Goal: Transaction & Acquisition: Purchase product/service

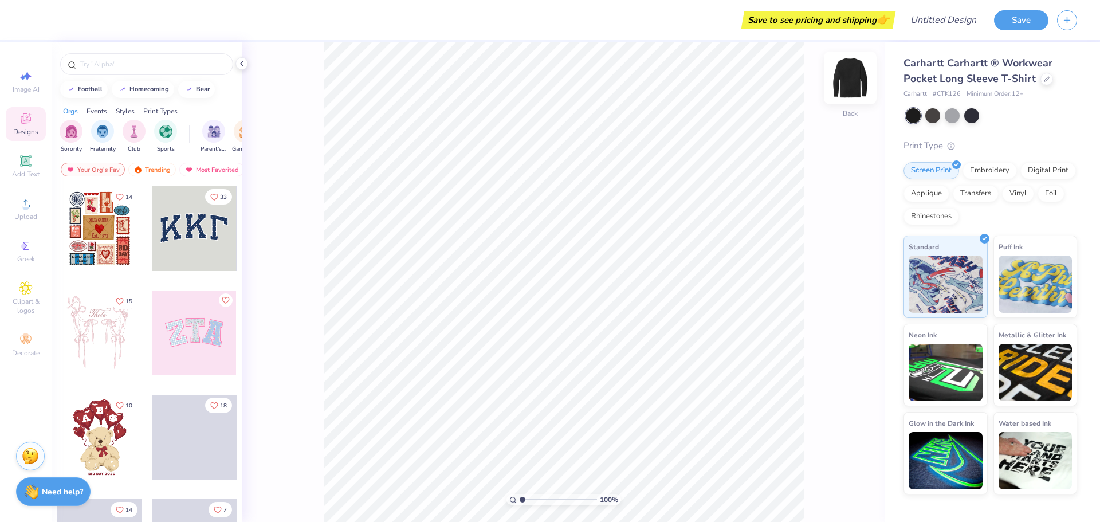
click at [846, 84] on img at bounding box center [850, 78] width 46 height 46
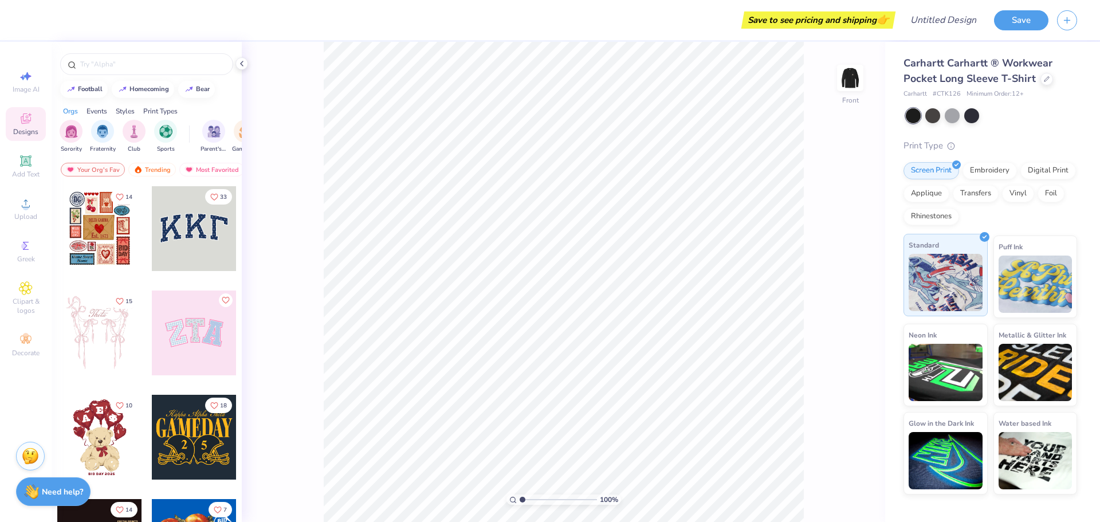
click at [925, 273] on img at bounding box center [945, 282] width 74 height 57
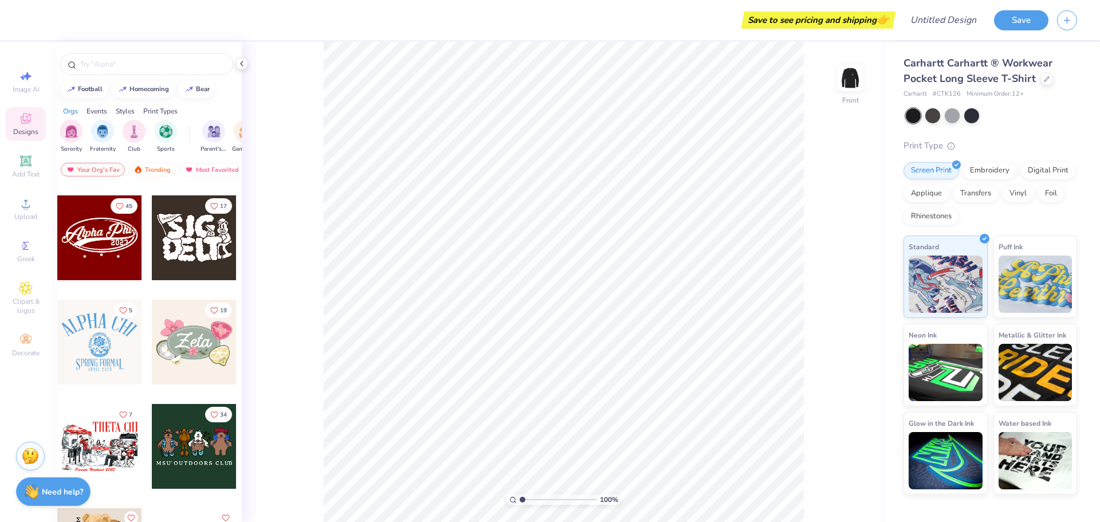
scroll to position [515, 0]
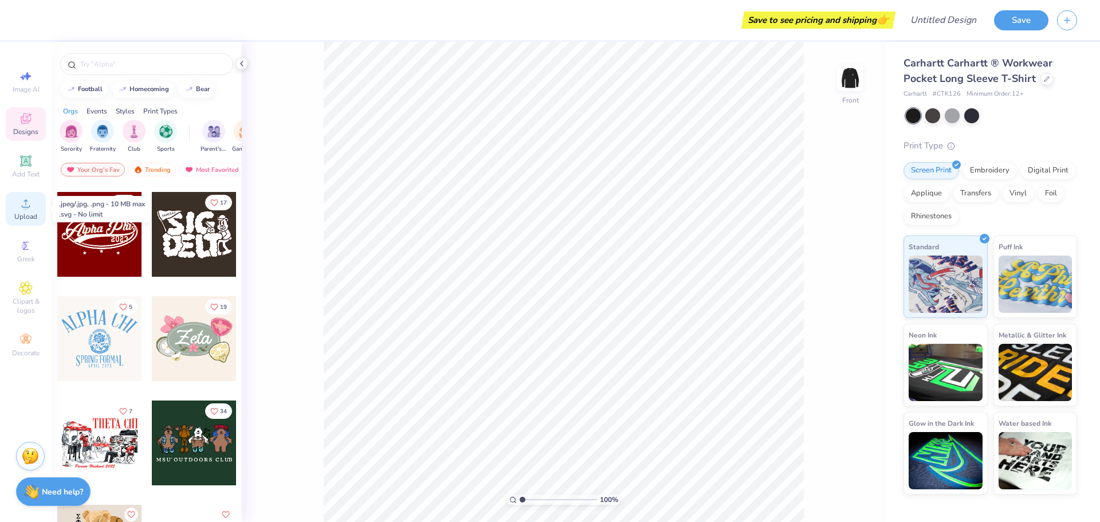
click at [26, 197] on icon at bounding box center [26, 203] width 14 height 14
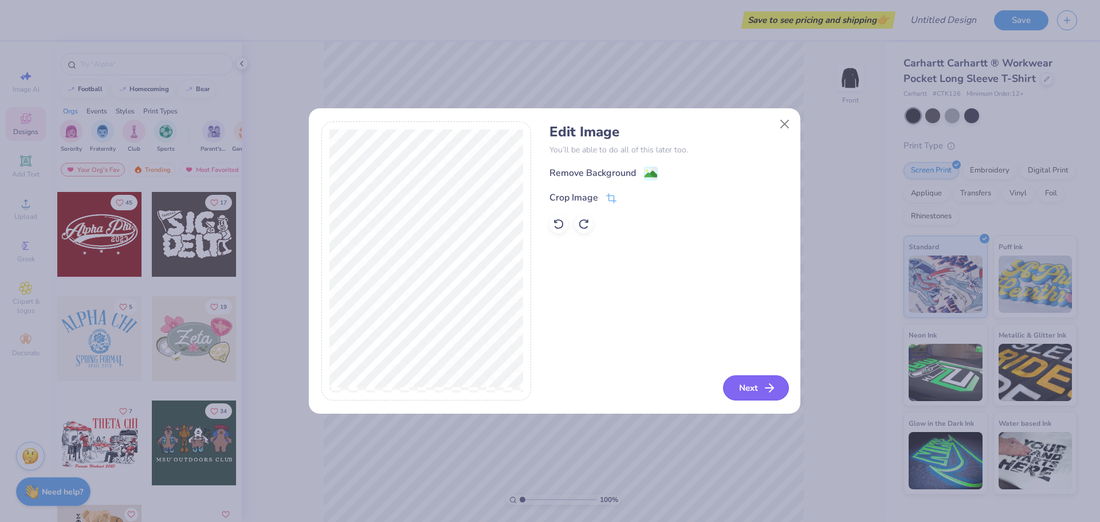
click at [759, 395] on button "Next" at bounding box center [756, 387] width 66 height 25
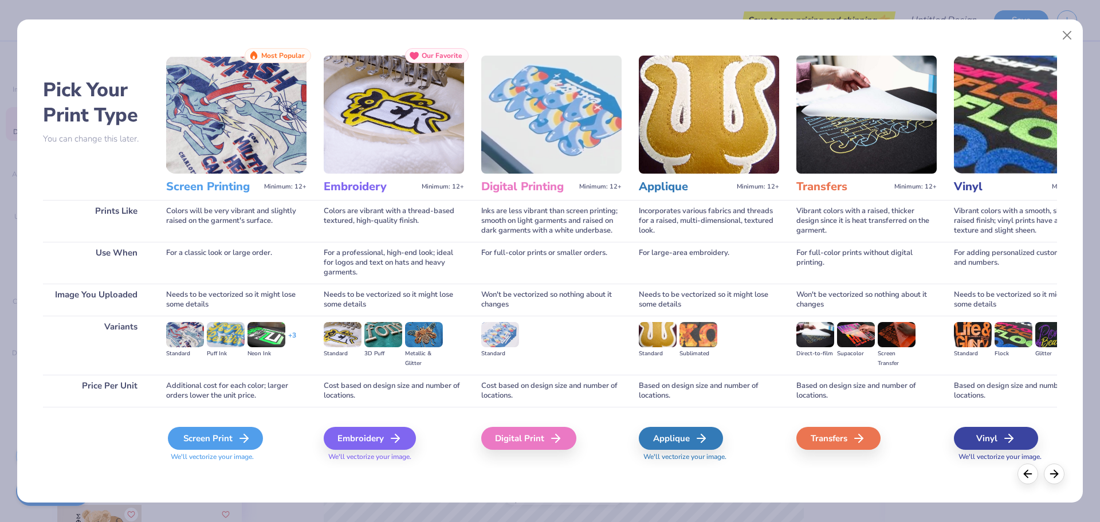
click at [216, 441] on div "Screen Print" at bounding box center [215, 438] width 95 height 23
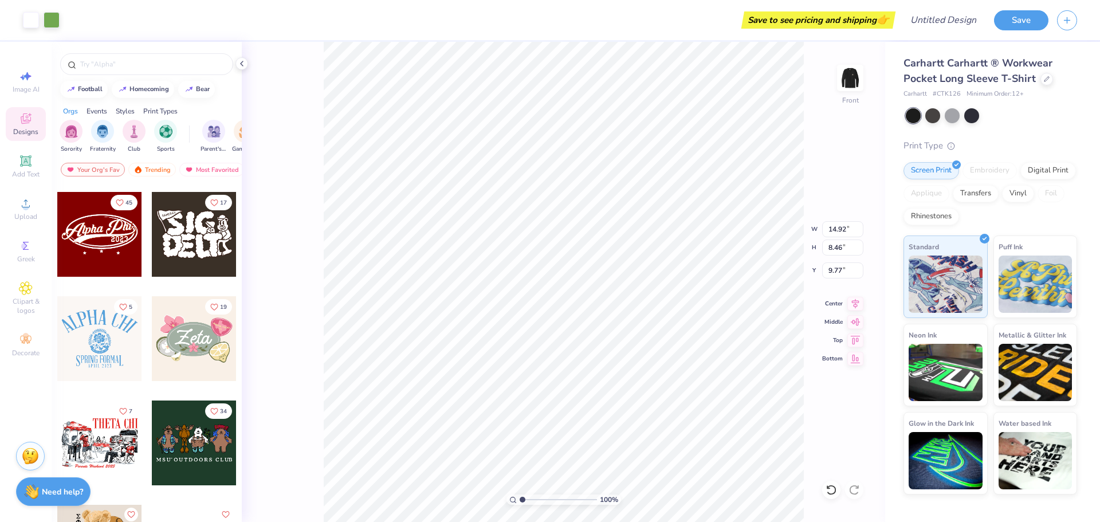
type input "7.65"
type input "4.34"
type input "1.47"
type input "11.39"
type input "6.46"
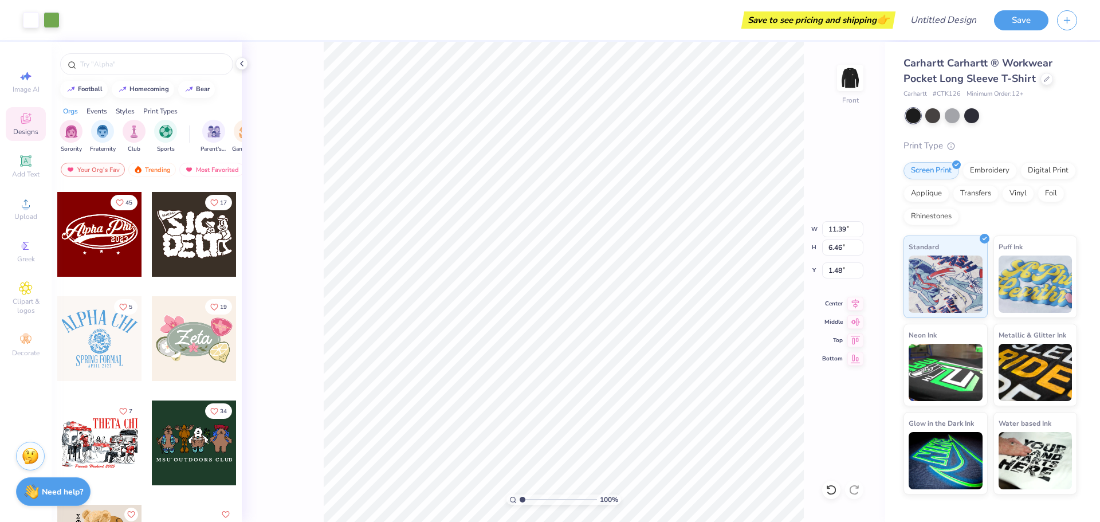
type input "1.52"
type input "9.43"
type input "5.35"
type input "2.02"
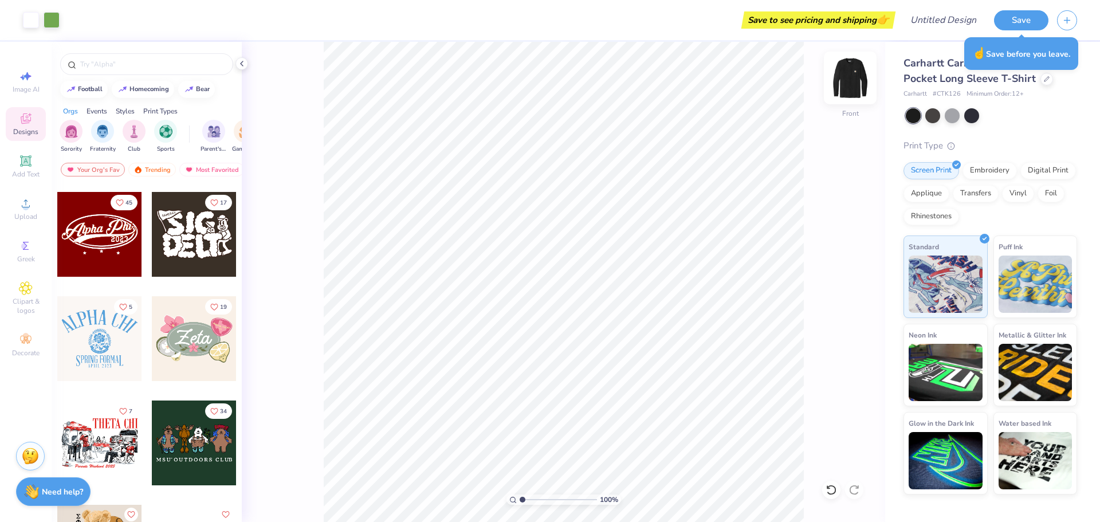
click at [855, 79] on img at bounding box center [850, 78] width 46 height 46
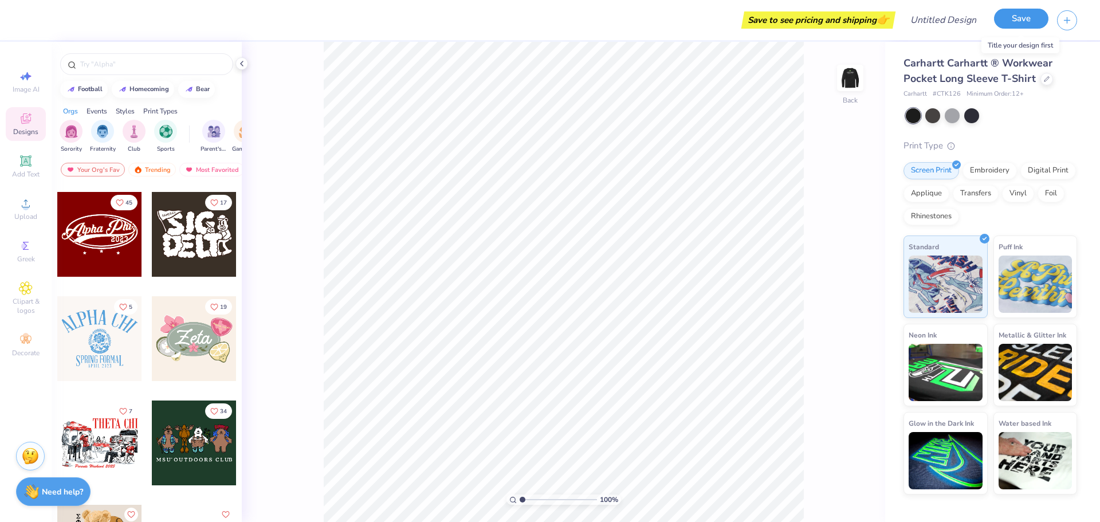
click at [1023, 24] on button "Save" at bounding box center [1021, 19] width 54 height 20
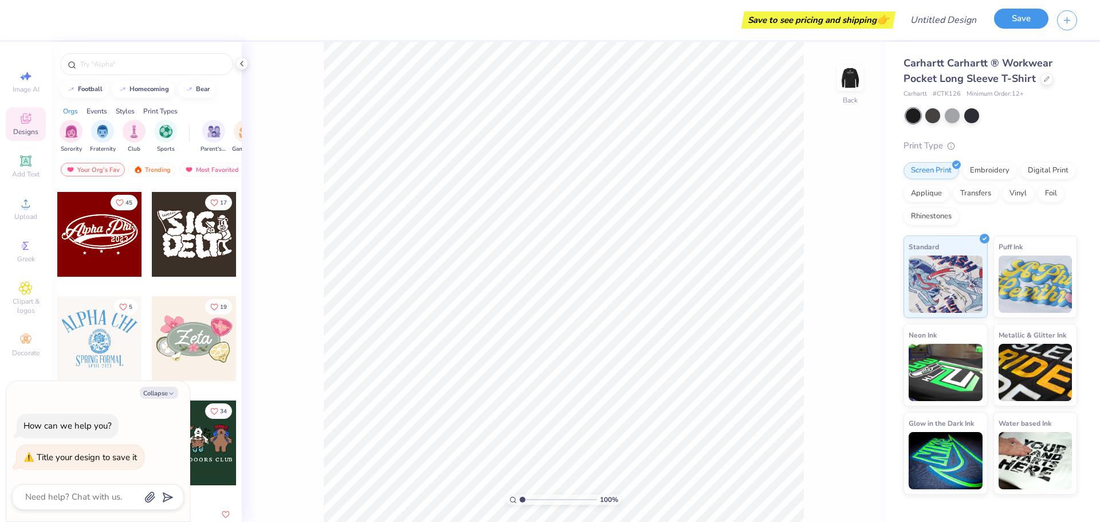
click at [1029, 18] on button "Save" at bounding box center [1021, 19] width 54 height 20
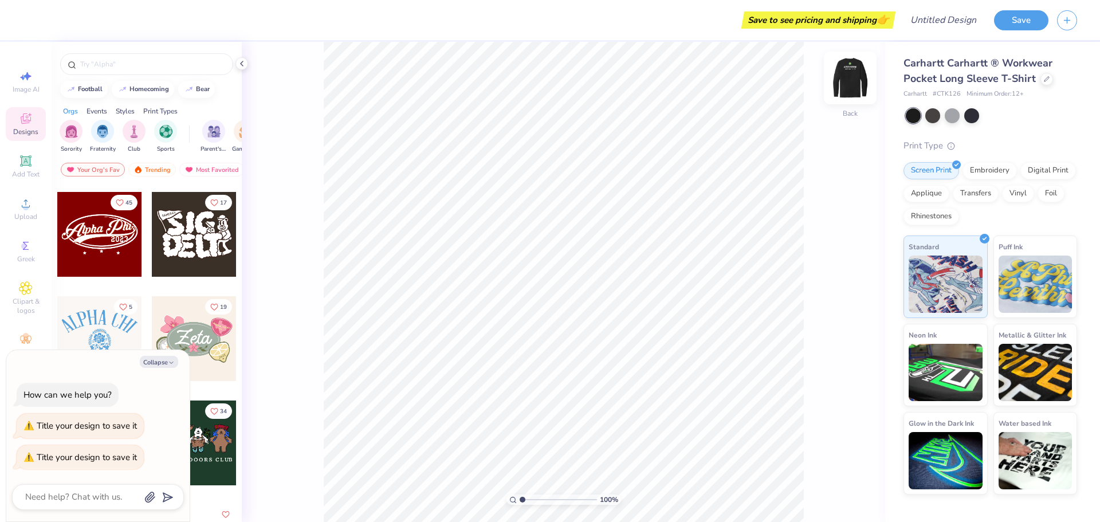
click at [844, 81] on img at bounding box center [850, 78] width 46 height 46
type textarea "x"
click at [971, 22] on input "Design Title" at bounding box center [929, 20] width 112 height 23
type input "A"
type textarea "x"
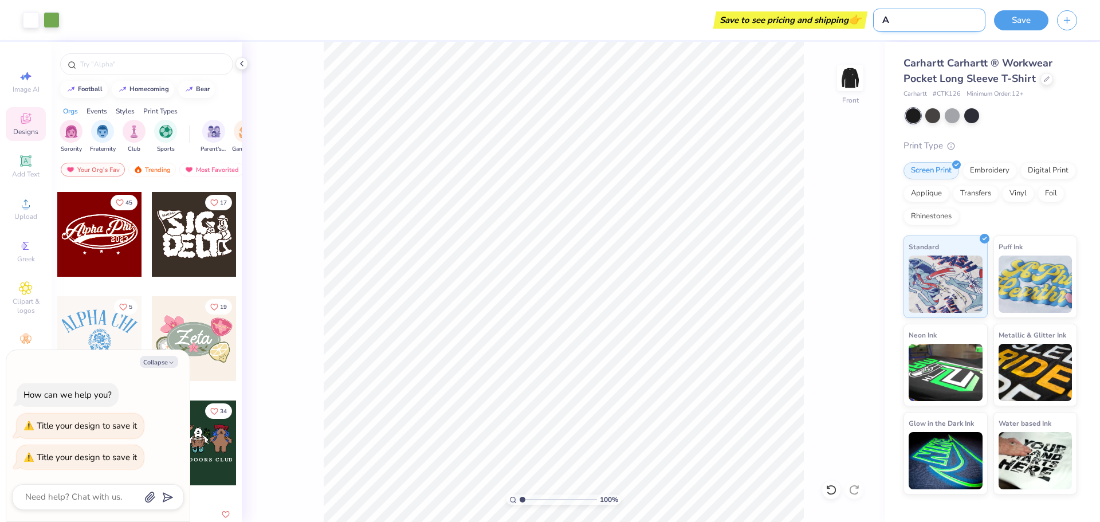
type input "Ar"
type textarea "x"
type input "Arc"
type textarea "x"
type input "Arci"
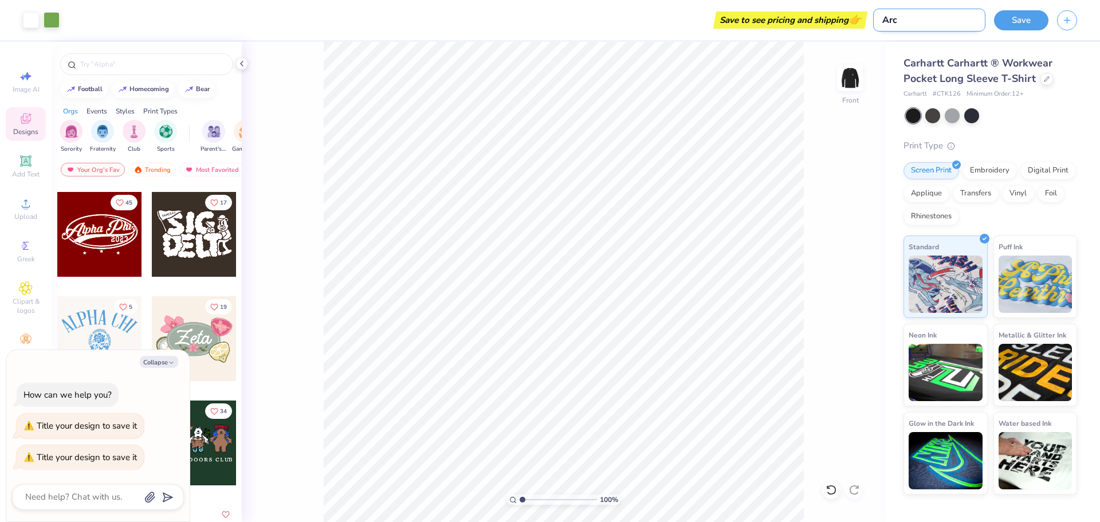
type textarea "x"
type input "Arcif"
type textarea "x"
type input "Arcifo"
type textarea "x"
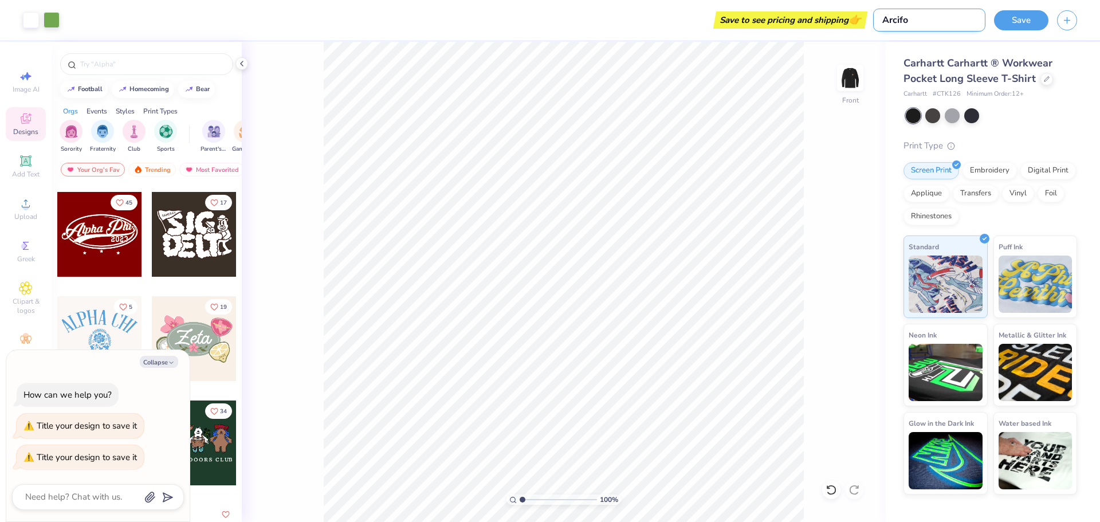
type input "Arcifor"
type textarea "x"
type input "Arciform"
type textarea "x"
type input "Arciform"
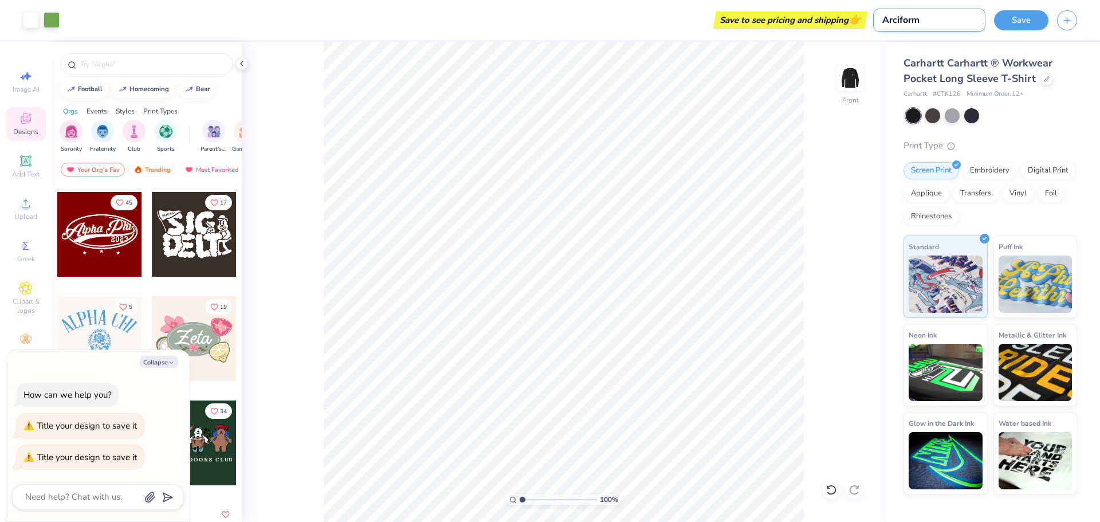
type textarea "x"
type input "Arciform C"
type textarea "x"
type input "Arciform Ca"
type textarea "x"
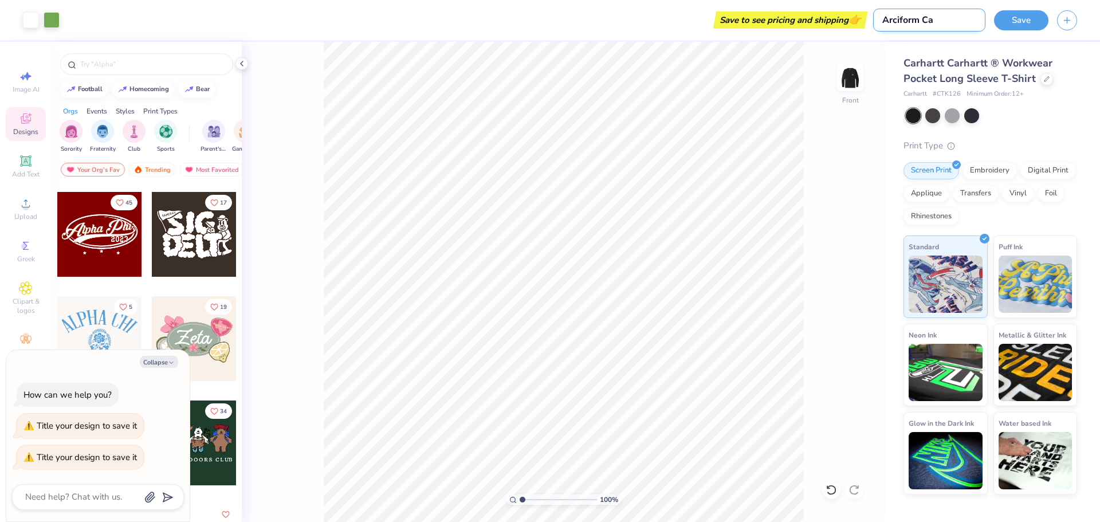
type input "Arciform Car"
type textarea "x"
type input "Arciform Carh"
type textarea "x"
type input "Arciform Carha"
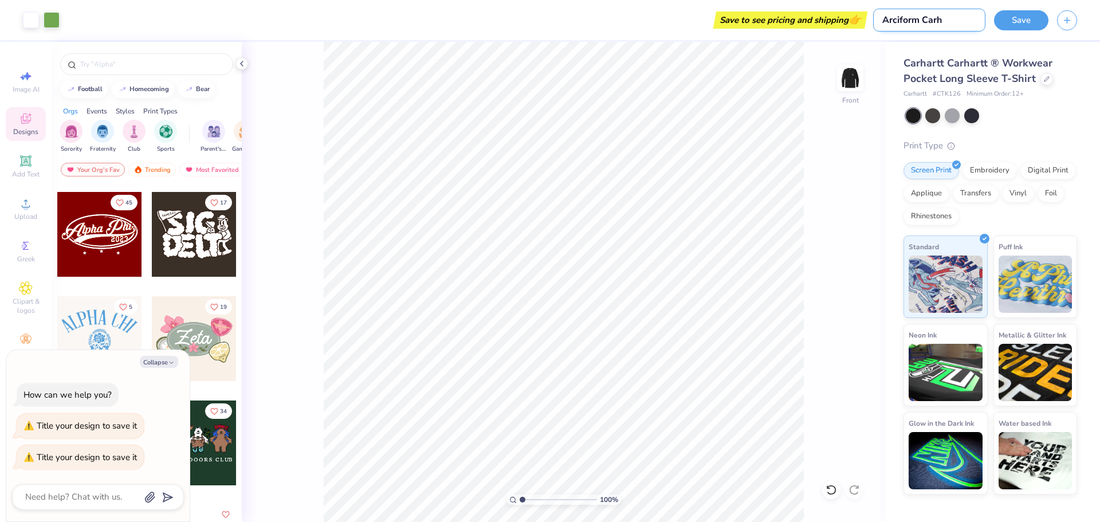
type textarea "x"
type input "Arciform Carhar"
type textarea "x"
type input "Arciform Carhart"
type textarea "x"
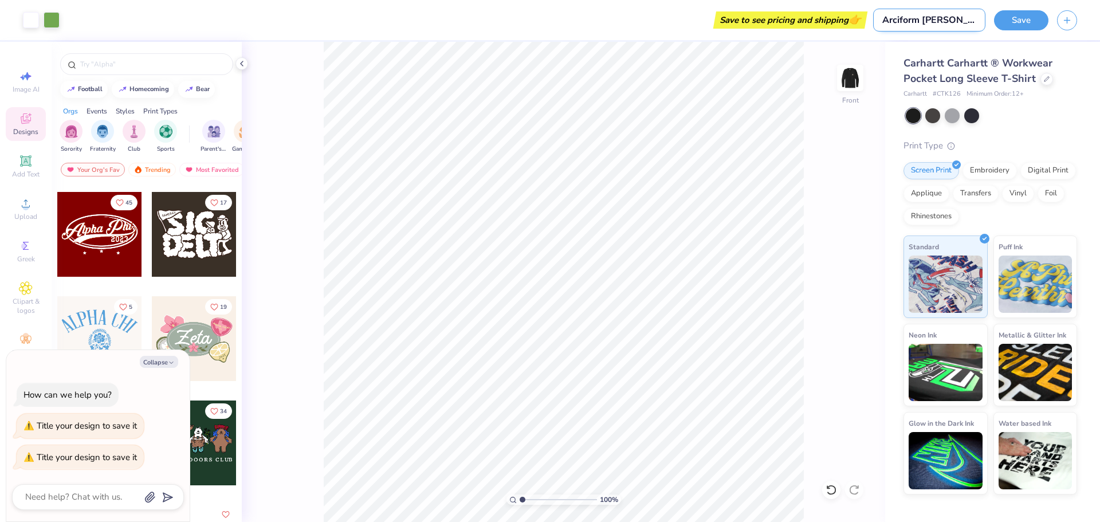
type input "Arciform Carhart"
type textarea "x"
type input "Arciform Carhart L"
type textarea "x"
type input "Arciform Carhart Lo"
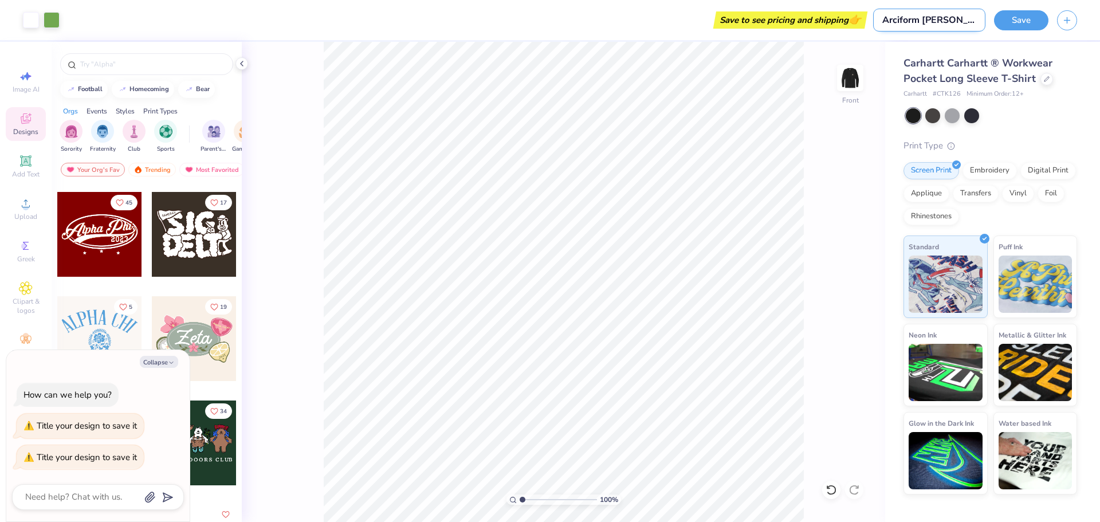
type textarea "x"
type input "Arciform Carhart Lon"
type textarea "x"
type input "Arciform Carhart Long"
type textarea "x"
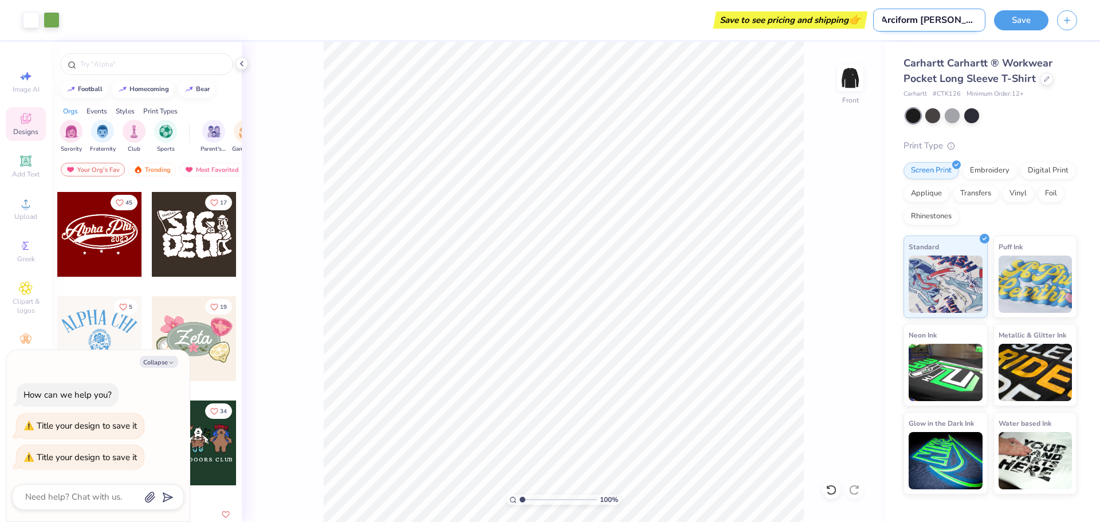
type input "Arciform Carhart Long"
type textarea "x"
type input "Arciform Carhart Long P"
type textarea "x"
type input "Arciform Carhart Long Po"
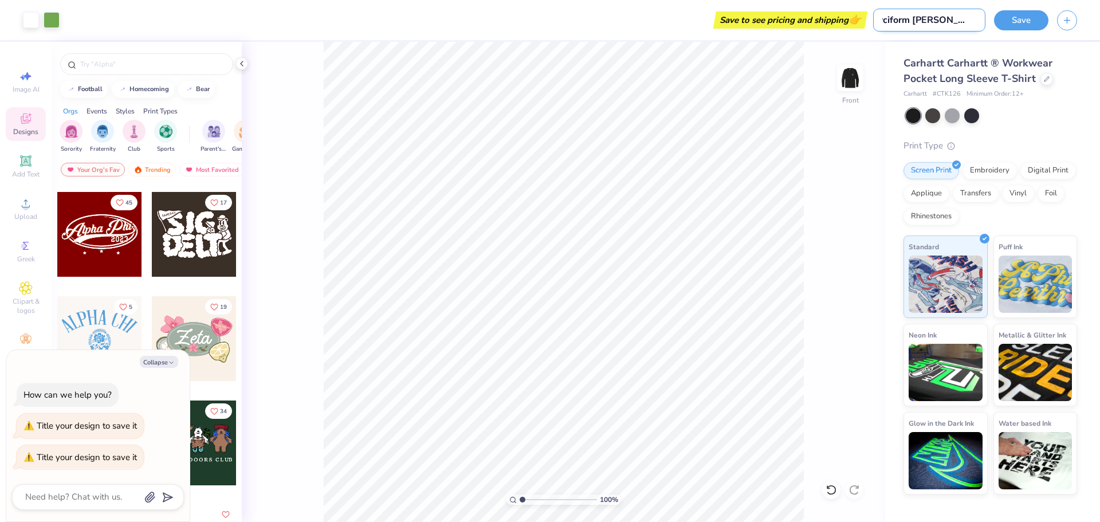
type textarea "x"
type input "Arciform Carhart Long Poc"
type textarea "x"
type input "Arciform Carhart Long Pock"
type textarea "x"
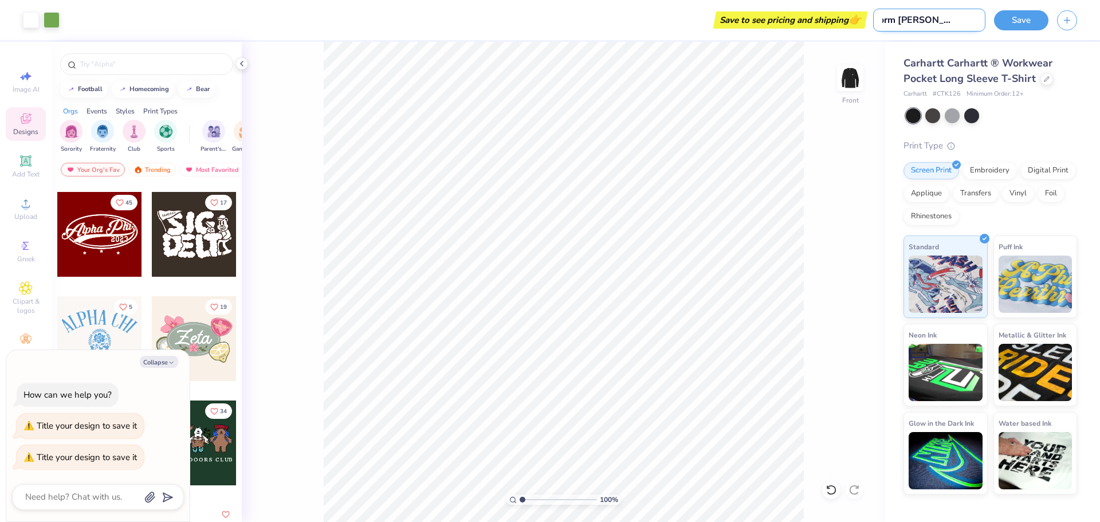
type input "Arciform Carhart Long Pocke"
type textarea "x"
type input "Arciform Carhart Long Pocket"
type textarea "x"
type input "Arciform Carhart Long Pocket"
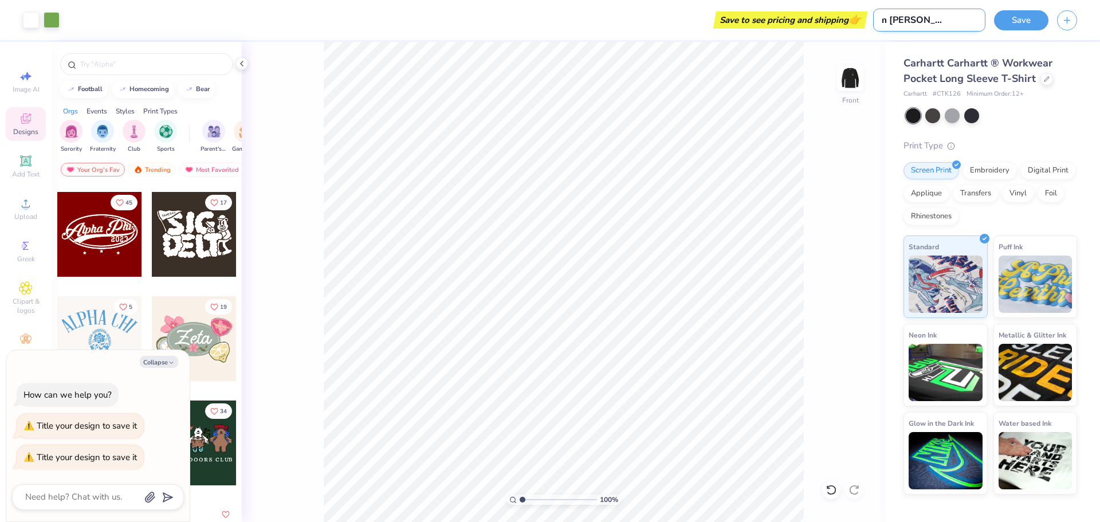
type textarea "x"
type input "Arciform [PERSON_NAME] Long Pocket T"
type textarea "x"
type input "Arciform Carhart Long Pocket T"
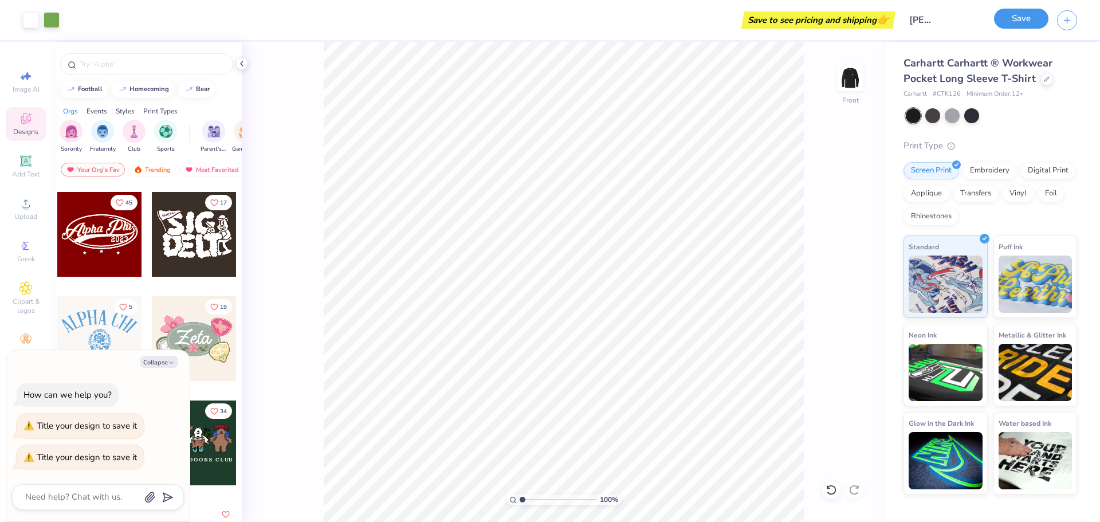
click at [1029, 21] on button "Save" at bounding box center [1021, 19] width 54 height 20
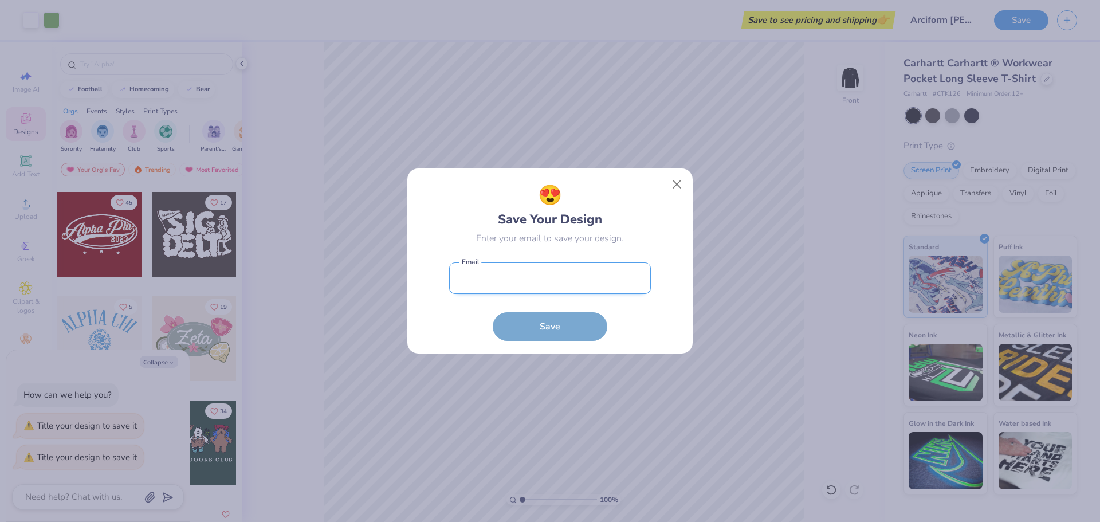
click at [620, 276] on input "email" at bounding box center [550, 277] width 202 height 31
type input "jon@arciform.com"
click at [557, 322] on button "Save" at bounding box center [550, 323] width 115 height 29
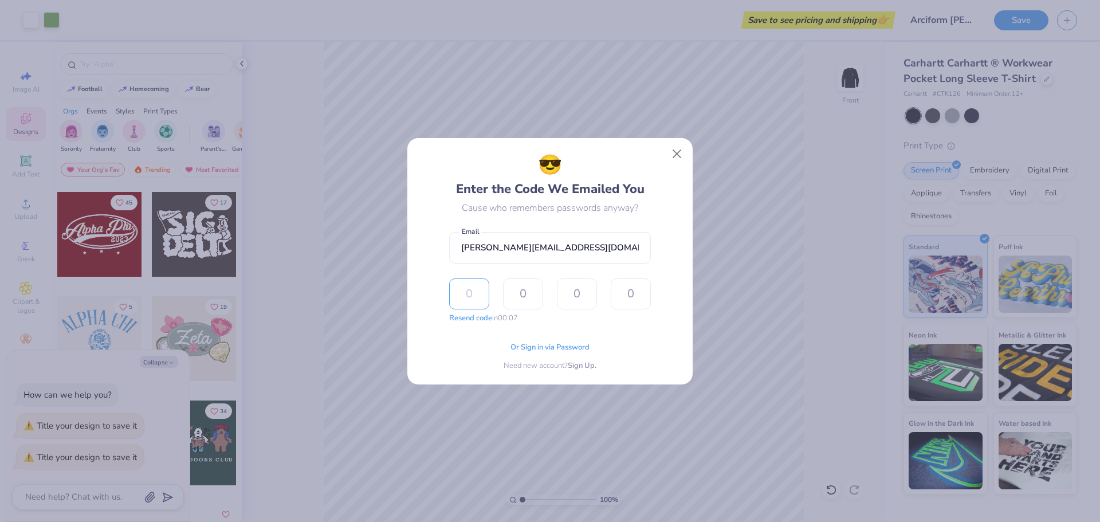
type input "6"
type input "0"
type input "5"
type input "9"
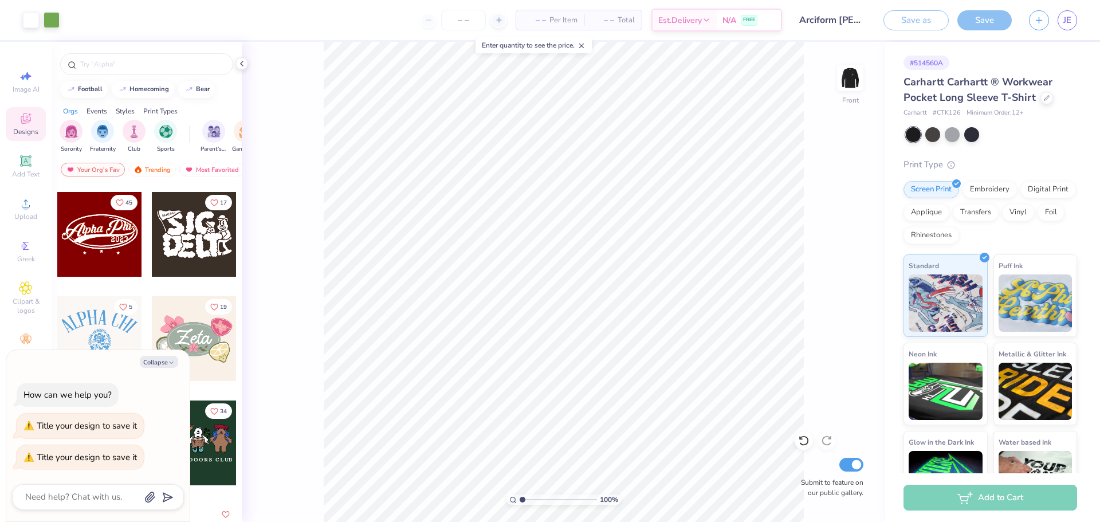
type textarea "x"
click at [977, 491] on div "Add to Cart" at bounding box center [990, 497] width 174 height 26
click at [980, 499] on div "Add to Cart" at bounding box center [990, 497] width 174 height 26
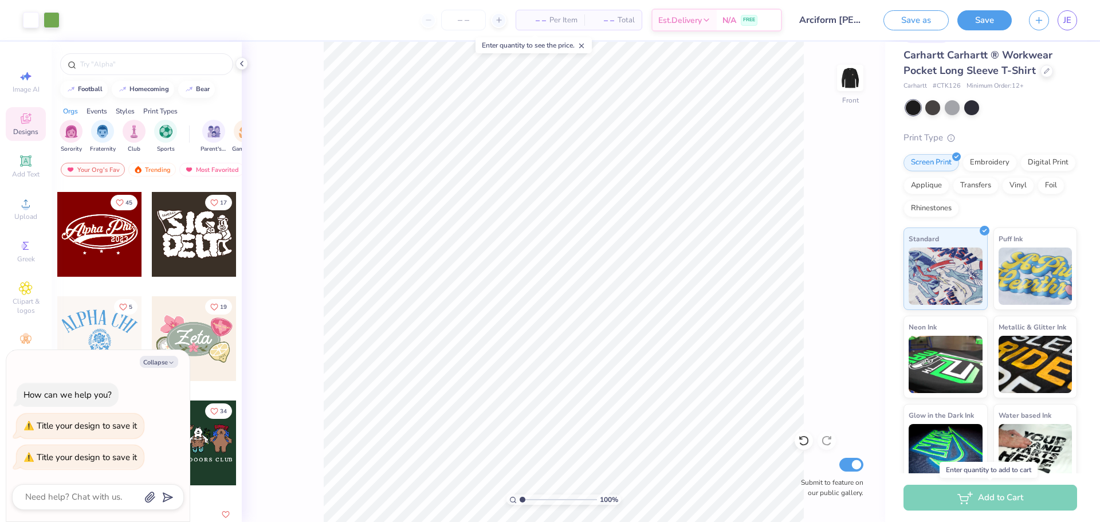
scroll to position [40, 0]
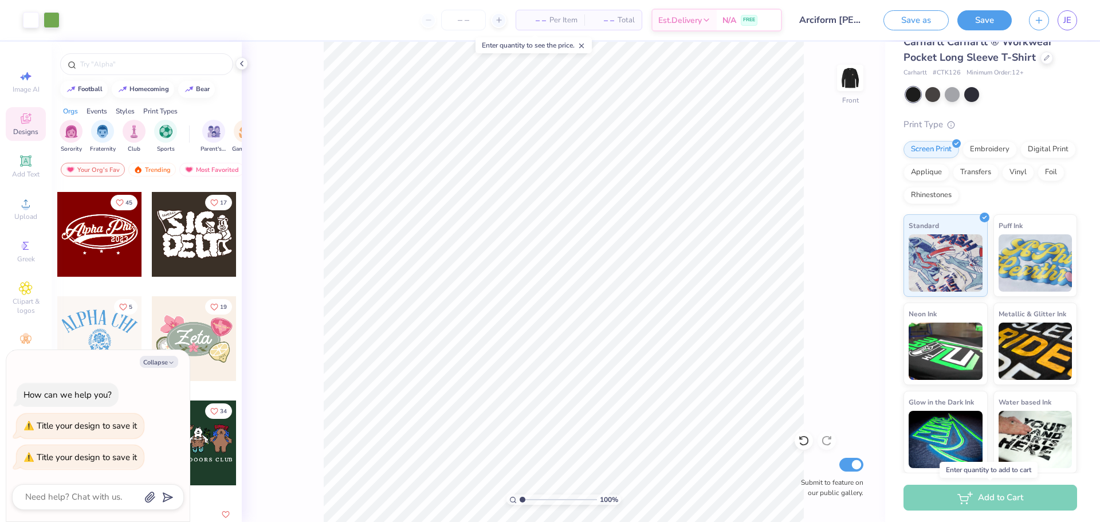
click at [1014, 499] on div "Add to Cart" at bounding box center [990, 497] width 174 height 26
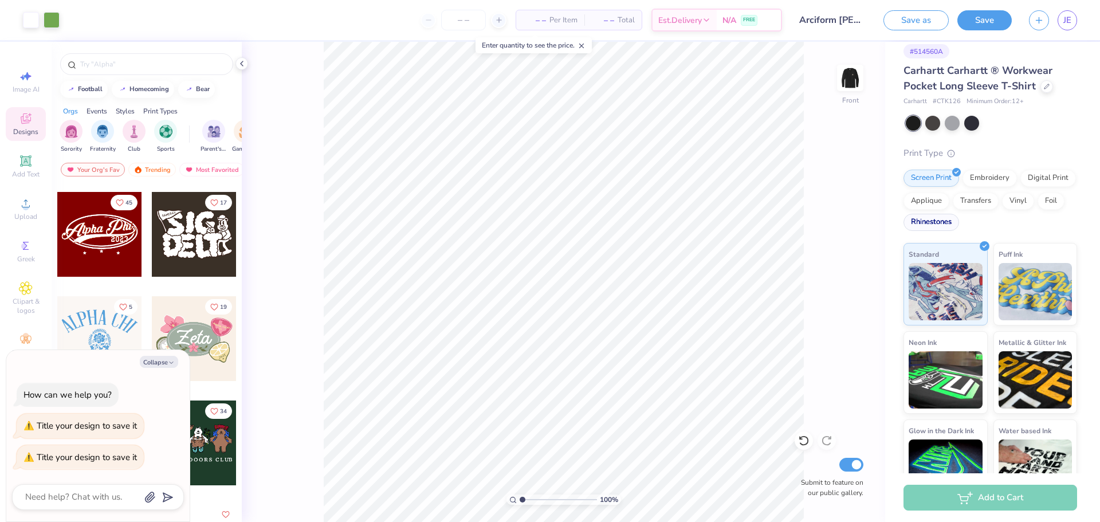
scroll to position [0, 0]
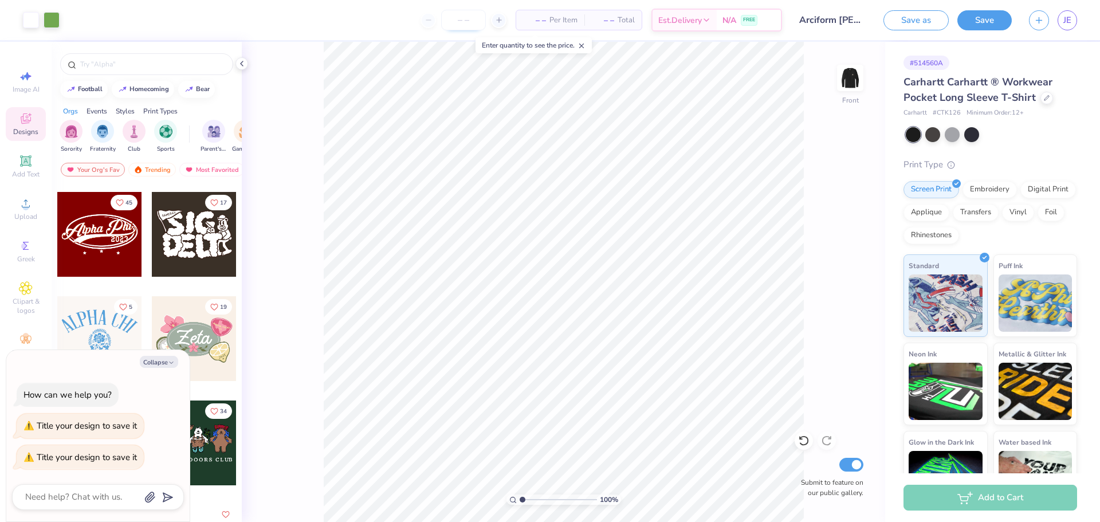
click at [465, 19] on input "number" at bounding box center [463, 20] width 45 height 21
drag, startPoint x: 470, startPoint y: 17, endPoint x: 440, endPoint y: 16, distance: 29.8
click at [441, 16] on input "number" at bounding box center [463, 20] width 45 height 21
type input "50"
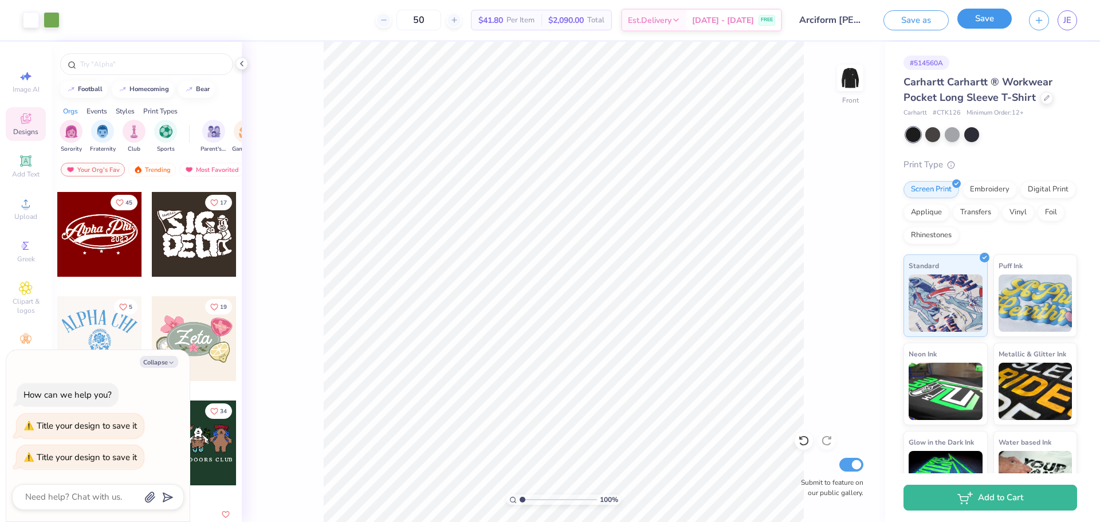
click at [992, 20] on button "Save" at bounding box center [984, 19] width 54 height 20
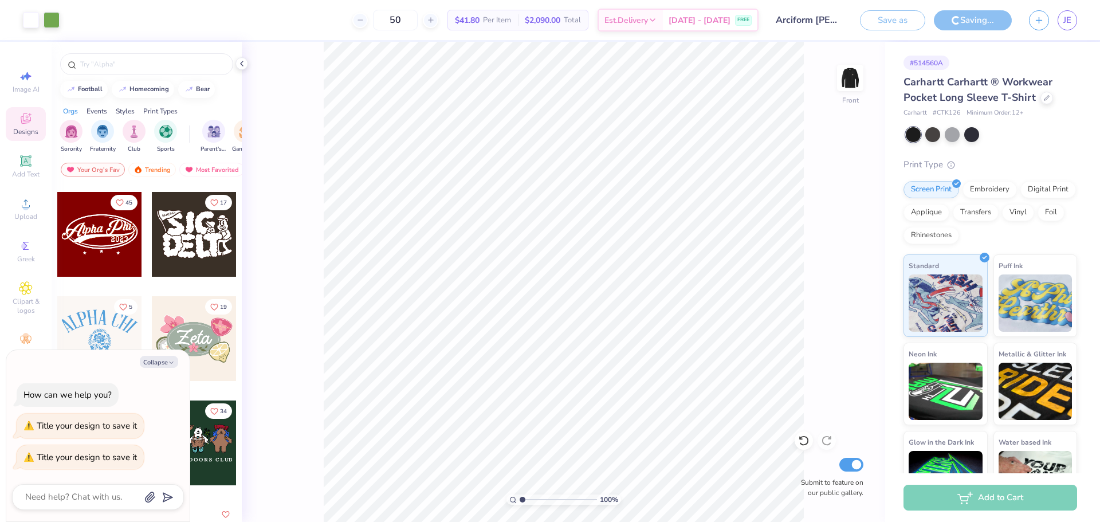
type textarea "x"
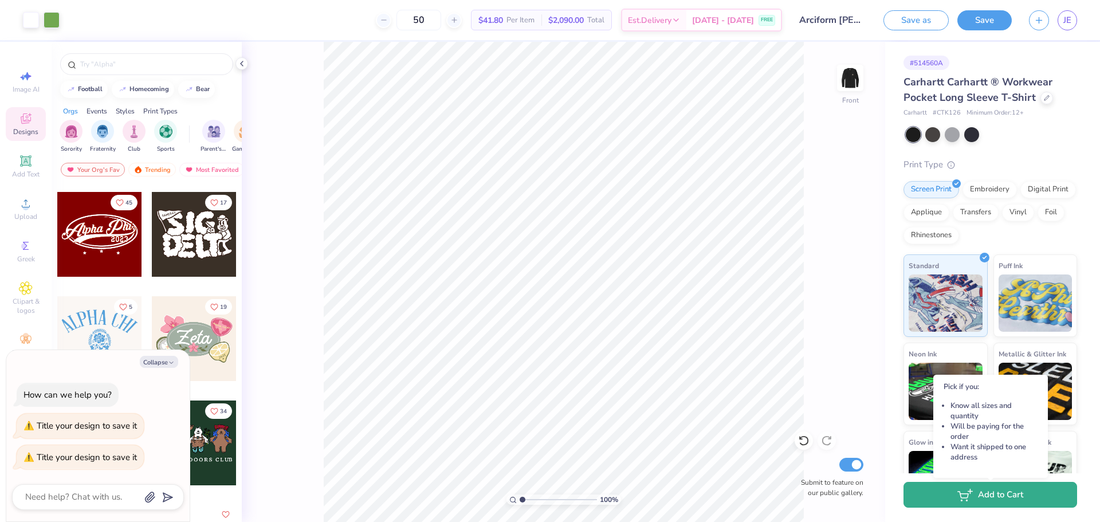
click at [940, 495] on button "Add to Cart" at bounding box center [990, 495] width 174 height 26
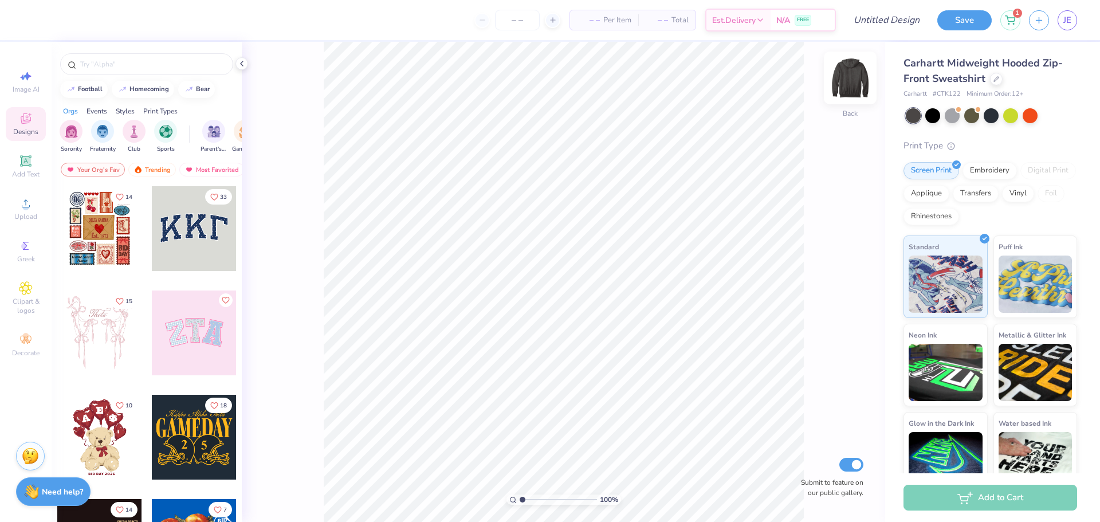
click at [849, 80] on img at bounding box center [850, 78] width 46 height 46
click at [26, 207] on icon at bounding box center [26, 203] width 8 height 8
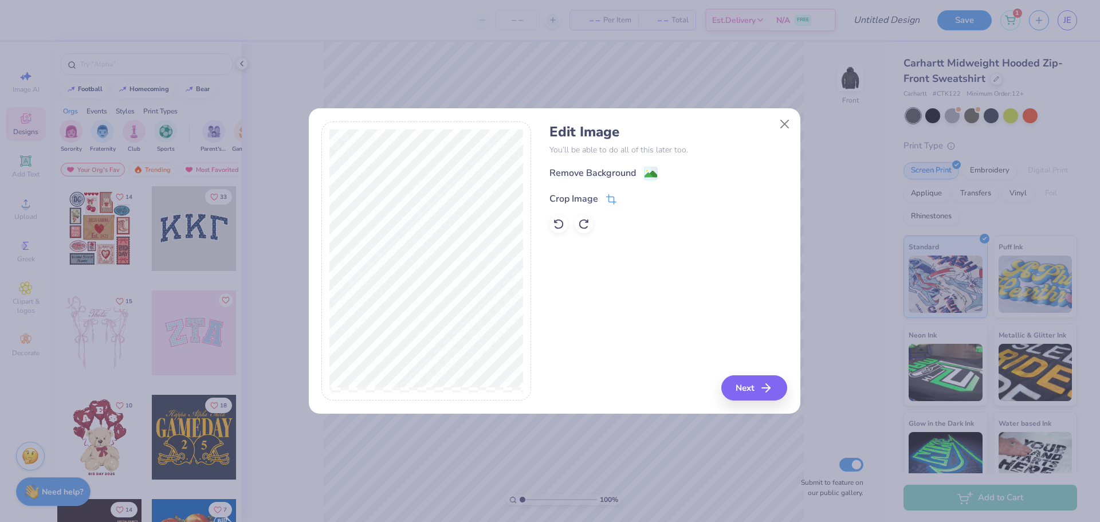
click at [566, 197] on div "Crop Image" at bounding box center [573, 199] width 49 height 14
click at [746, 393] on div "Edit Image You’ll be able to do all of this later too. Remove Background Crop I…" at bounding box center [668, 260] width 238 height 279
click at [642, 267] on div "Edit Image You’ll be able to do all of this later too. Remove Background Crop I…" at bounding box center [668, 260] width 238 height 279
click at [632, 198] on icon at bounding box center [630, 197] width 7 height 7
click at [748, 389] on button "Next" at bounding box center [756, 387] width 66 height 25
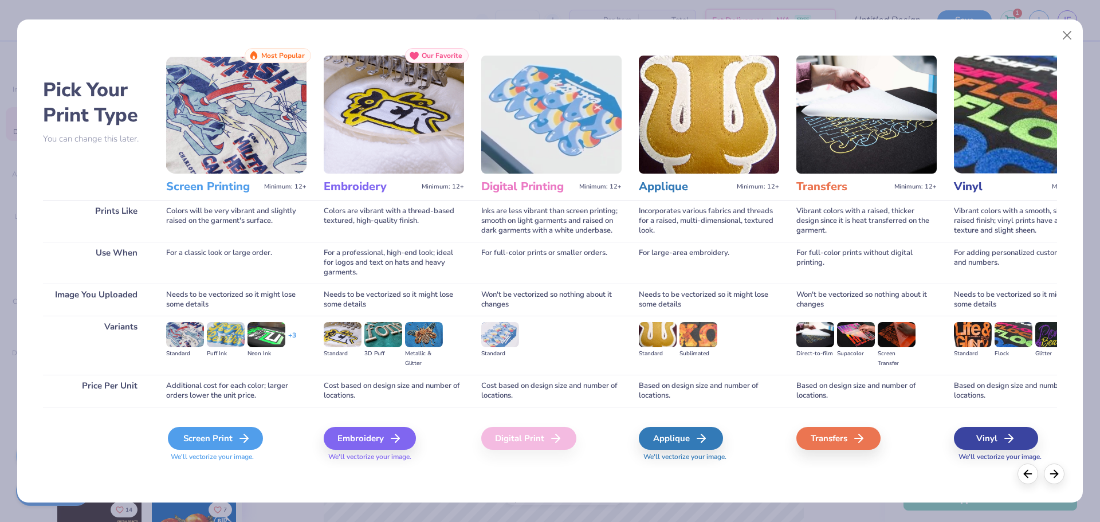
click at [217, 439] on div "Screen Print" at bounding box center [215, 438] width 95 height 23
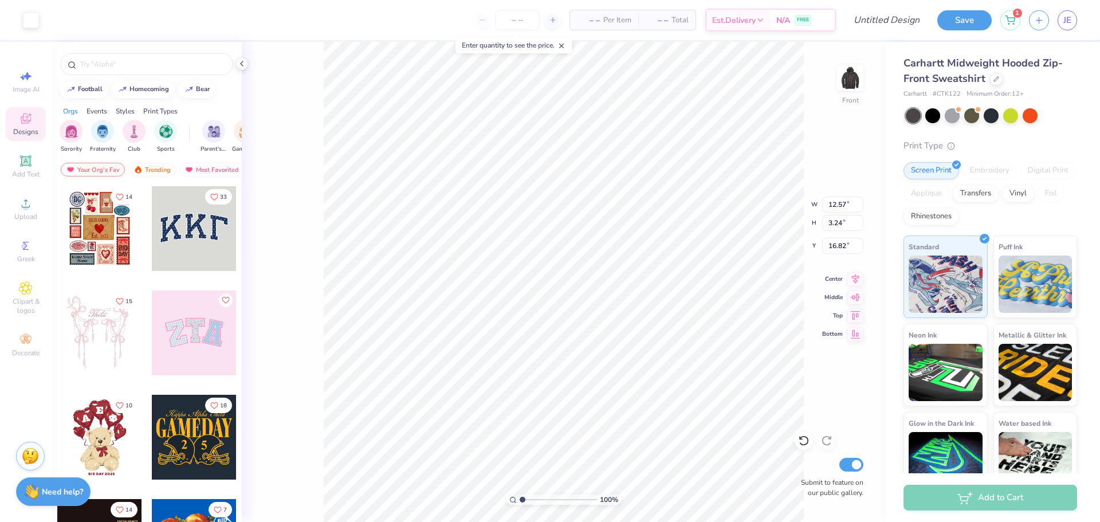
type input "12.57"
type input "3.24"
type input "6.00"
click at [513, 21] on input "number" at bounding box center [517, 20] width 45 height 21
drag, startPoint x: 507, startPoint y: 18, endPoint x: 519, endPoint y: 18, distance: 12.6
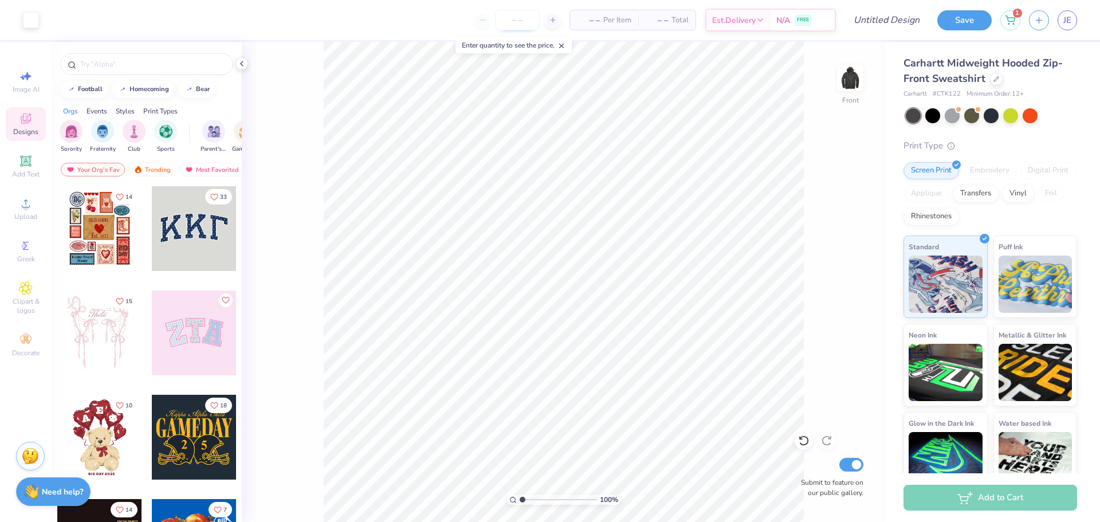
click at [528, 21] on input "number" at bounding box center [517, 20] width 45 height 21
type input "50"
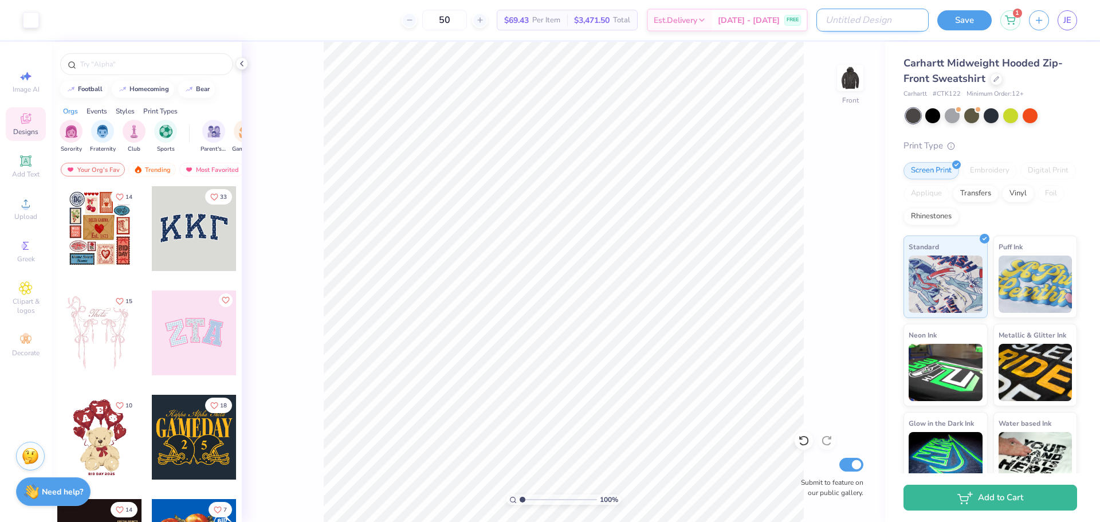
click at [911, 19] on input "Design Title" at bounding box center [872, 20] width 112 height 23
type input "[PERSON_NAME] hoodie Arciform"
click at [979, 21] on button "Save" at bounding box center [964, 19] width 54 height 20
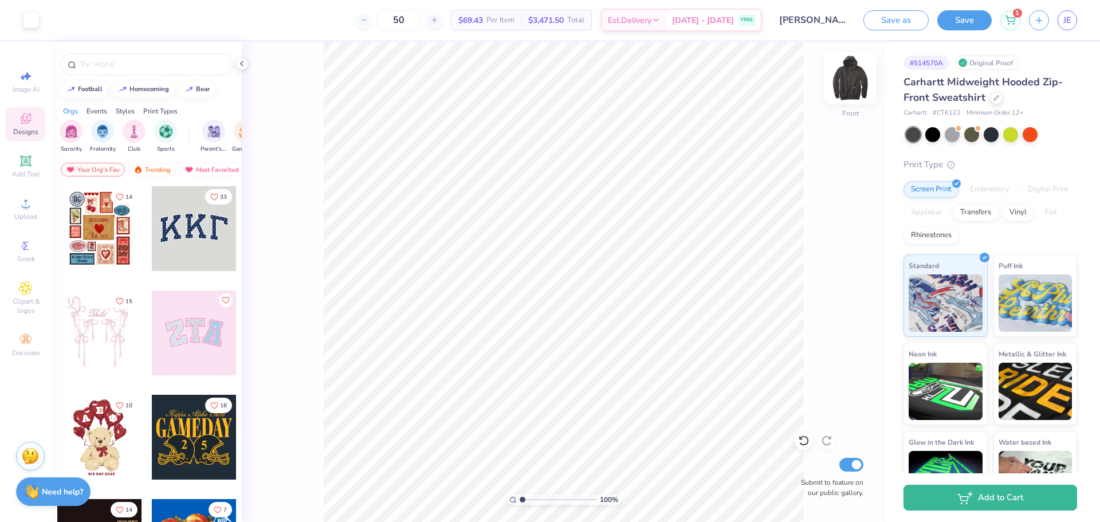
click at [837, 85] on div at bounding box center [850, 78] width 53 height 53
drag, startPoint x: 416, startPoint y: 17, endPoint x: 396, endPoint y: 14, distance: 20.2
click at [396, 14] on input "50" at bounding box center [398, 20] width 45 height 21
drag, startPoint x: 420, startPoint y: 22, endPoint x: 400, endPoint y: 19, distance: 19.6
click at [400, 19] on input "45" at bounding box center [398, 20] width 45 height 21
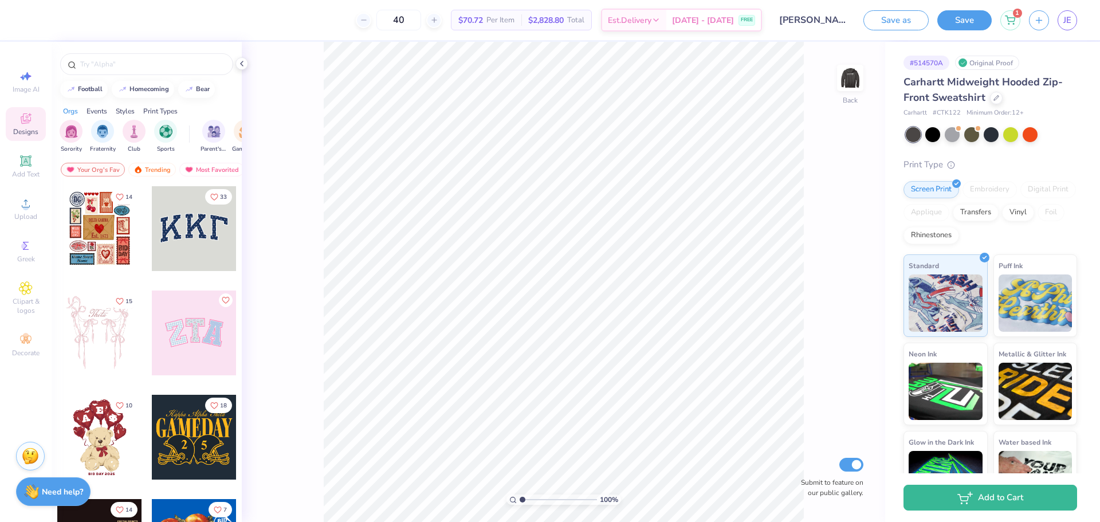
drag, startPoint x: 420, startPoint y: 22, endPoint x: 378, endPoint y: 3, distance: 45.6
click at [391, 19] on input "40" at bounding box center [398, 20] width 45 height 21
drag, startPoint x: 422, startPoint y: 19, endPoint x: 406, endPoint y: 2, distance: 22.7
click at [401, 18] on input "35" at bounding box center [398, 20] width 45 height 21
drag, startPoint x: 421, startPoint y: 19, endPoint x: 382, endPoint y: 25, distance: 39.3
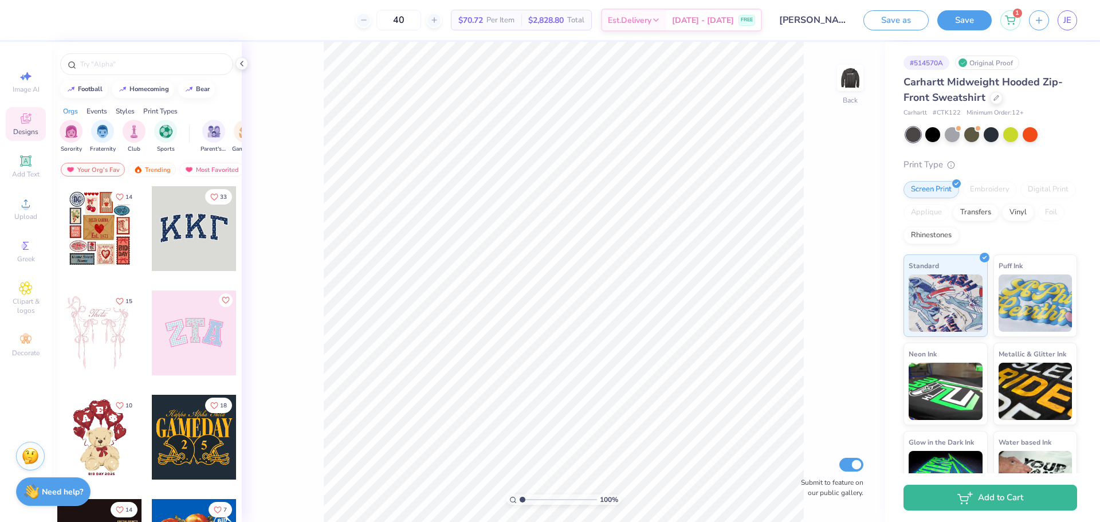
click at [382, 25] on div "40" at bounding box center [399, 20] width 86 height 21
type input "35"
click at [968, 19] on button "Save" at bounding box center [964, 19] width 54 height 20
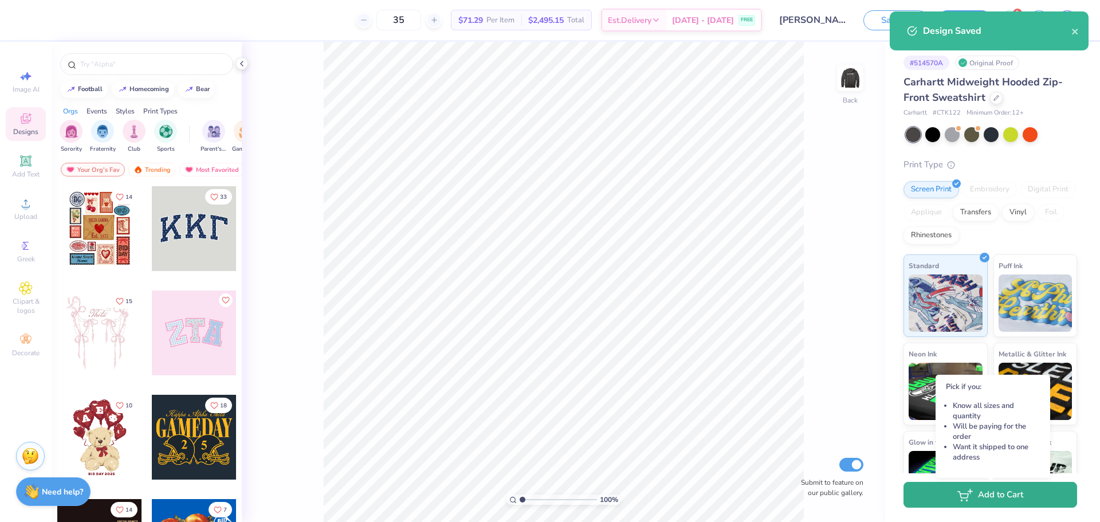
click at [1002, 495] on button "Add to Cart" at bounding box center [990, 495] width 174 height 26
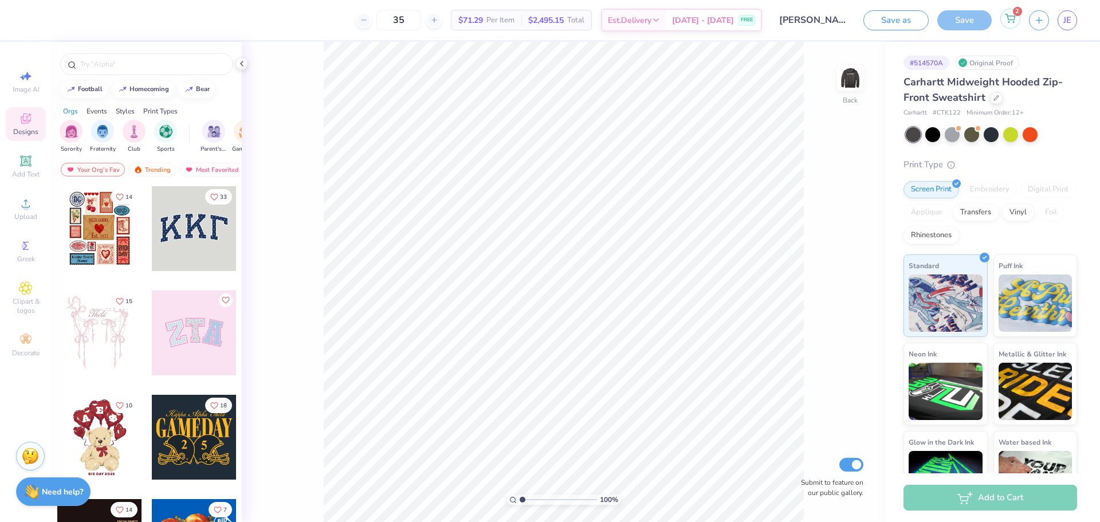
click at [1011, 19] on icon at bounding box center [1010, 18] width 10 height 9
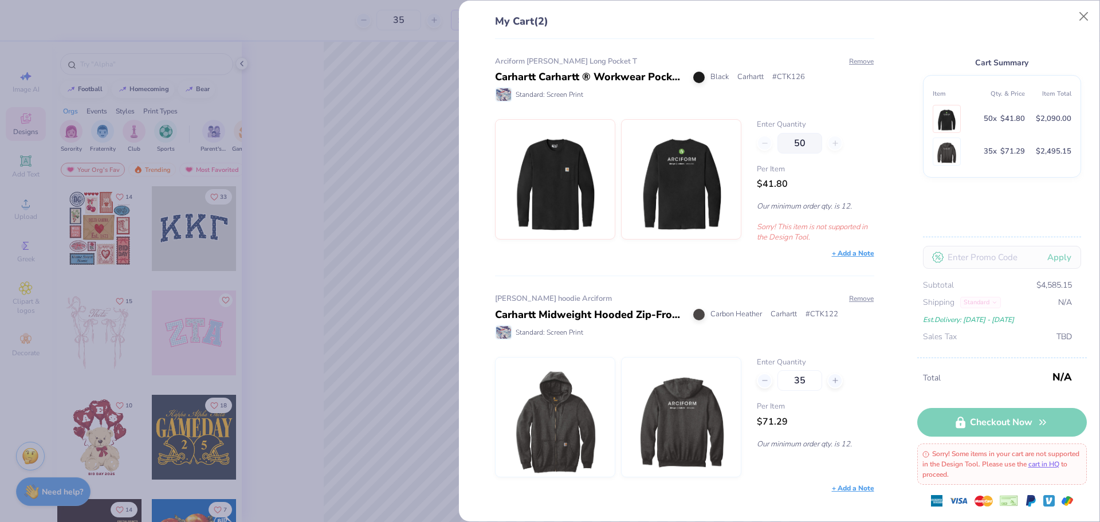
click at [761, 144] on div "50" at bounding box center [815, 143] width 117 height 21
click at [761, 139] on div "50" at bounding box center [815, 143] width 117 height 21
click at [1059, 463] on link "cart in HQ" at bounding box center [1043, 463] width 31 height 9
click at [672, 198] on img at bounding box center [681, 179] width 99 height 119
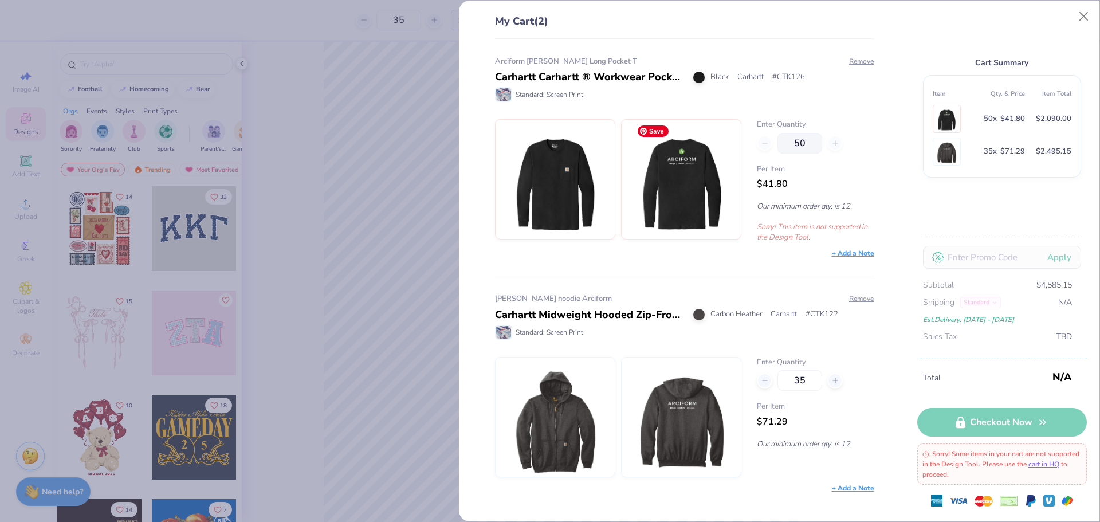
click at [687, 182] on img at bounding box center [681, 179] width 99 height 119
click at [561, 175] on img at bounding box center [555, 179] width 99 height 119
click at [364, 81] on div "My Cart (2) Arciform Carhart Long Pocket T Carhartt Carhartt ® Workwear Pocket …" at bounding box center [550, 261] width 1100 height 522
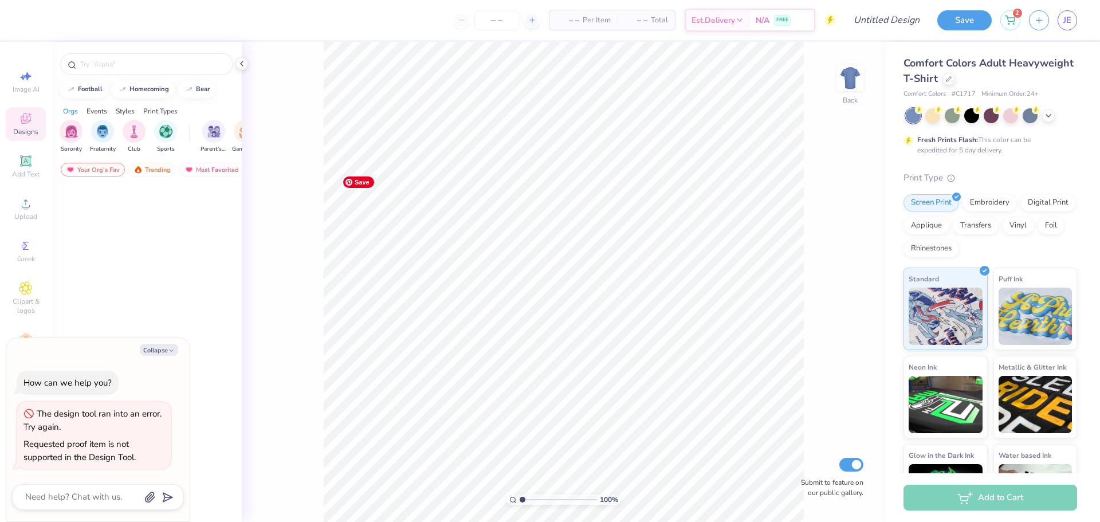
type textarea "x"
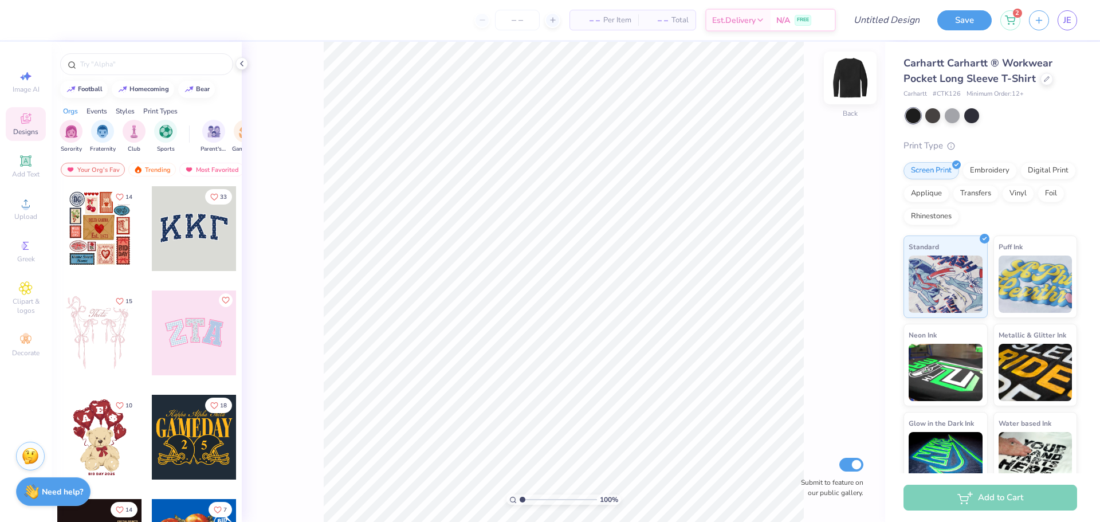
click at [854, 77] on img at bounding box center [850, 78] width 46 height 46
click at [23, 212] on span "Upload" at bounding box center [25, 216] width 23 height 9
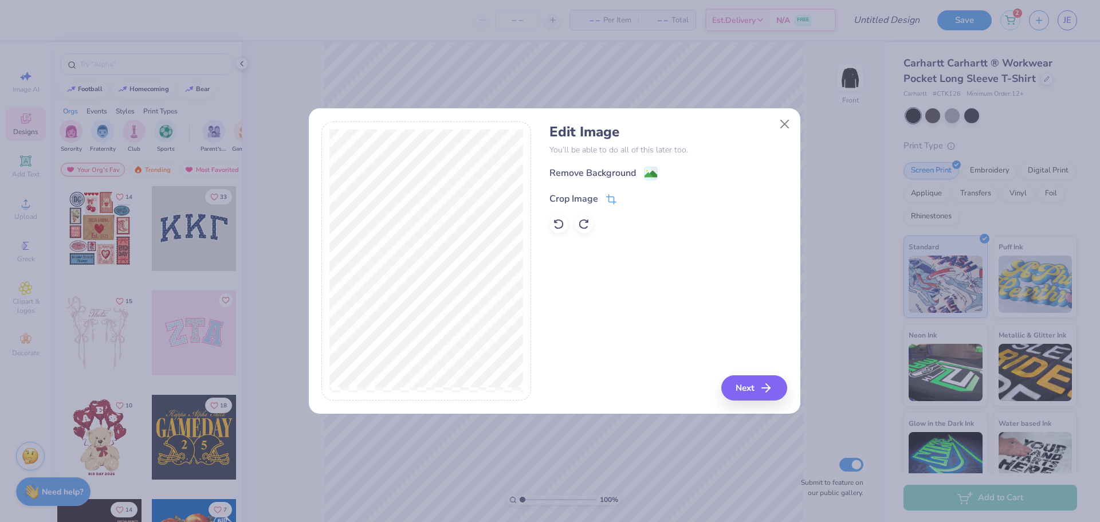
click at [587, 200] on div "Crop Image" at bounding box center [573, 199] width 49 height 14
click at [628, 198] on polyline at bounding box center [630, 197] width 5 height 3
click at [755, 389] on button "Next" at bounding box center [756, 387] width 66 height 25
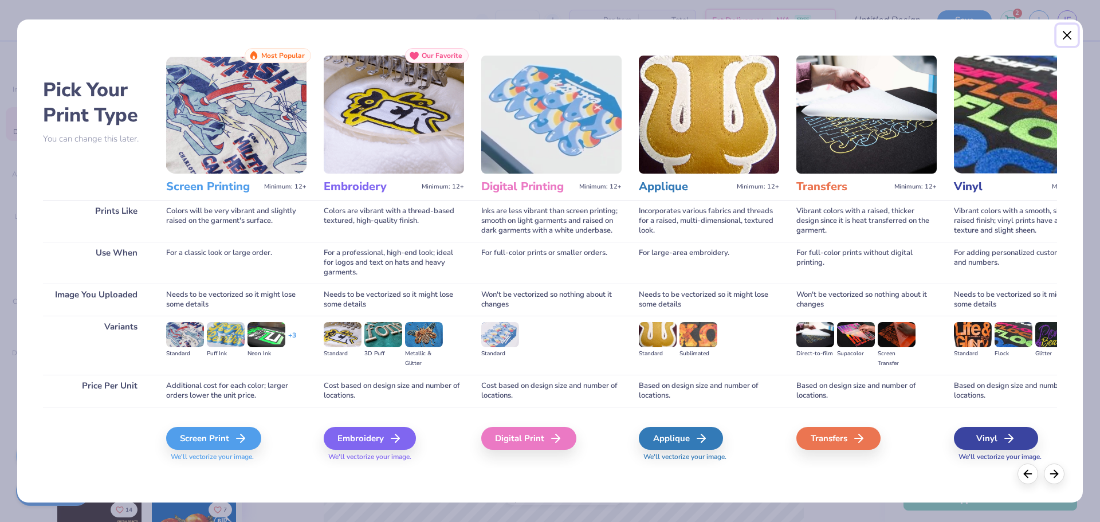
click at [1063, 38] on button "Close" at bounding box center [1067, 36] width 22 height 22
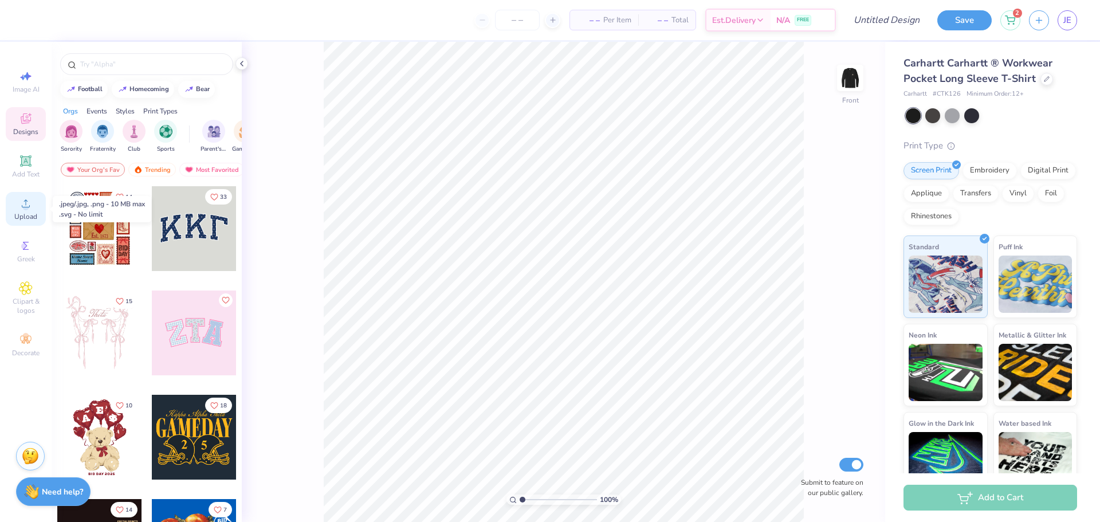
click at [22, 203] on icon at bounding box center [26, 203] width 14 height 14
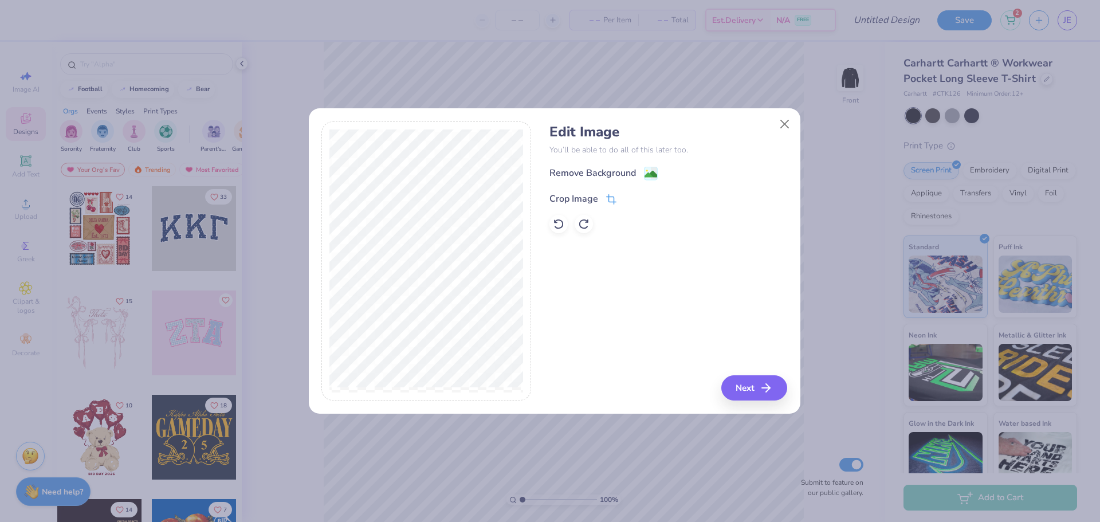
click at [586, 195] on div "Crop Image" at bounding box center [573, 199] width 49 height 14
click at [552, 199] on div "Crop Image" at bounding box center [573, 198] width 49 height 14
click at [607, 199] on icon at bounding box center [611, 198] width 10 height 10
click at [631, 198] on icon at bounding box center [630, 197] width 7 height 7
click at [741, 391] on button "Next" at bounding box center [756, 387] width 66 height 25
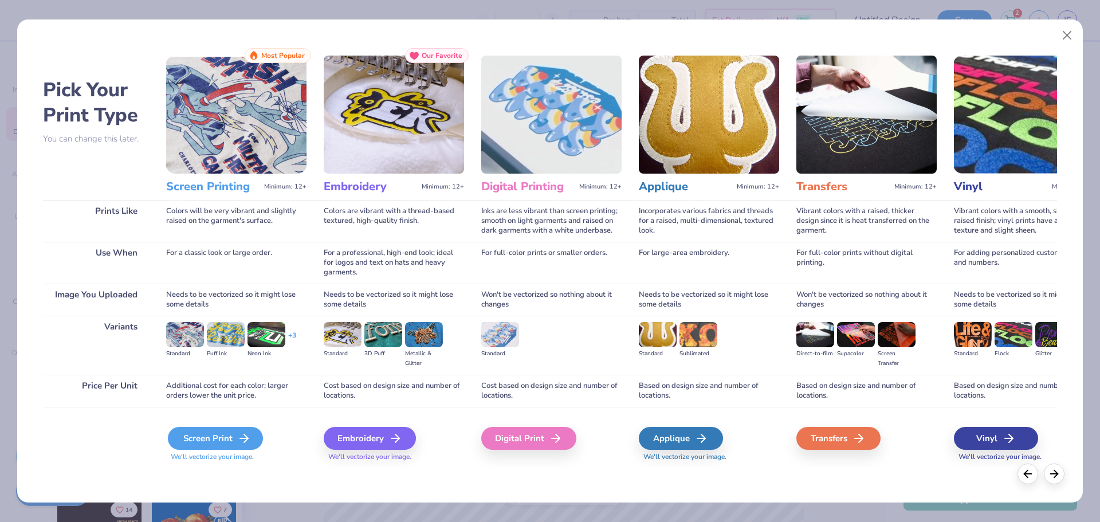
click at [199, 445] on div "Screen Print" at bounding box center [215, 438] width 95 height 23
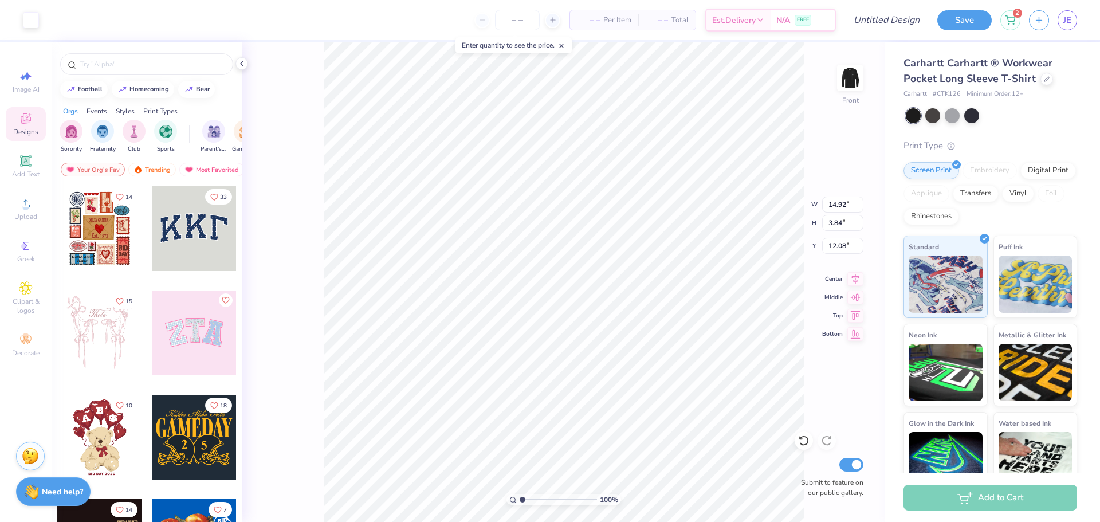
type input "8.36"
type input "2.15"
type input "2.53"
click at [524, 25] on input "number" at bounding box center [517, 20] width 45 height 21
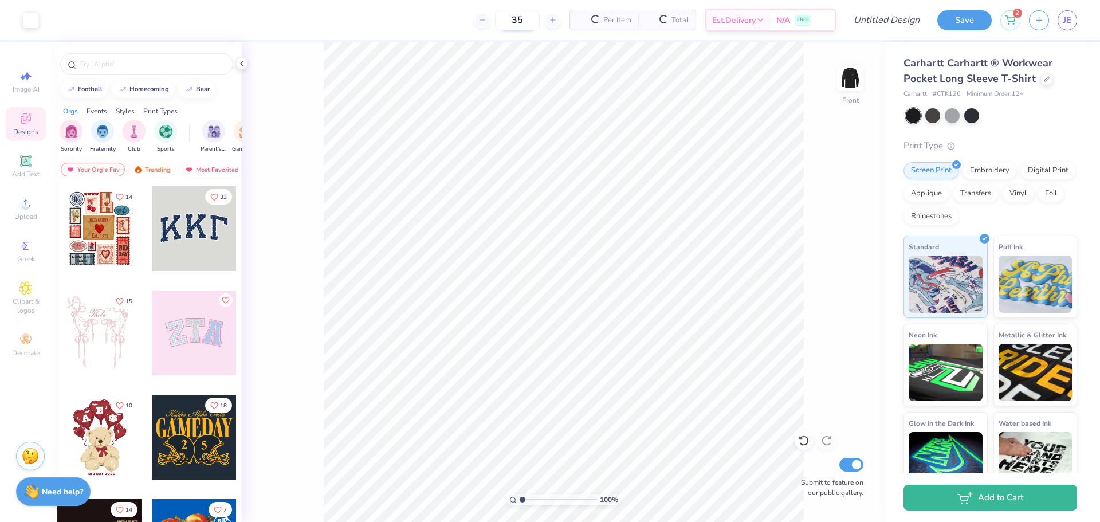
type input "35"
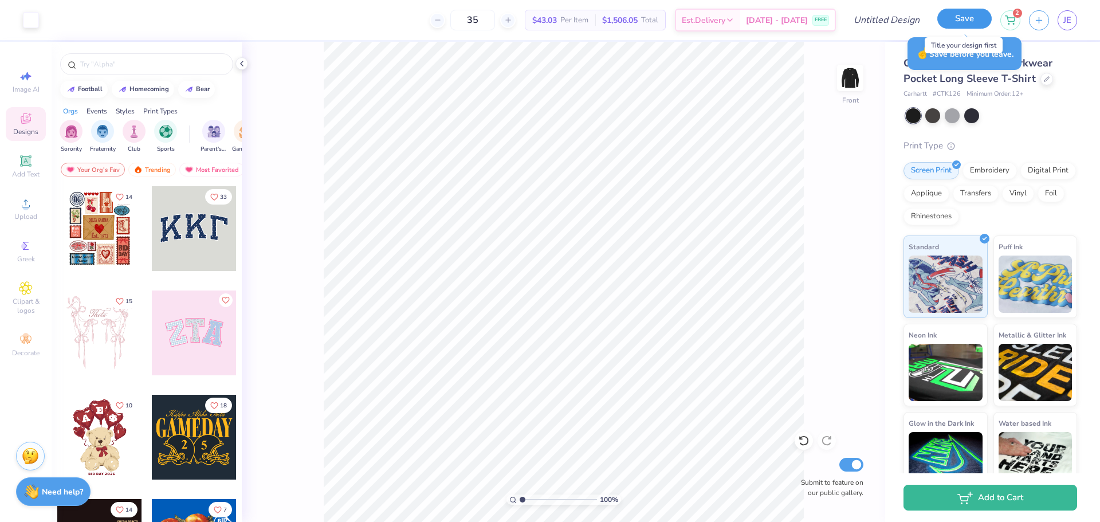
click at [959, 19] on button "Save" at bounding box center [964, 19] width 54 height 20
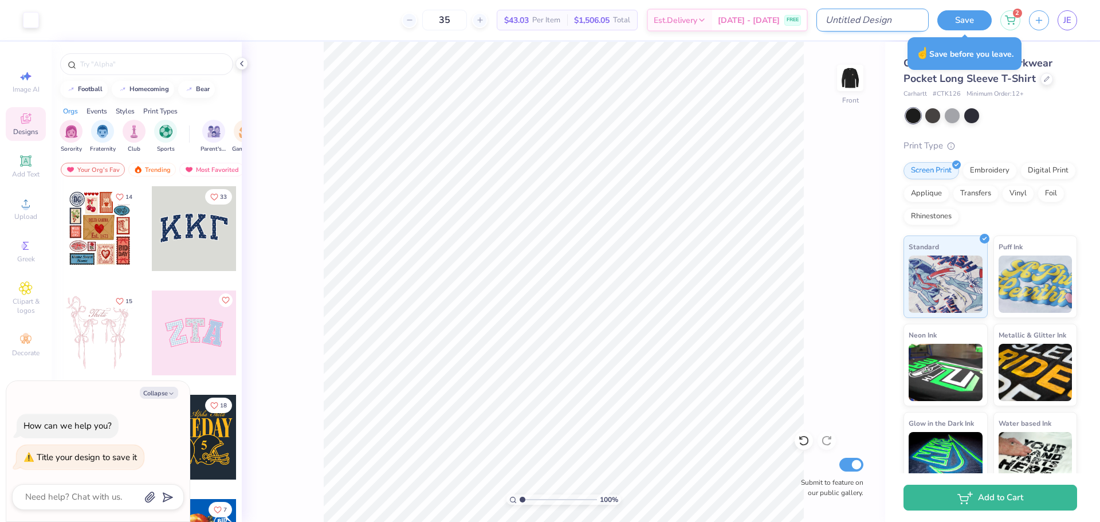
type textarea "x"
click at [906, 20] on input "Design Title" at bounding box center [872, 20] width 112 height 23
type input "AR"
type textarea "x"
type input "ARC"
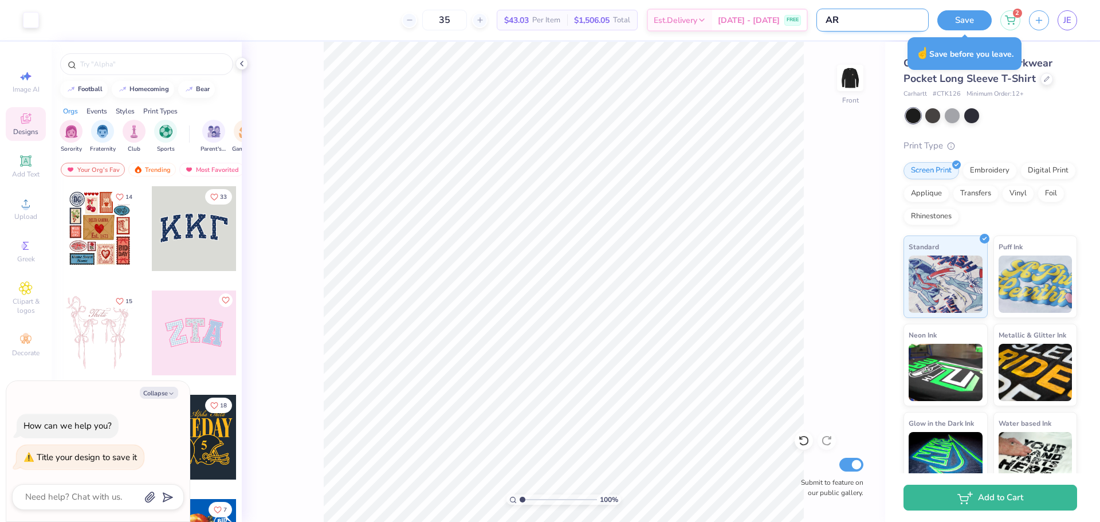
type textarea "x"
type input "ARCI"
type textarea "x"
type input "ARCIF"
type textarea "x"
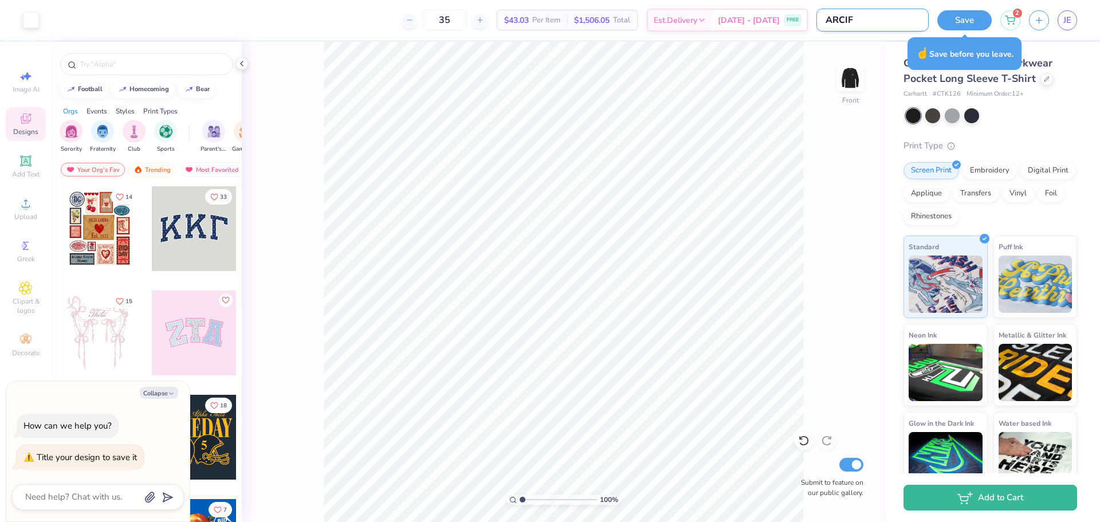
type input "ARCIFO"
type textarea "x"
type input "ARCIFOR"
type textarea "x"
type input "ARCIFORM"
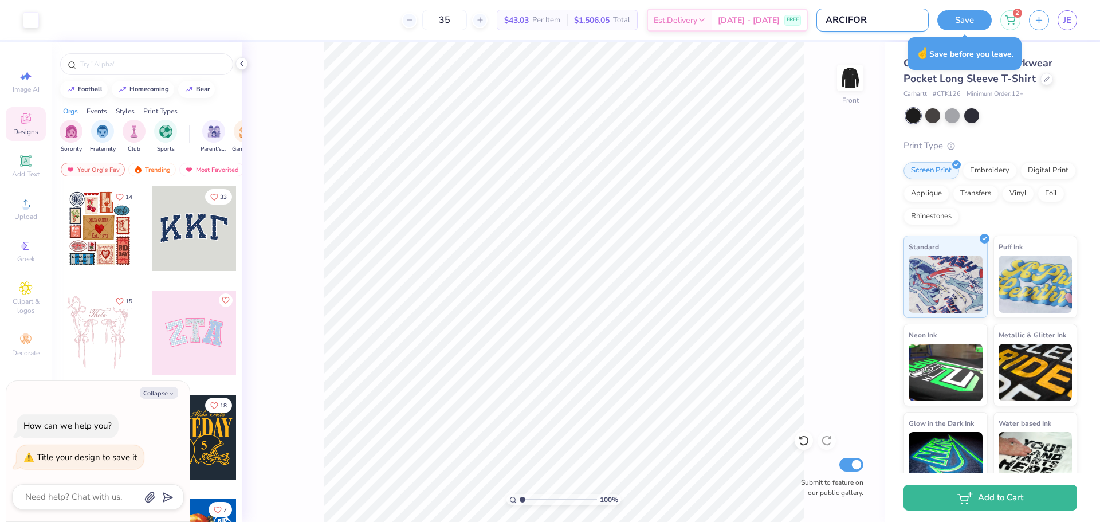
type textarea "x"
type input "ARCIFORM"
type textarea "x"
type input "ARCIFORM C"
type textarea "x"
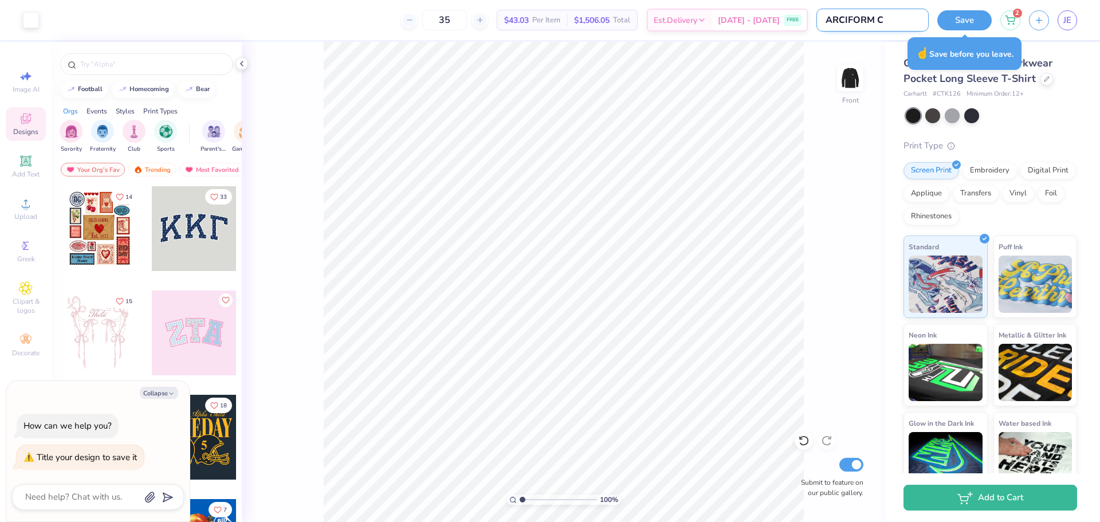
type input "ARCIFORM CH"
type textarea "x"
type input "ARCIFORM CH"
type textarea "x"
type input "ARCIFORM CH T"
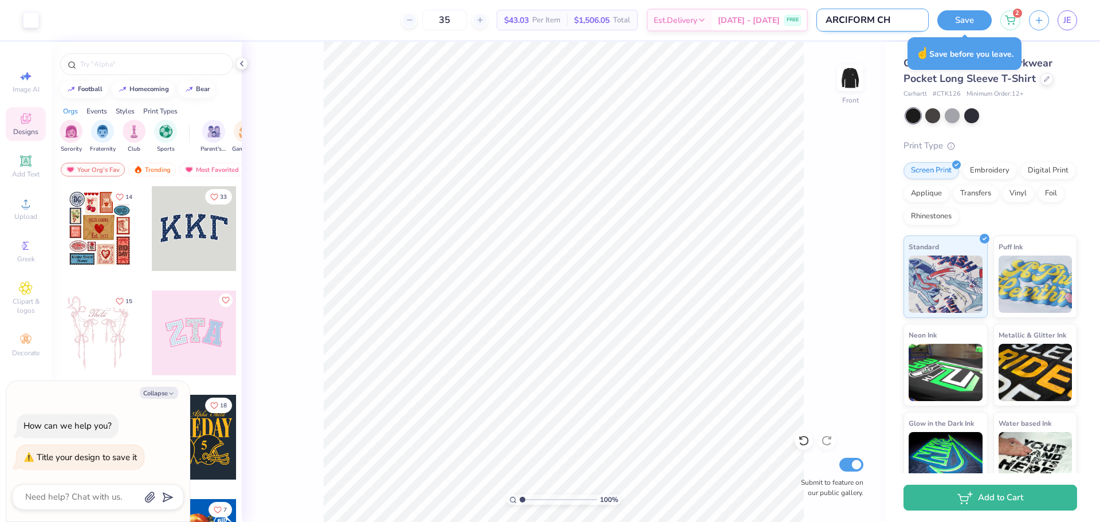
type textarea "x"
type input "ARCIFORM CH"
type textarea "x"
type input "ARCIFORM CH L"
type textarea "x"
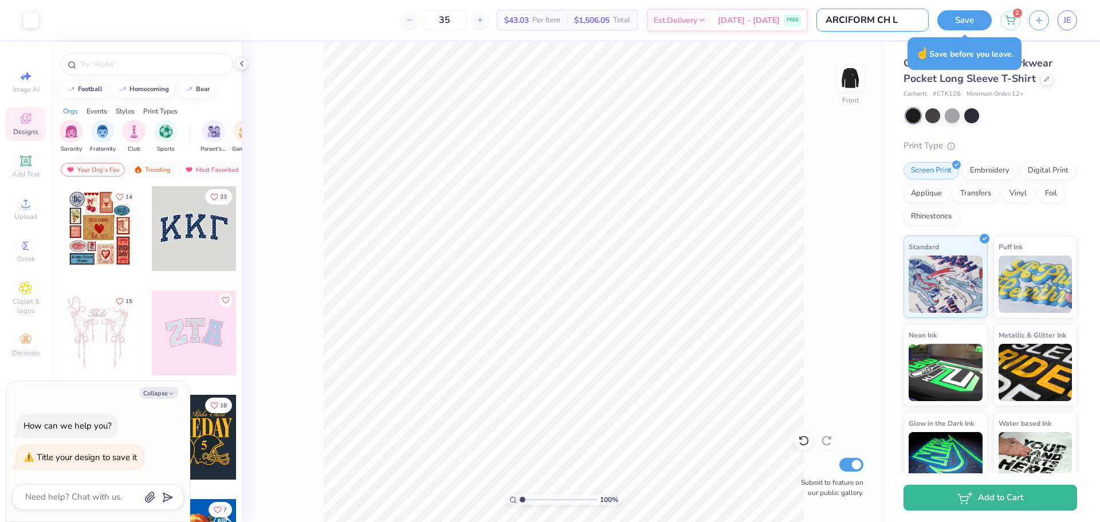
type input "ARCIFORM CH LO"
type textarea "x"
type input "ARCIFORM CH LON"
type textarea "x"
type input "ARCIFORM CH LONG"
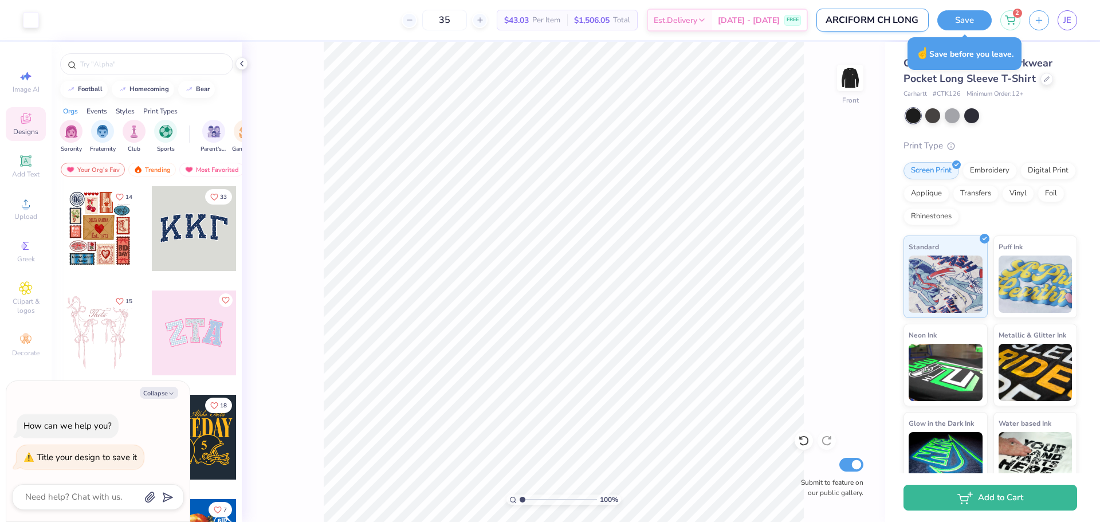
type textarea "x"
type input "ARCIFORM CH LONG"
type textarea "x"
type input "ARCIFORM CH LONG S"
type textarea "x"
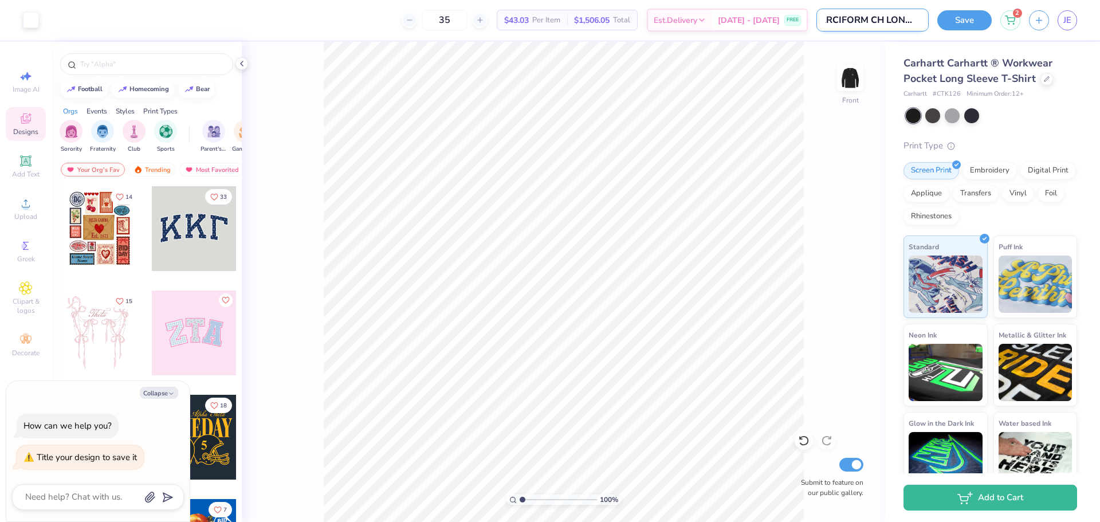
type input "ARCIFORM CH LONG SL"
type textarea "x"
type input "ARCIFORM CH LONG SLE"
type textarea "x"
type input "ARCIFORM CH LONG SLEE"
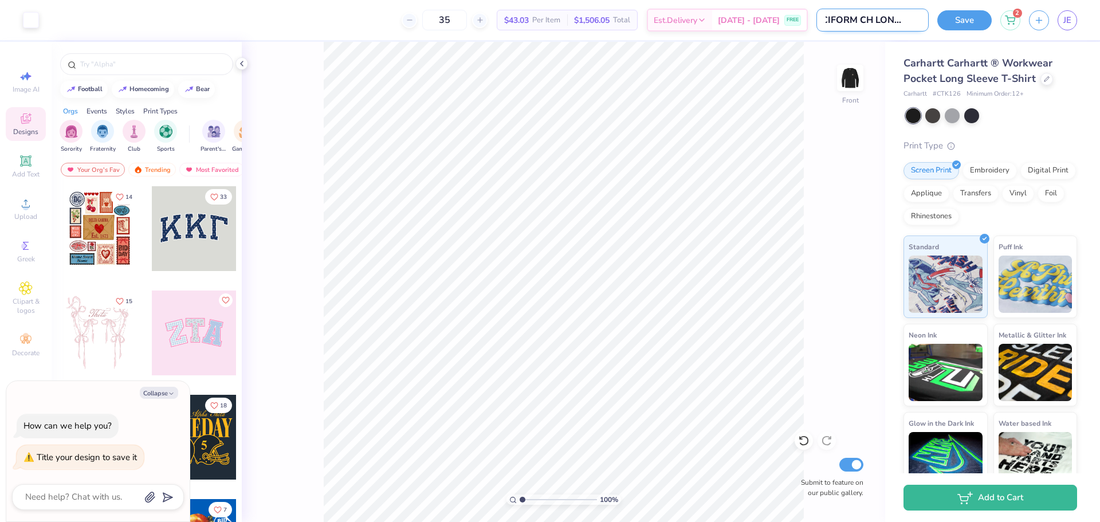
type textarea "x"
type input "ARCIFORM CH LONG SLEEV"
type textarea "x"
type input "ARCIFORM CH LONG SLEEVE"
type textarea "x"
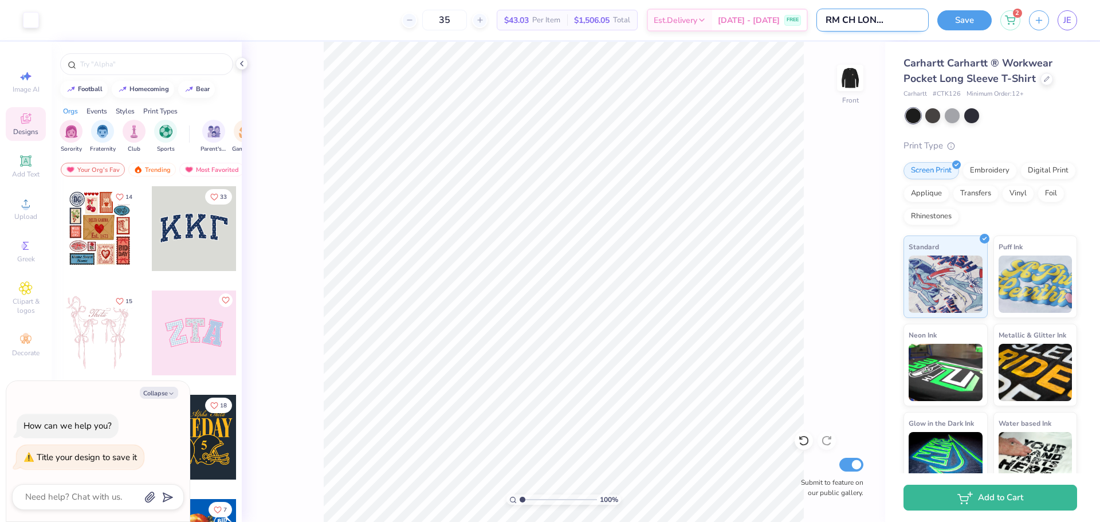
type input "ARCIFORM CH LONG SLEEVE"
type textarea "x"
type input "ARCIFORM CH LONG SLEEVE T"
type textarea "x"
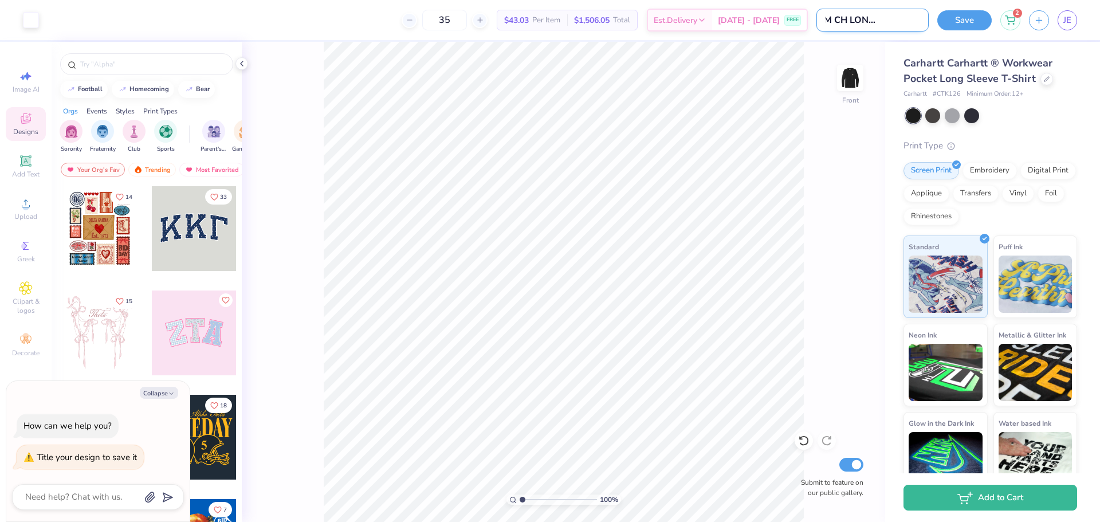
type input "ARCIFORM CH LONG SLEEVE T"
type textarea "x"
type input "ARCIFORM CH LONG SLEEVE T L"
type textarea "x"
type input "ARCIFORM CH LONG SLEEVE T LO"
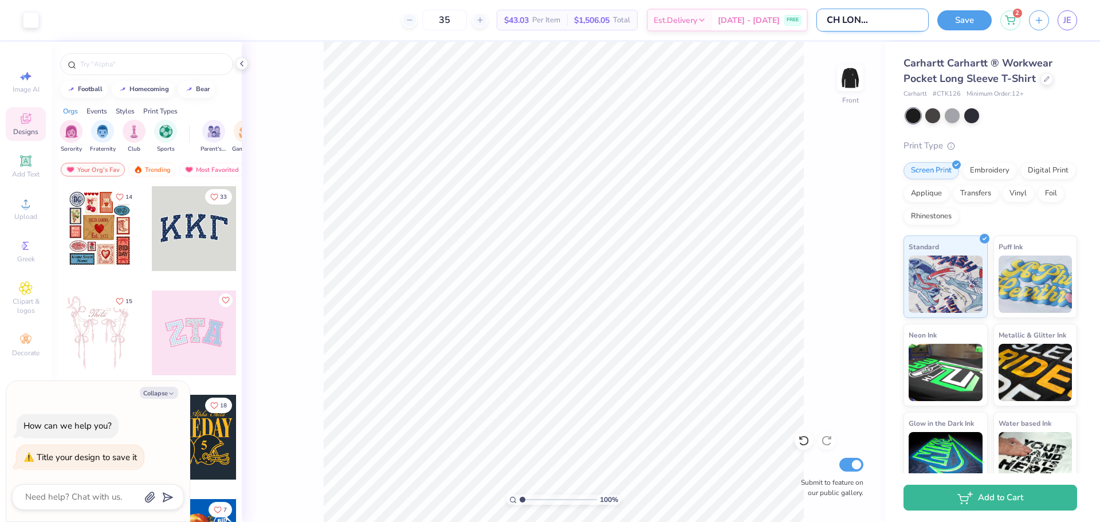
type textarea "x"
type input "ARCIFORM CH LONG SLEEVE T LOG"
type textarea "x"
type input "ARCIFORM CH LONG SLEEVE T LOGO"
type textarea "x"
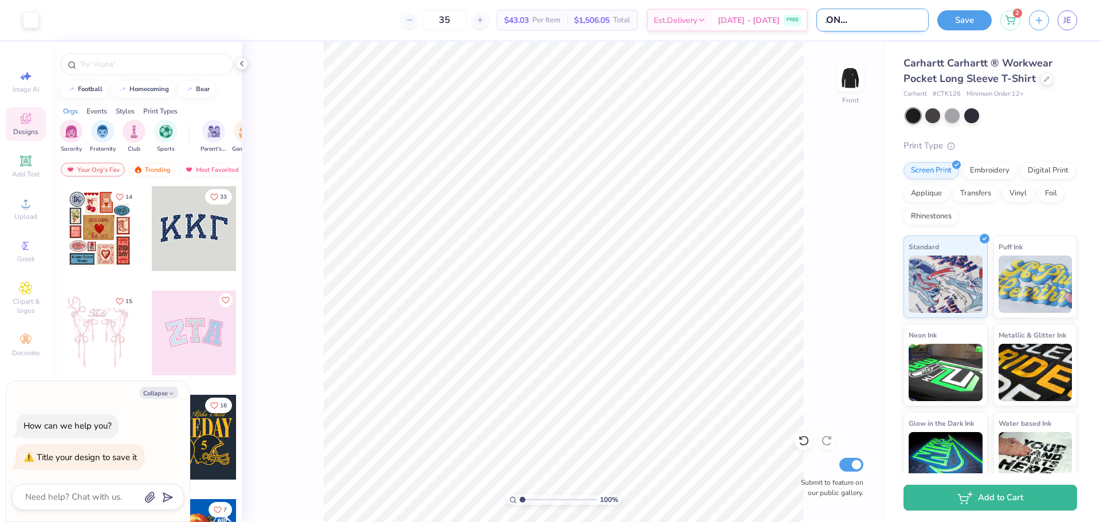
type input "ARCIFORM CH LONG SLEEVE T LOGO2"
type textarea "x"
type input "ARCIFORM CH LONG SLEEVE T LOGO2"
click at [960, 16] on button "Save" at bounding box center [964, 19] width 54 height 20
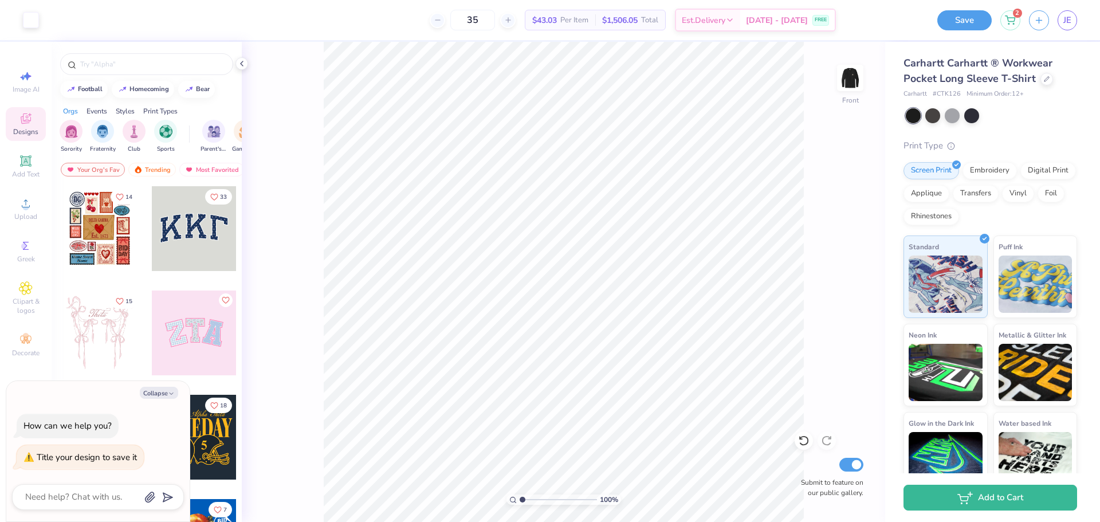
scroll to position [0, 0]
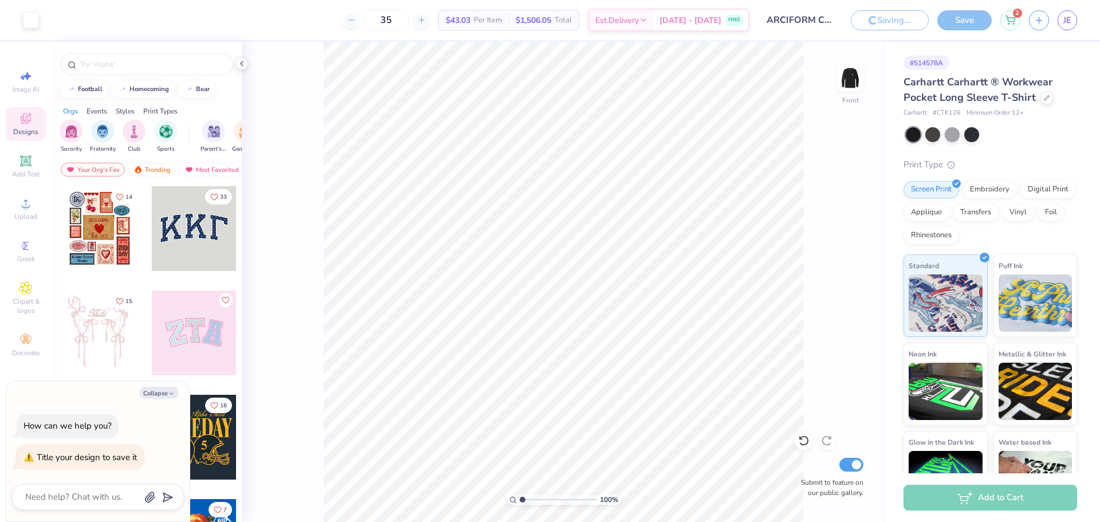
type textarea "x"
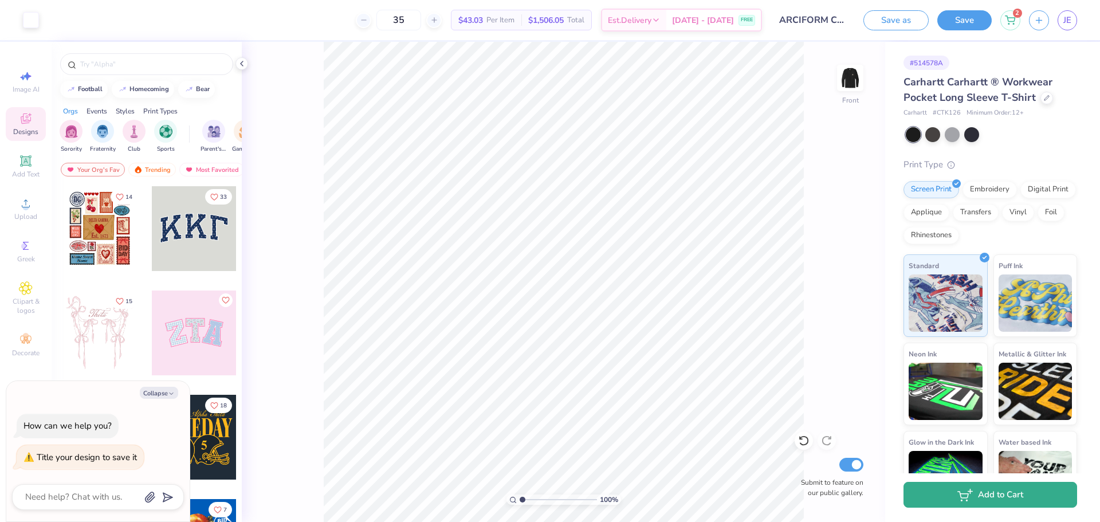
click at [1013, 491] on button "Add to Cart" at bounding box center [990, 495] width 174 height 26
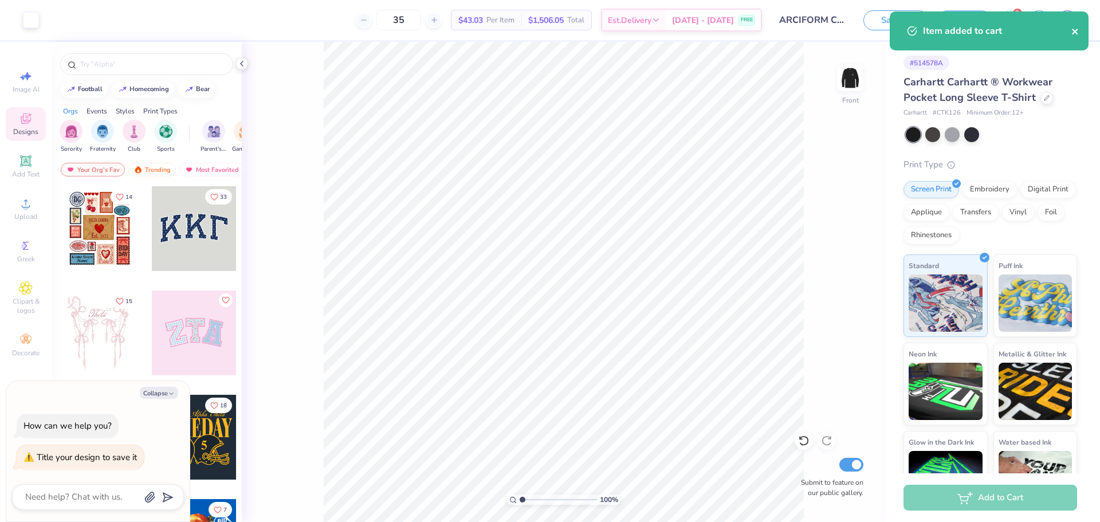
click at [1076, 29] on icon "close" at bounding box center [1075, 31] width 8 height 9
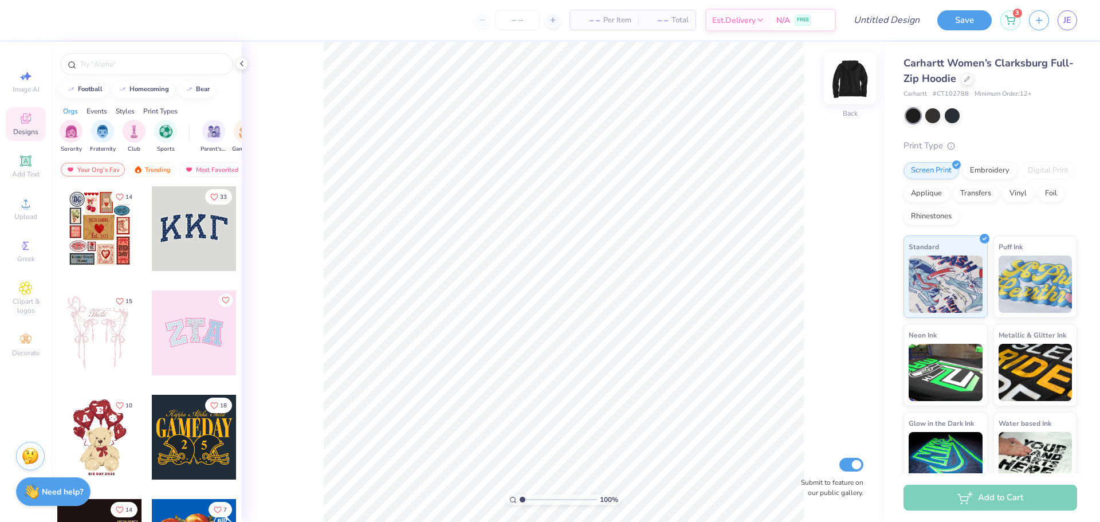
click at [853, 82] on img at bounding box center [850, 78] width 46 height 46
click at [37, 202] on div "Upload" at bounding box center [26, 209] width 40 height 34
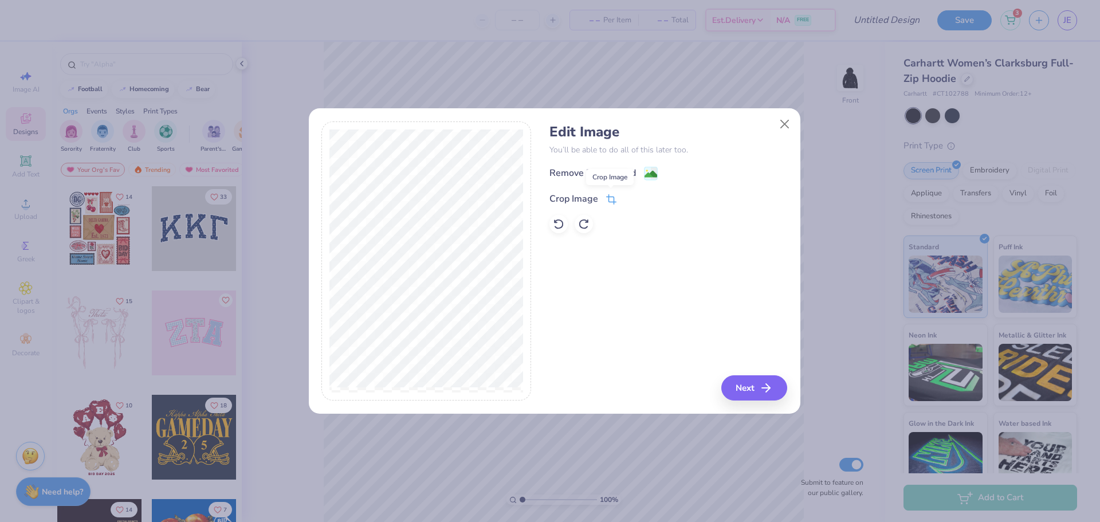
click at [610, 199] on icon at bounding box center [611, 199] width 10 height 10
click at [739, 390] on div "Edit Image You’ll be able to do all of this later too. Remove Background Crop I…" at bounding box center [668, 260] width 238 height 279
click at [625, 196] on button at bounding box center [630, 197] width 12 height 12
click at [738, 392] on button "Next" at bounding box center [756, 387] width 66 height 25
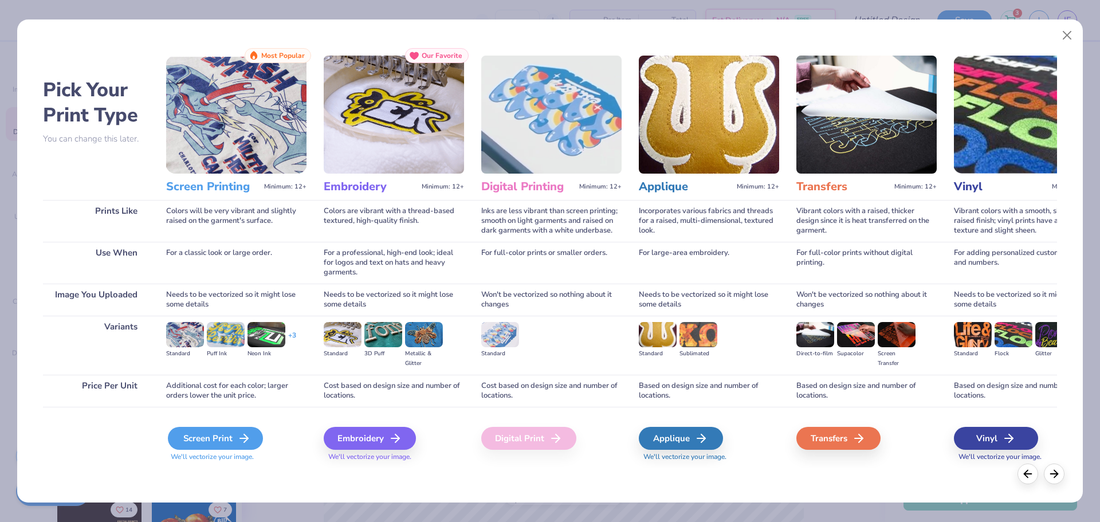
click at [237, 431] on icon at bounding box center [244, 438] width 14 height 14
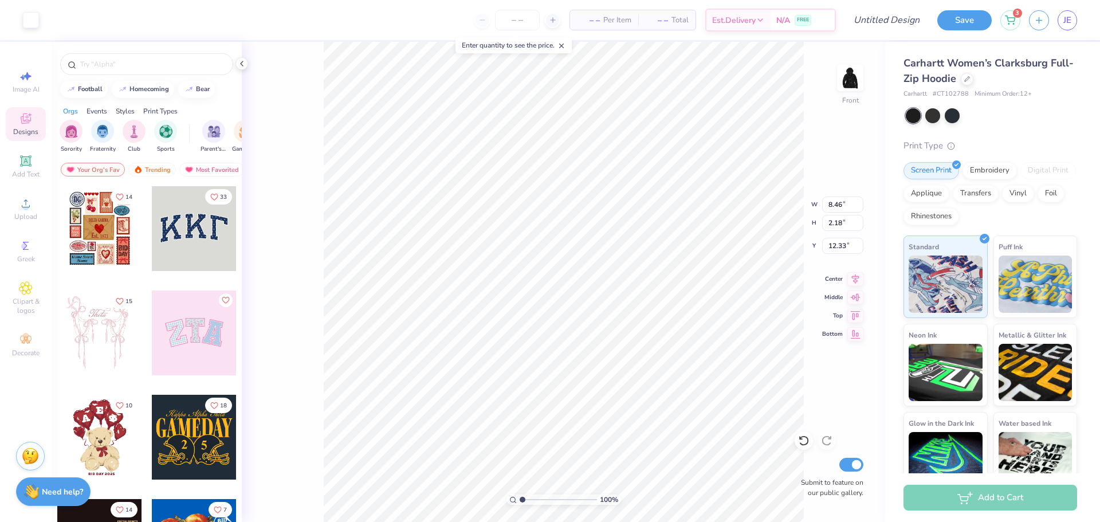
type input "8.46"
type input "2.18"
type input "6.00"
click at [511, 19] on input "number" at bounding box center [517, 20] width 45 height 21
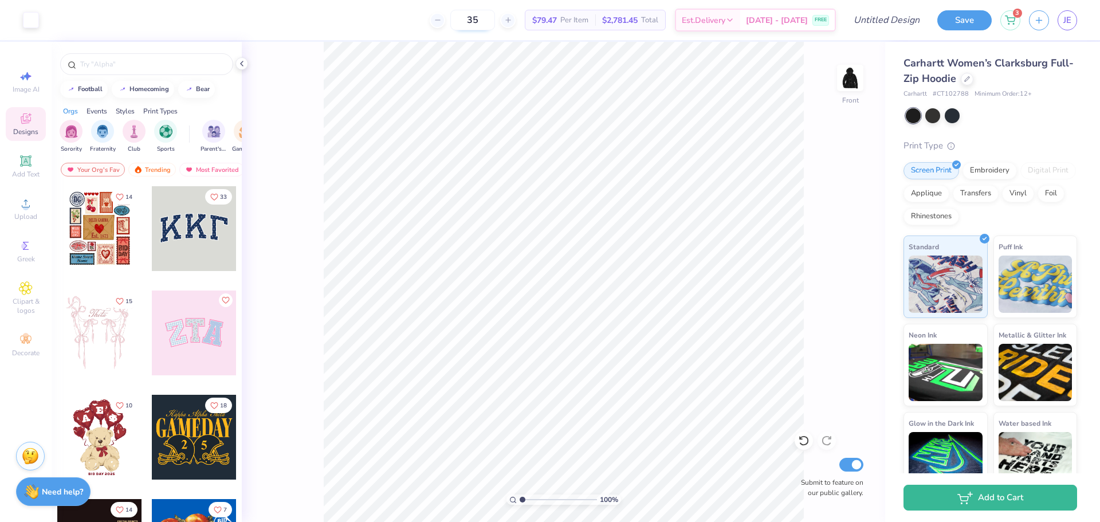
click at [494, 19] on input "35" at bounding box center [472, 20] width 45 height 21
drag, startPoint x: 494, startPoint y: 15, endPoint x: 467, endPoint y: 13, distance: 27.5
click at [467, 13] on input "35" at bounding box center [472, 20] width 45 height 21
type input "12"
click at [849, 82] on img at bounding box center [850, 78] width 46 height 46
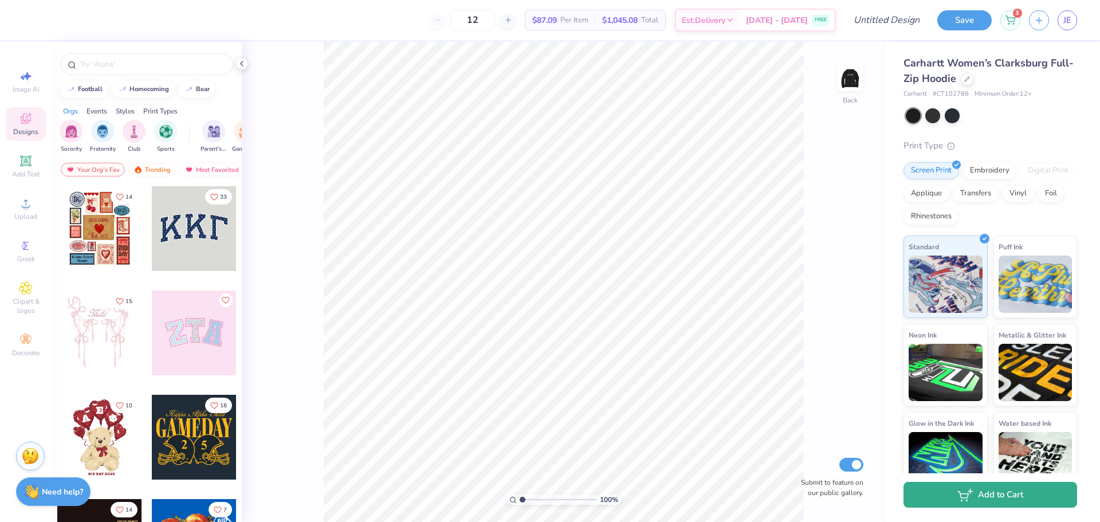
click at [998, 492] on button "Add to Cart" at bounding box center [990, 495] width 174 height 26
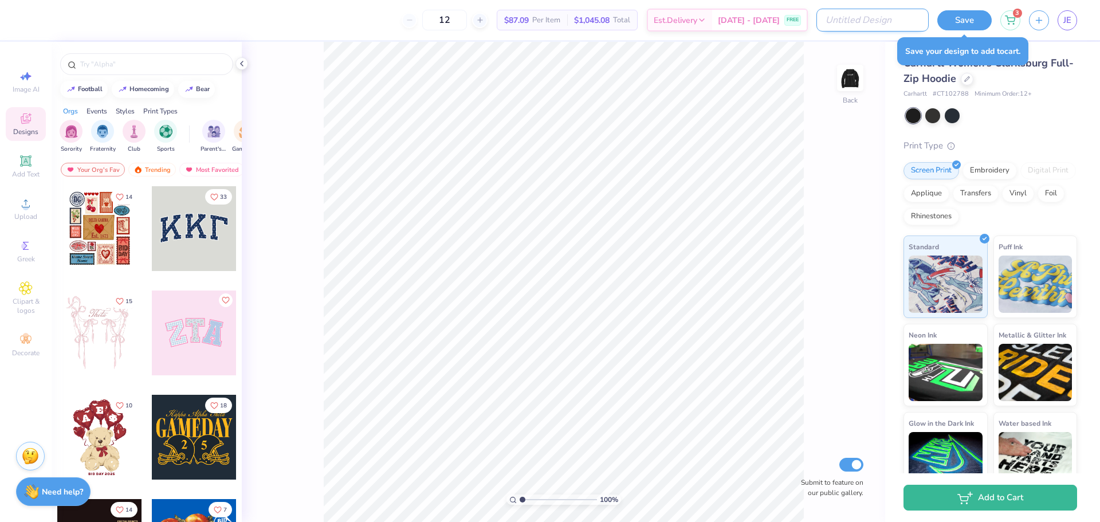
click at [905, 18] on input "Design Title" at bounding box center [872, 20] width 112 height 23
type input "ARCIFORM WOMENS ZIP HOODIE"
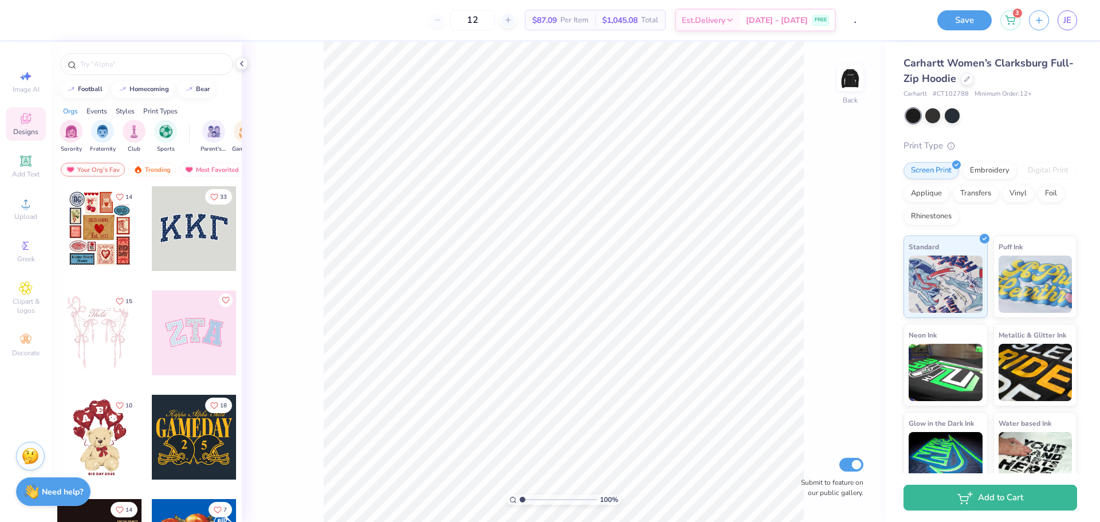
drag, startPoint x: 955, startPoint y: 18, endPoint x: 957, endPoint y: 25, distance: 7.8
click at [957, 17] on button "Save" at bounding box center [964, 20] width 54 height 20
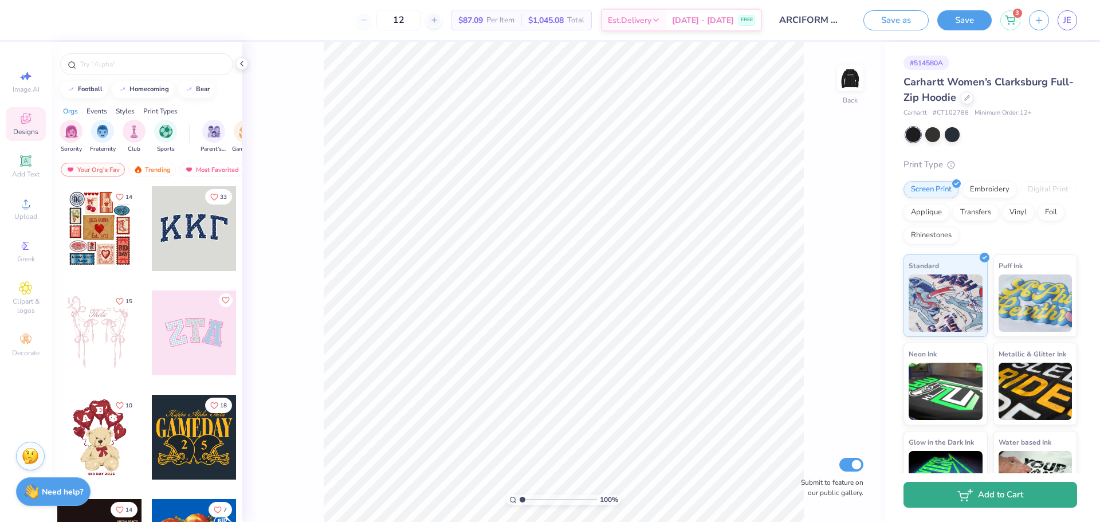
click at [1021, 490] on button "Add to Cart" at bounding box center [990, 495] width 174 height 26
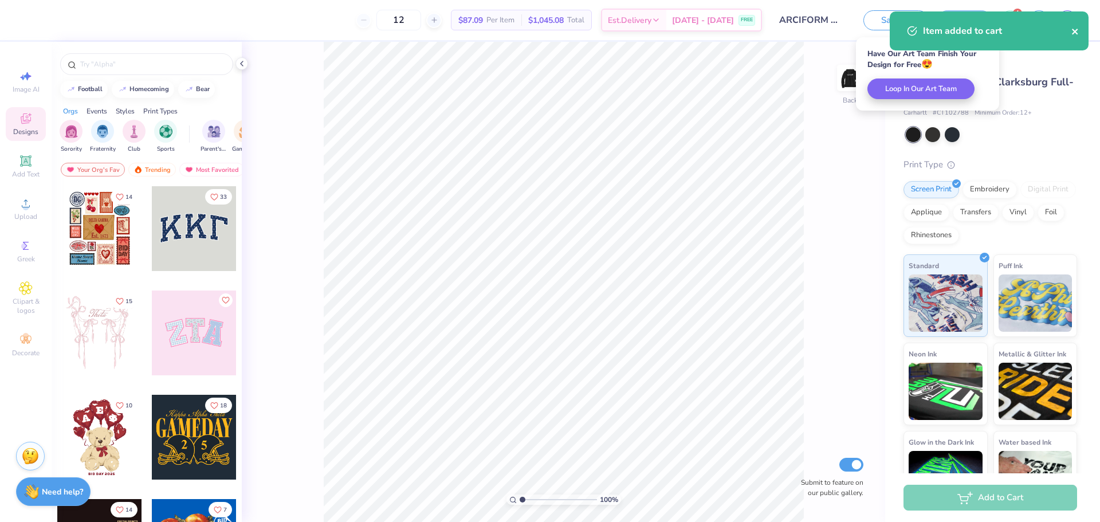
click at [1078, 33] on icon "close" at bounding box center [1075, 31] width 8 height 9
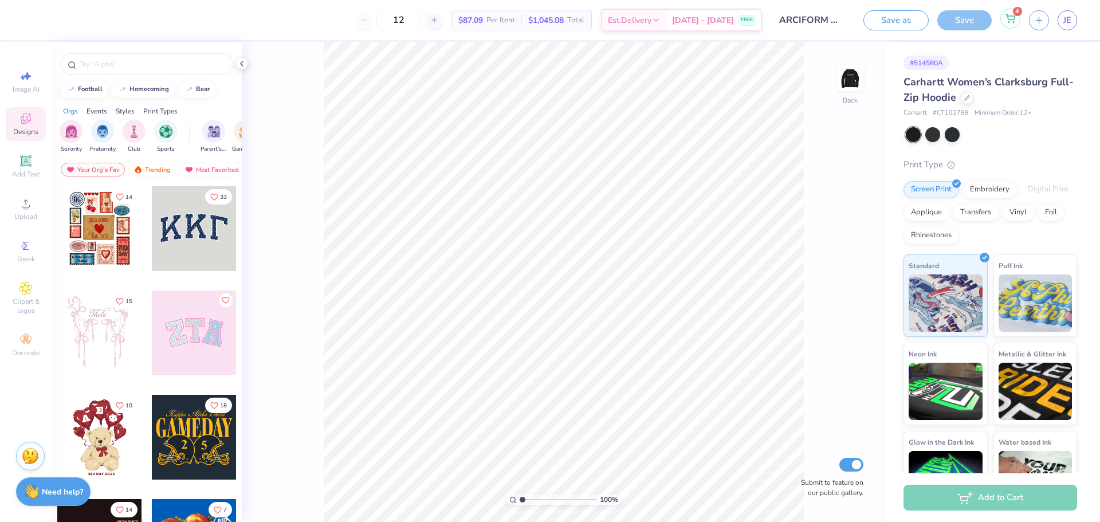
click at [1009, 14] on icon at bounding box center [1010, 18] width 10 height 9
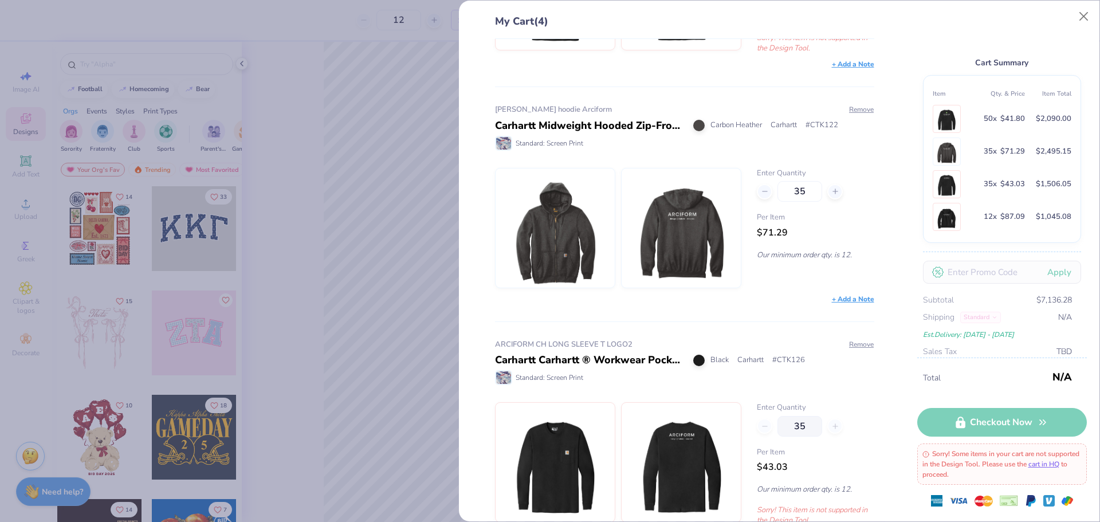
scroll to position [229, 0]
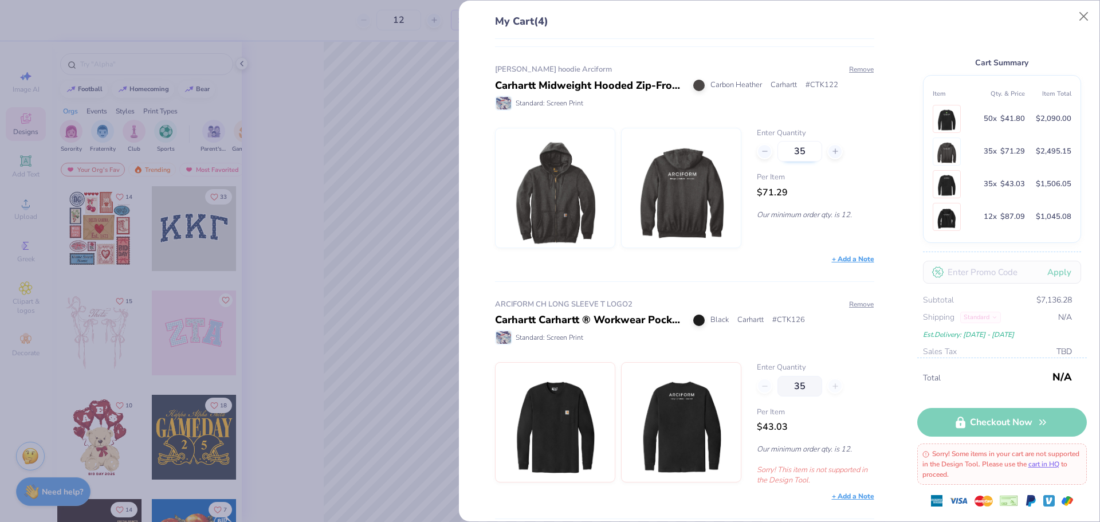
click at [805, 150] on input "35" at bounding box center [799, 151] width 45 height 21
click at [785, 150] on input "35" at bounding box center [799, 151] width 45 height 21
drag, startPoint x: 801, startPoint y: 148, endPoint x: 788, endPoint y: 149, distance: 13.2
click at [788, 149] on input "28" at bounding box center [799, 151] width 45 height 21
drag, startPoint x: 802, startPoint y: 153, endPoint x: 790, endPoint y: 139, distance: 17.9
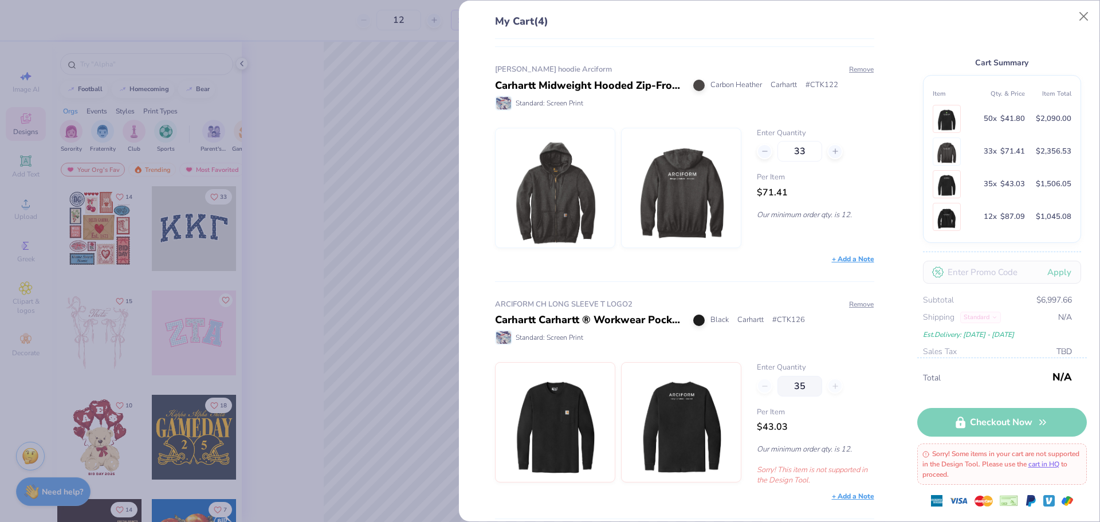
click at [794, 152] on input "33" at bounding box center [799, 151] width 45 height 21
type input "32"
click at [1080, 14] on button "Close" at bounding box center [1084, 17] width 22 height 22
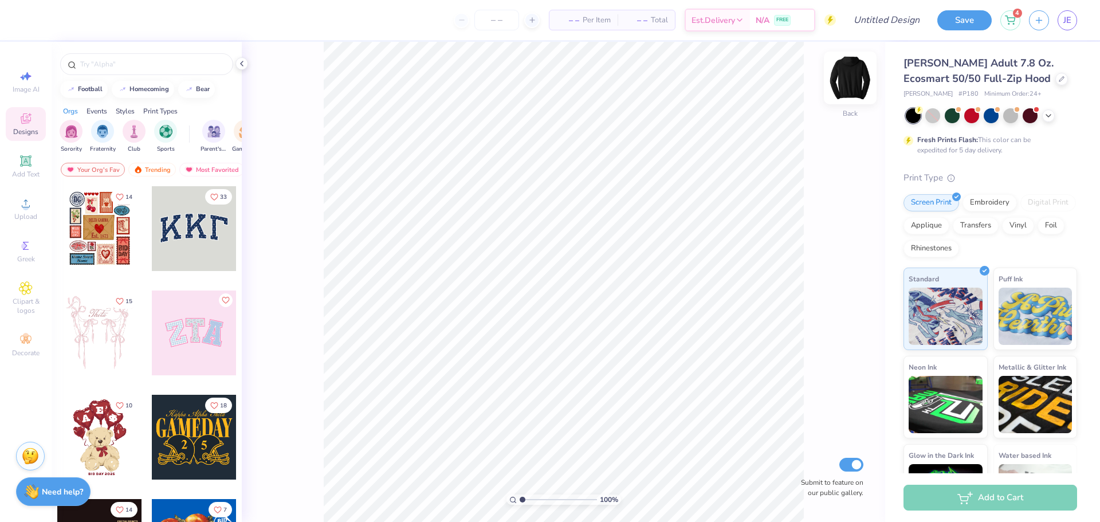
click at [854, 100] on img at bounding box center [850, 78] width 46 height 46
click at [27, 204] on icon at bounding box center [26, 203] width 14 height 14
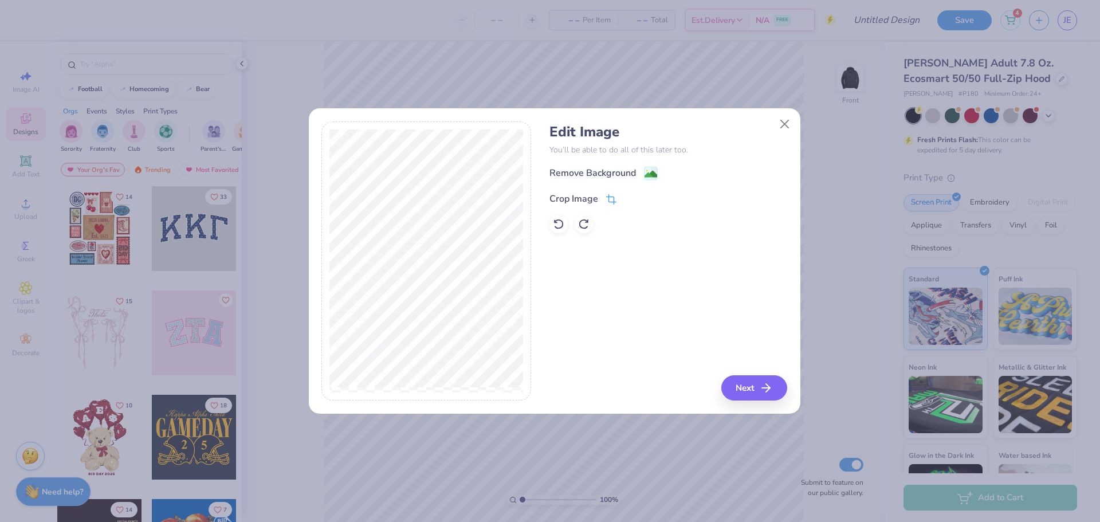
click at [580, 200] on div "Crop Image" at bounding box center [573, 199] width 49 height 14
click at [632, 196] on icon at bounding box center [630, 197] width 7 height 7
click at [755, 381] on button "Next" at bounding box center [756, 387] width 66 height 25
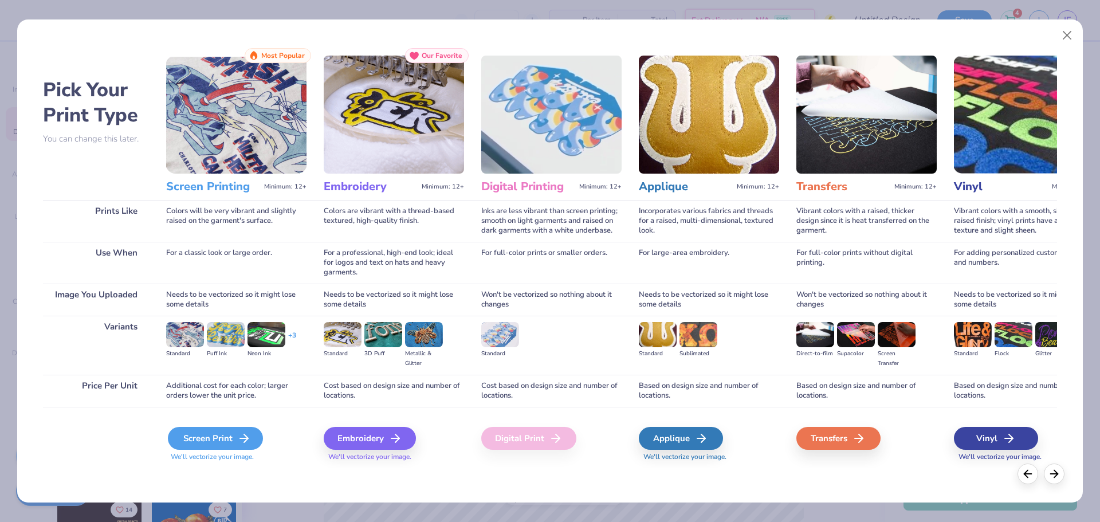
click at [206, 442] on div "Screen Print" at bounding box center [215, 438] width 95 height 23
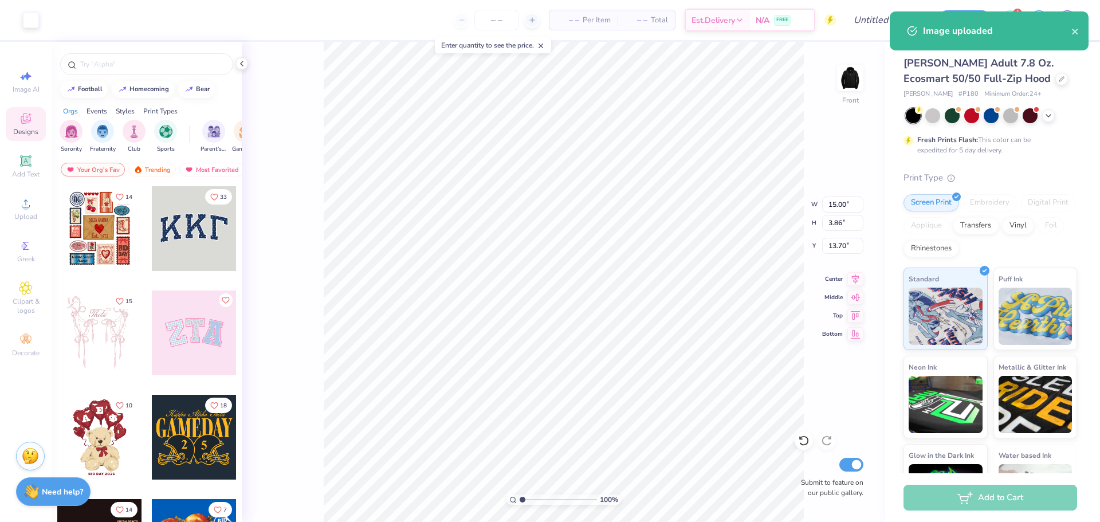
type input "8.85"
type input "2.28"
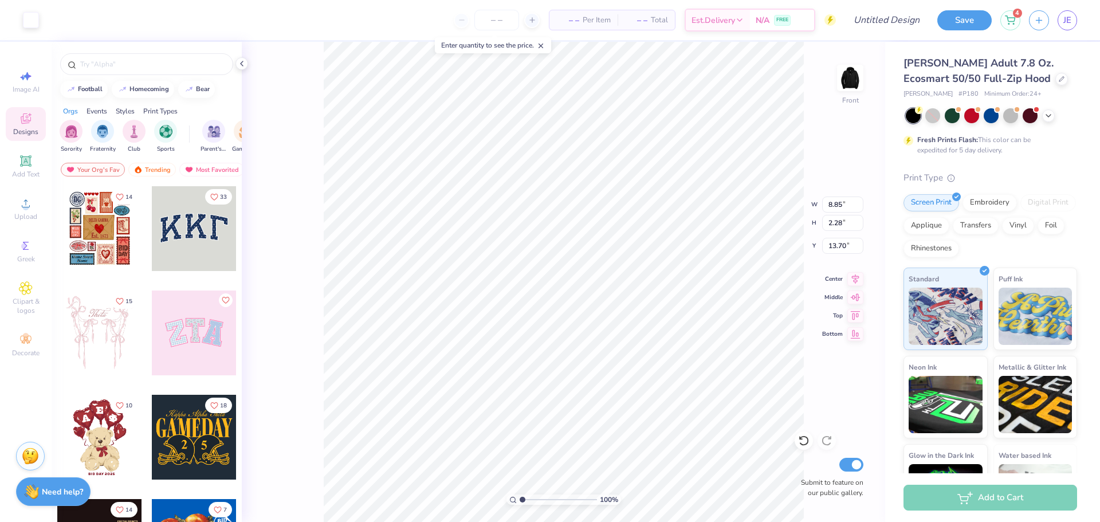
type input "6.00"
click at [504, 17] on input "number" at bounding box center [496, 20] width 45 height 21
type input "35"
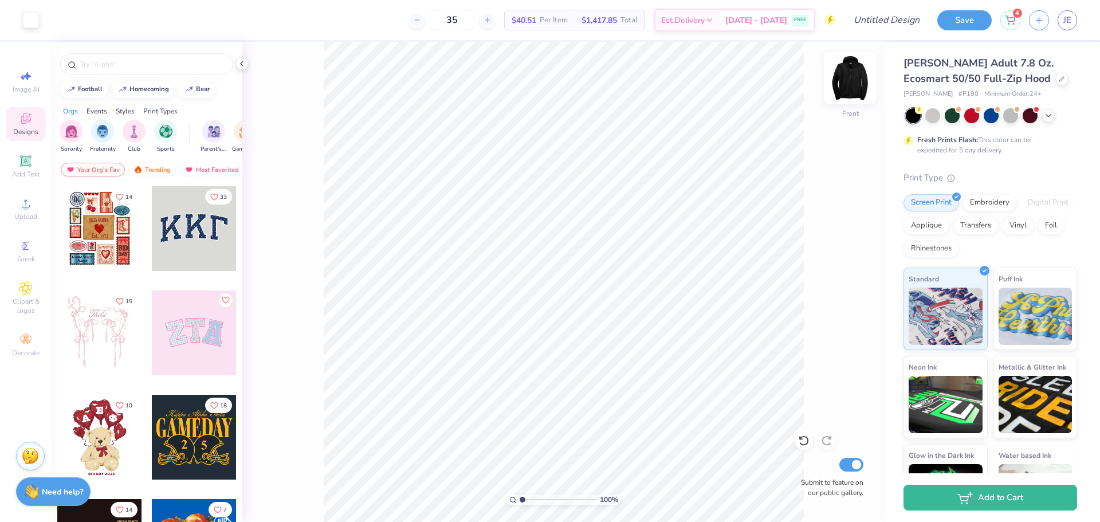
click at [842, 82] on img at bounding box center [850, 78] width 46 height 46
drag, startPoint x: 896, startPoint y: 21, endPoint x: 873, endPoint y: 1, distance: 30.1
click at [889, 18] on input "Design Title" at bounding box center [872, 20] width 112 height 23
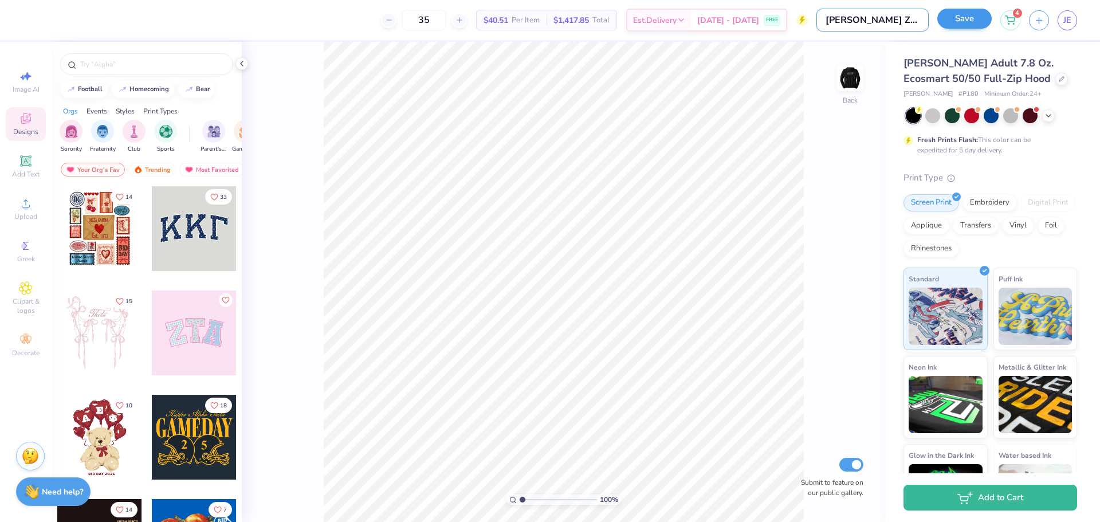
type input "HANES ZIP HOODIE"
click at [962, 18] on button "Save" at bounding box center [964, 19] width 54 height 20
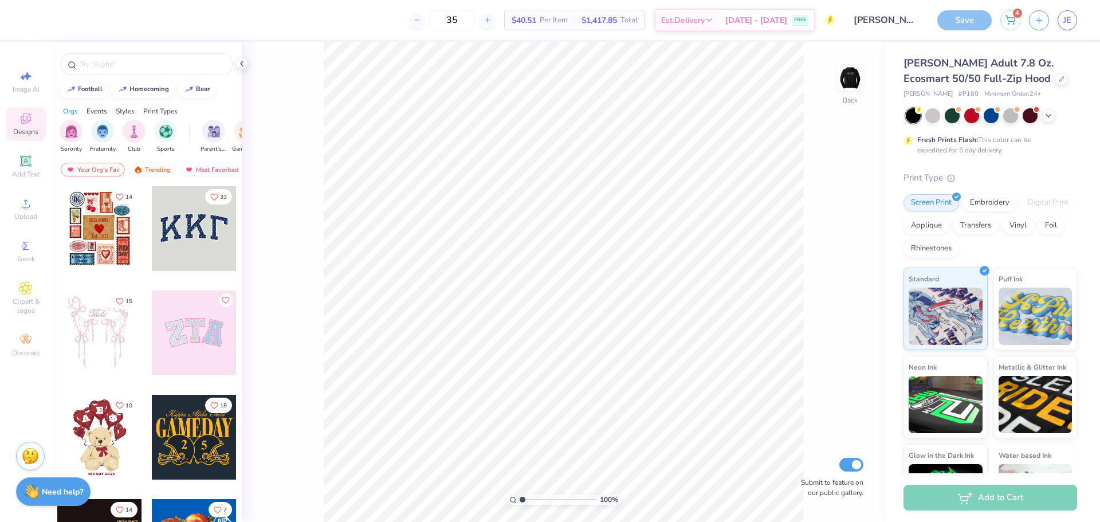
click at [1015, 494] on div "Add to Cart" at bounding box center [990, 497] width 174 height 26
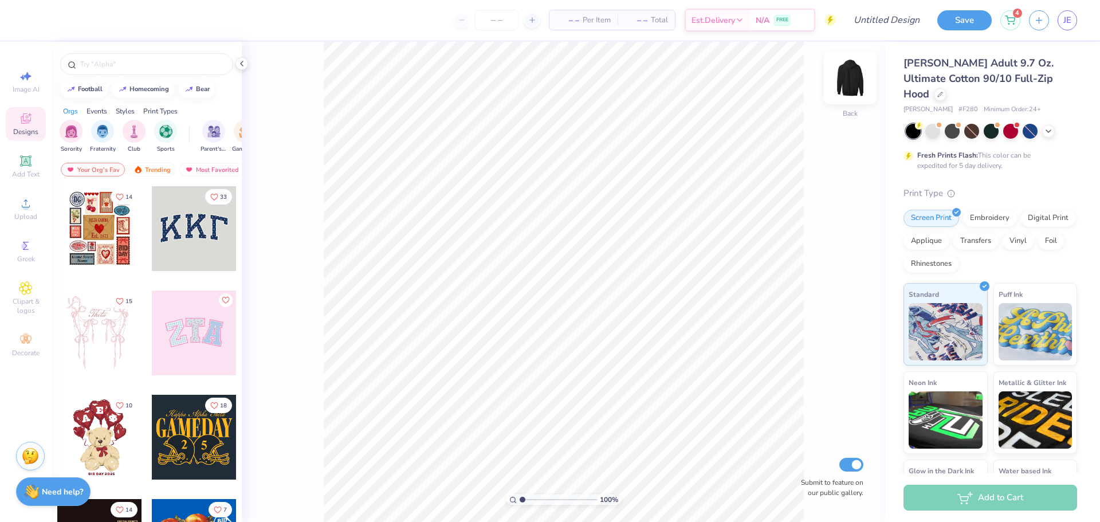
click at [853, 80] on img at bounding box center [850, 78] width 46 height 46
click at [23, 204] on icon at bounding box center [26, 203] width 14 height 14
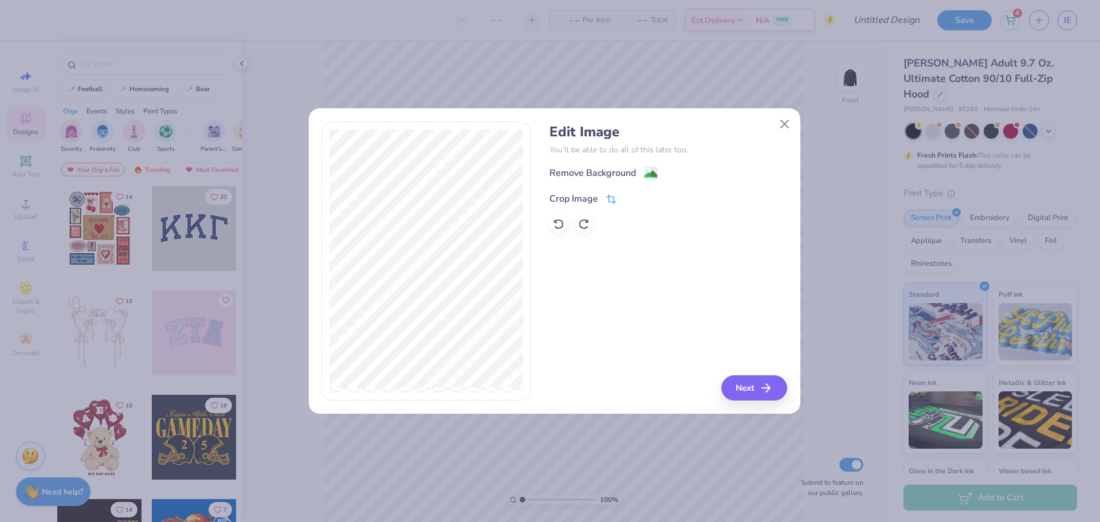
click at [576, 199] on div "Crop Image" at bounding box center [573, 199] width 49 height 14
click at [629, 198] on polyline at bounding box center [630, 197] width 5 height 3
click at [758, 387] on button "Next" at bounding box center [756, 387] width 66 height 25
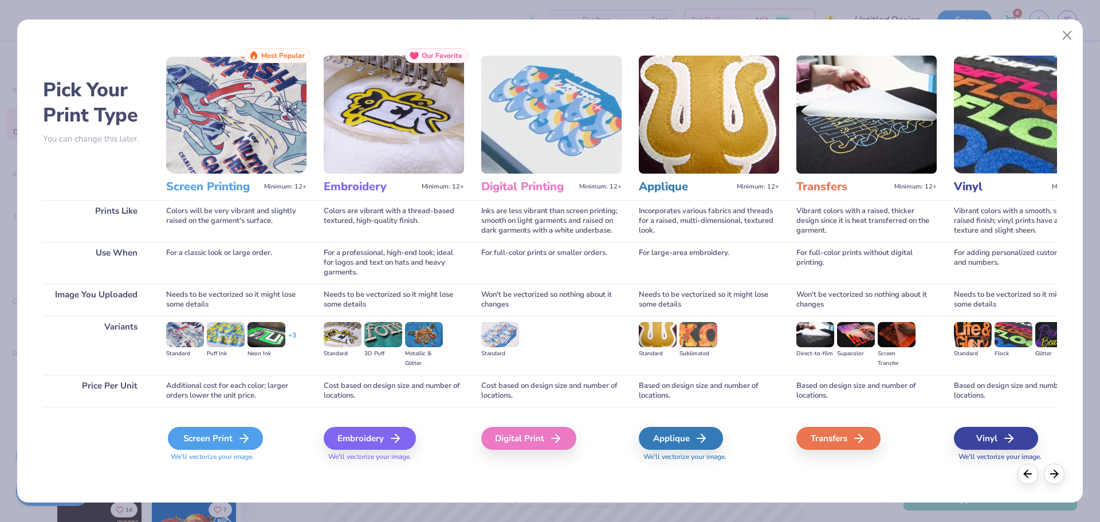
click at [239, 436] on icon at bounding box center [244, 438] width 14 height 14
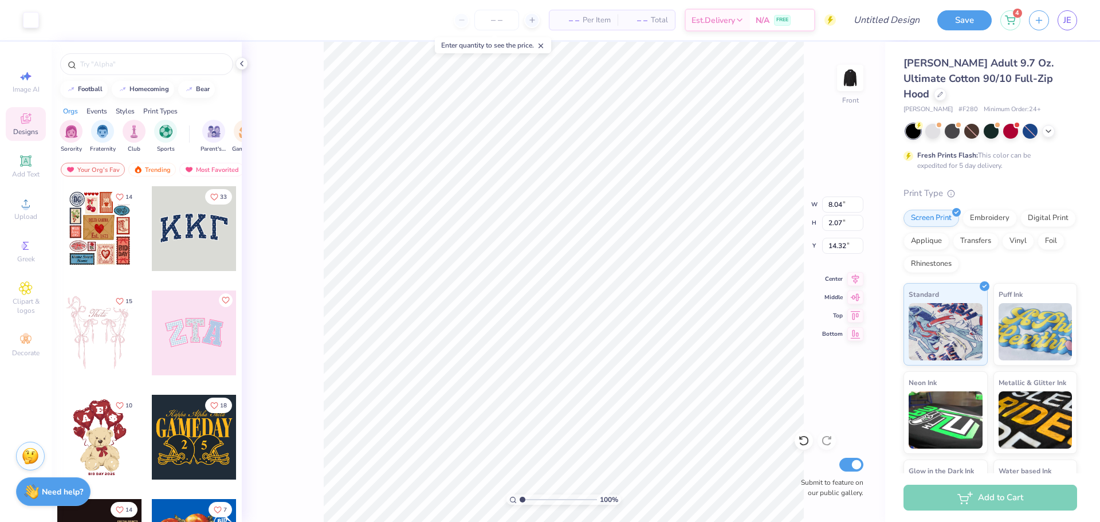
type input "8.04"
type input "2.07"
type input "6.00"
click at [506, 23] on input "number" at bounding box center [496, 20] width 45 height 21
type input "35"
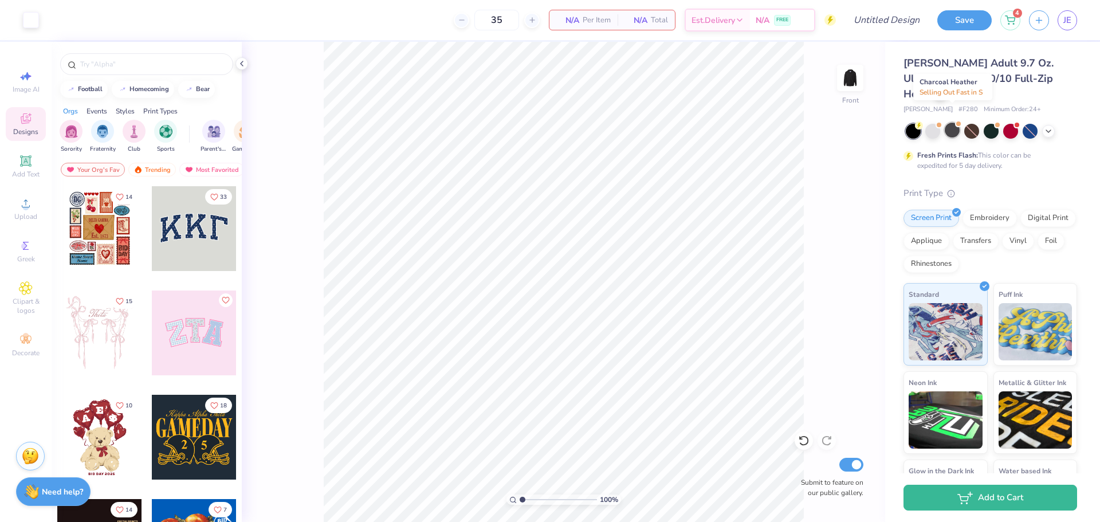
click at [948, 123] on div at bounding box center [951, 130] width 15 height 15
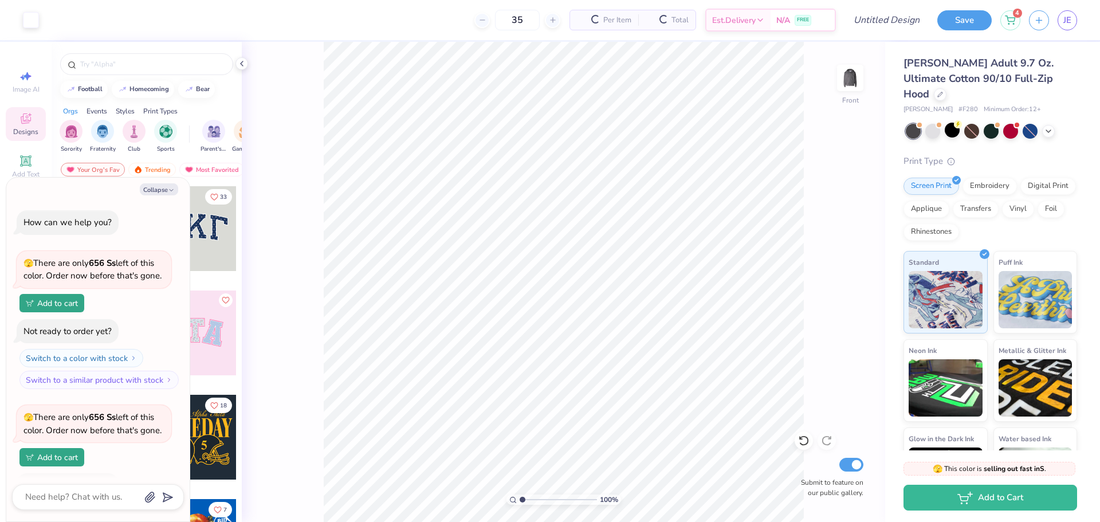
scroll to position [74, 0]
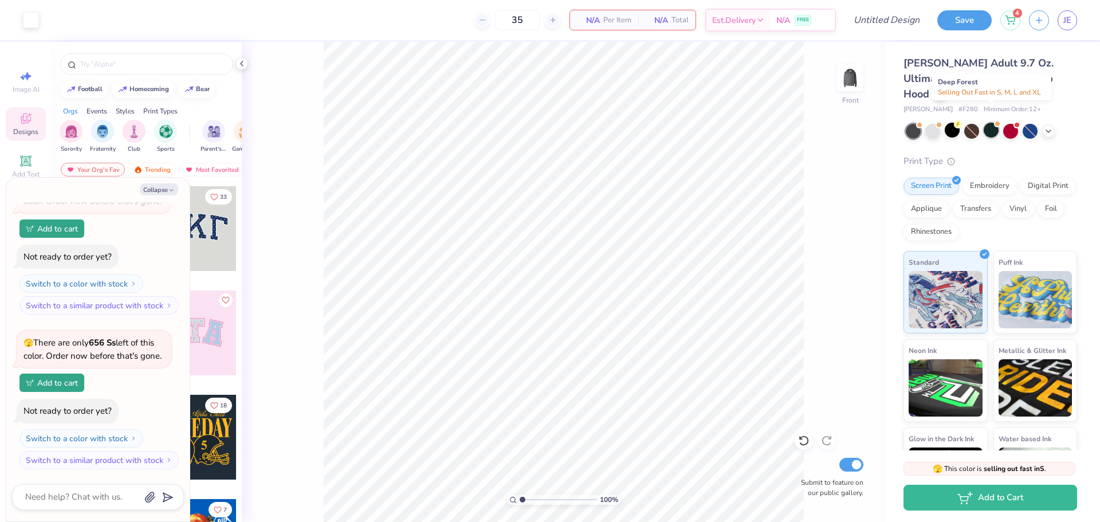
click at [990, 123] on div at bounding box center [990, 130] width 15 height 15
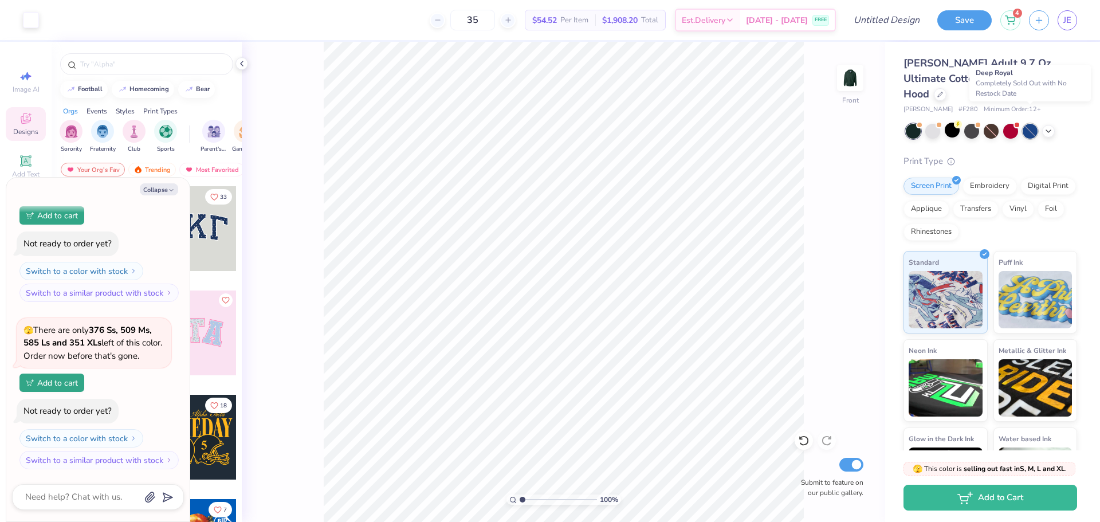
click at [1030, 124] on div at bounding box center [1029, 131] width 15 height 15
click at [1046, 125] on icon at bounding box center [1047, 129] width 9 height 9
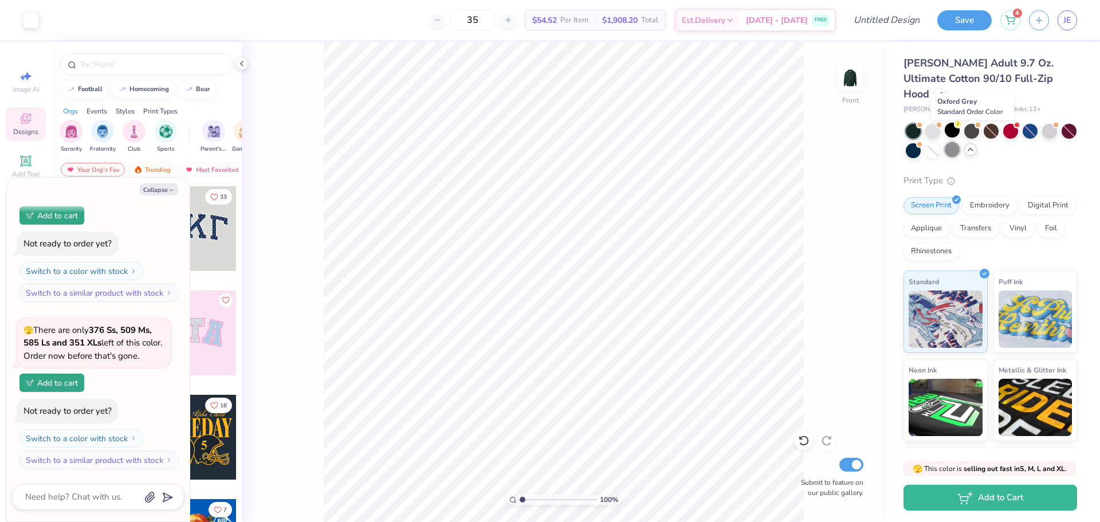
click at [959, 142] on div at bounding box center [951, 149] width 15 height 15
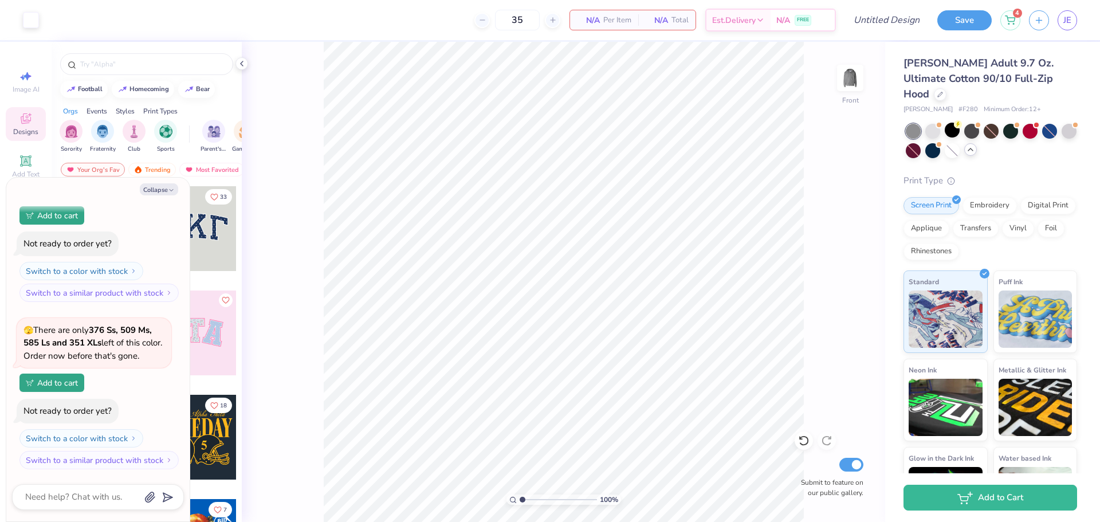
click at [1025, 146] on div "Hanes Adult 9.7 Oz. Ultimate Cotton 90/10 Full-Zip Hood Hanes # F280 Minimum Or…" at bounding box center [990, 293] width 174 height 474
click at [913, 124] on div at bounding box center [912, 131] width 15 height 15
click at [912, 124] on div at bounding box center [912, 131] width 15 height 15
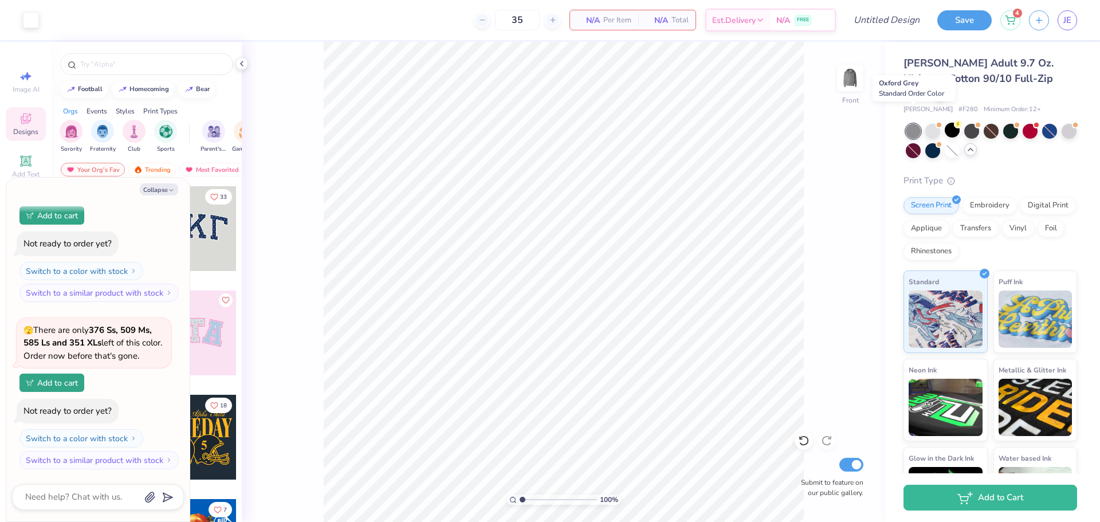
click at [913, 124] on div at bounding box center [912, 131] width 15 height 15
click at [1061, 135] on div at bounding box center [1068, 130] width 15 height 15
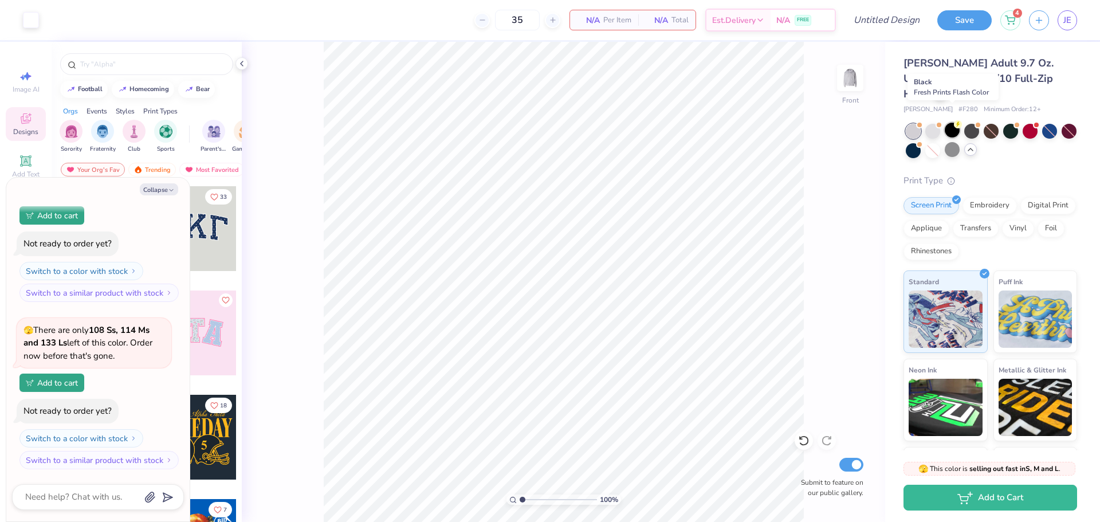
click at [952, 123] on div at bounding box center [951, 130] width 15 height 15
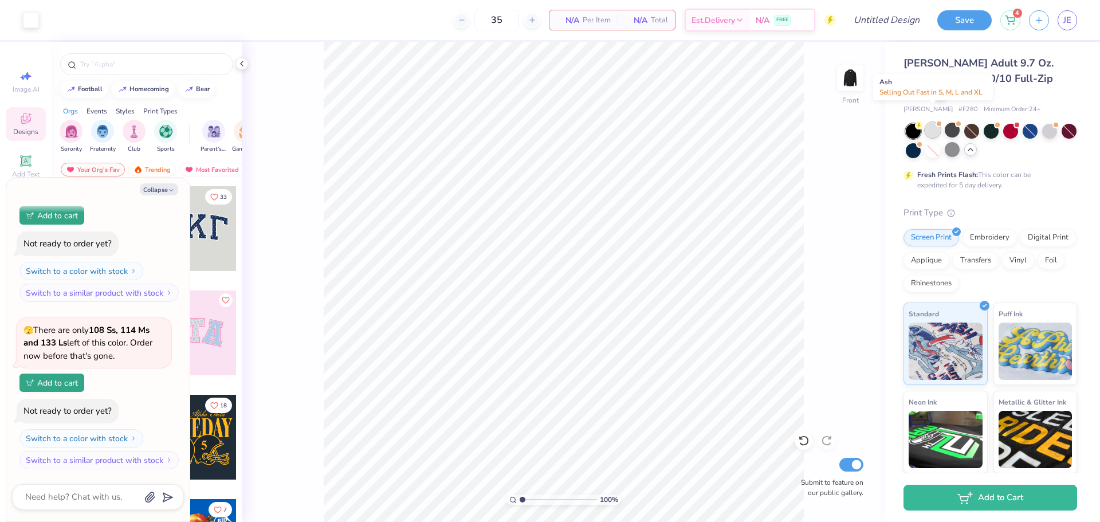
click at [935, 123] on div at bounding box center [932, 130] width 15 height 15
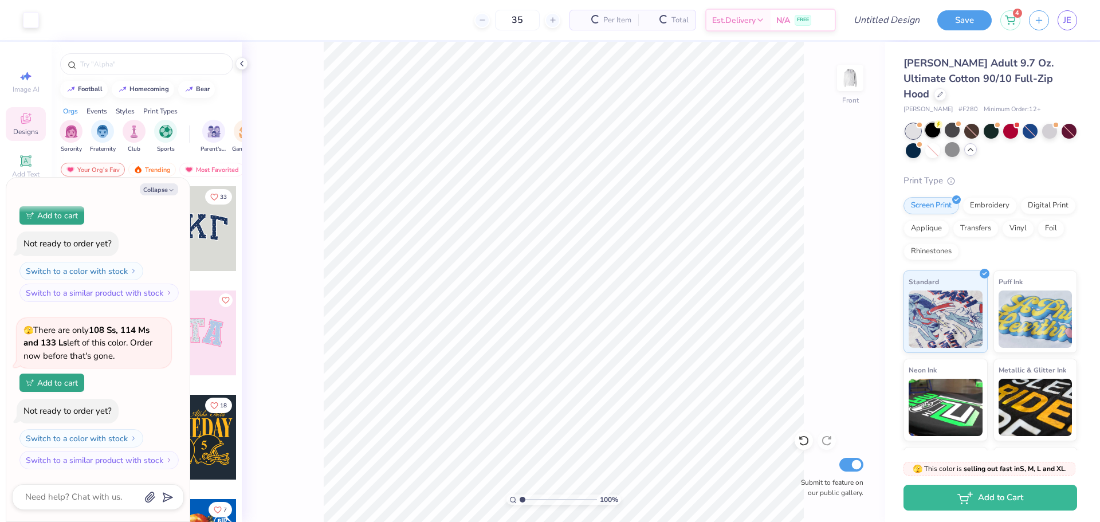
scroll to position [576, 0]
click at [978, 124] on div at bounding box center [971, 131] width 15 height 15
click at [974, 124] on div at bounding box center [971, 131] width 15 height 15
click at [1027, 124] on div at bounding box center [1029, 131] width 15 height 15
click at [959, 142] on div at bounding box center [951, 149] width 15 height 15
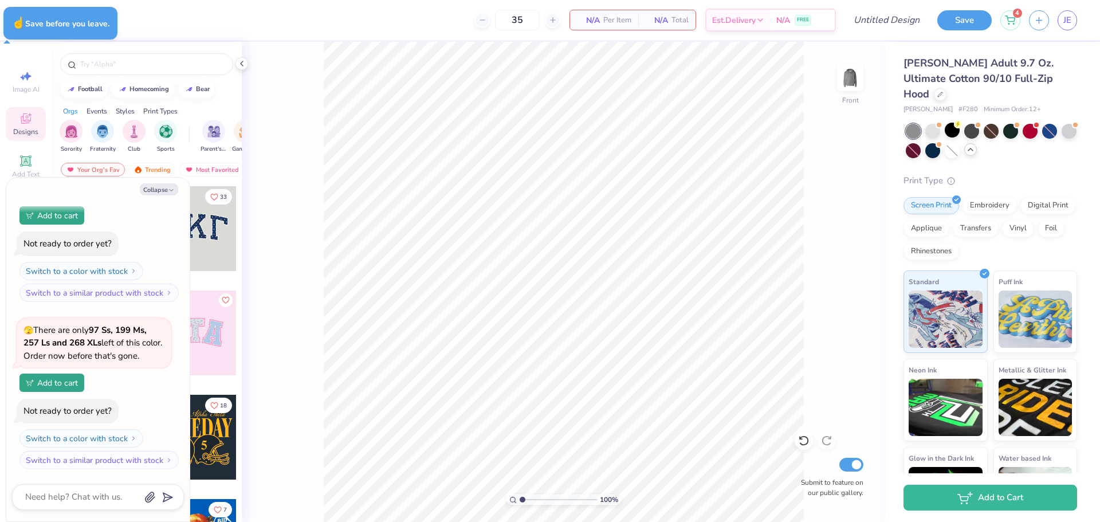
type textarea "x"
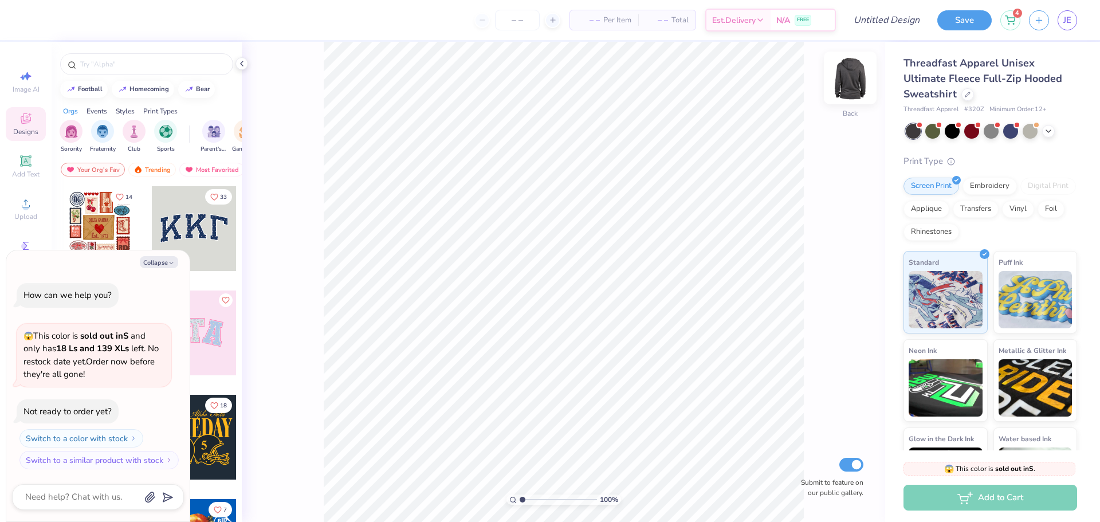
click at [854, 82] on img at bounding box center [850, 78] width 46 height 46
click at [167, 260] on button "Collapse" at bounding box center [159, 262] width 38 height 12
type textarea "x"
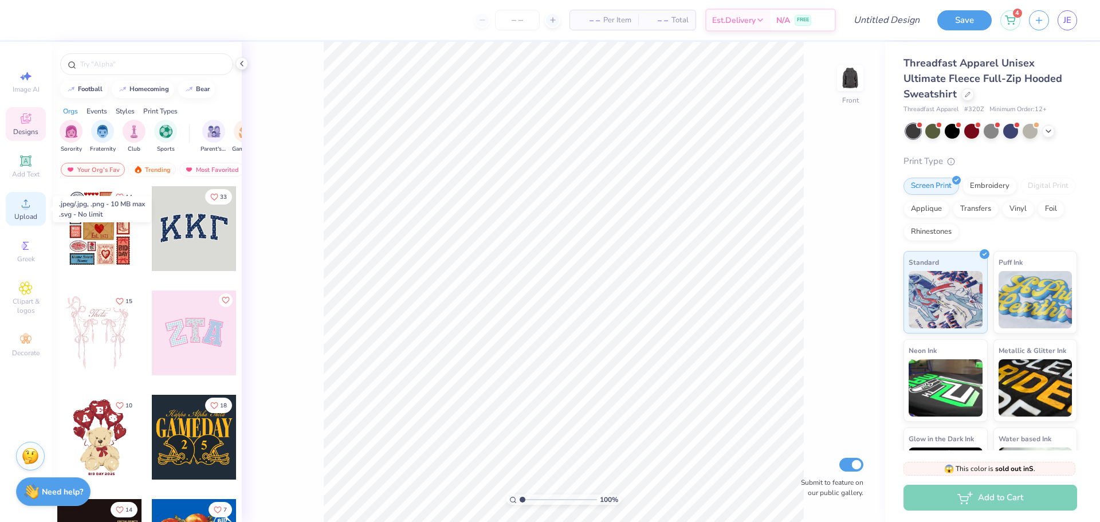
click at [22, 203] on icon at bounding box center [26, 203] width 14 height 14
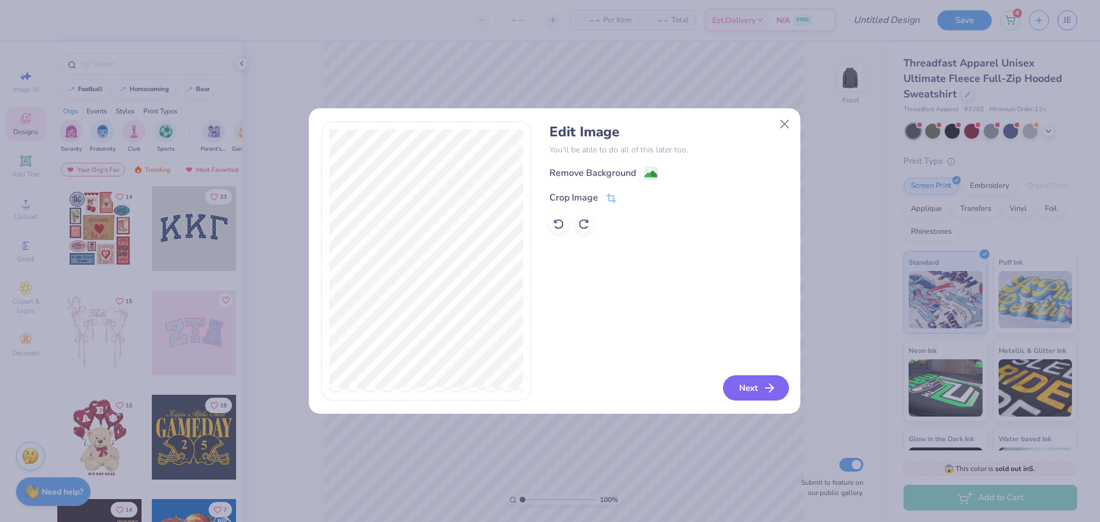
click at [733, 388] on button "Next" at bounding box center [756, 387] width 66 height 25
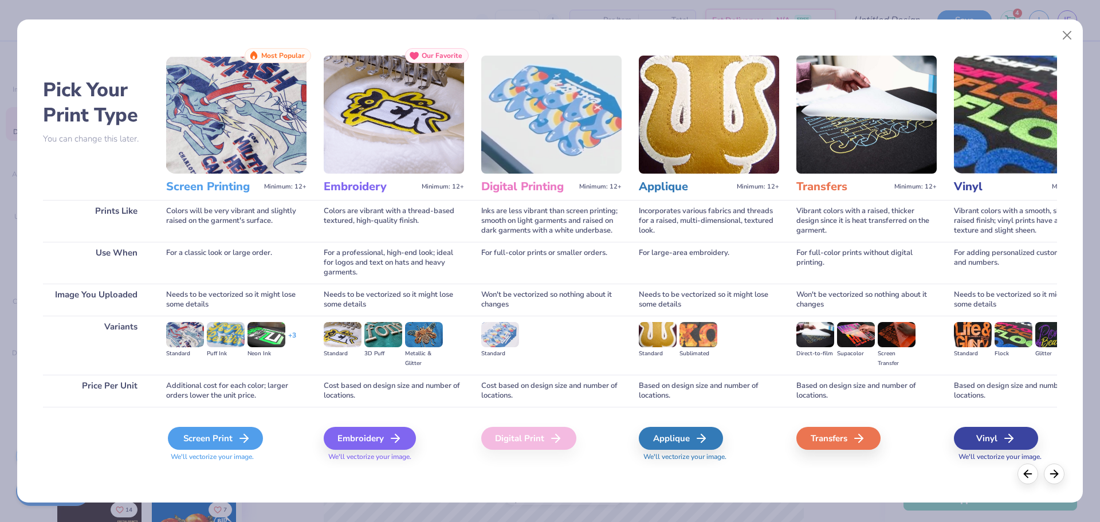
click at [203, 442] on div "Screen Print" at bounding box center [215, 438] width 95 height 23
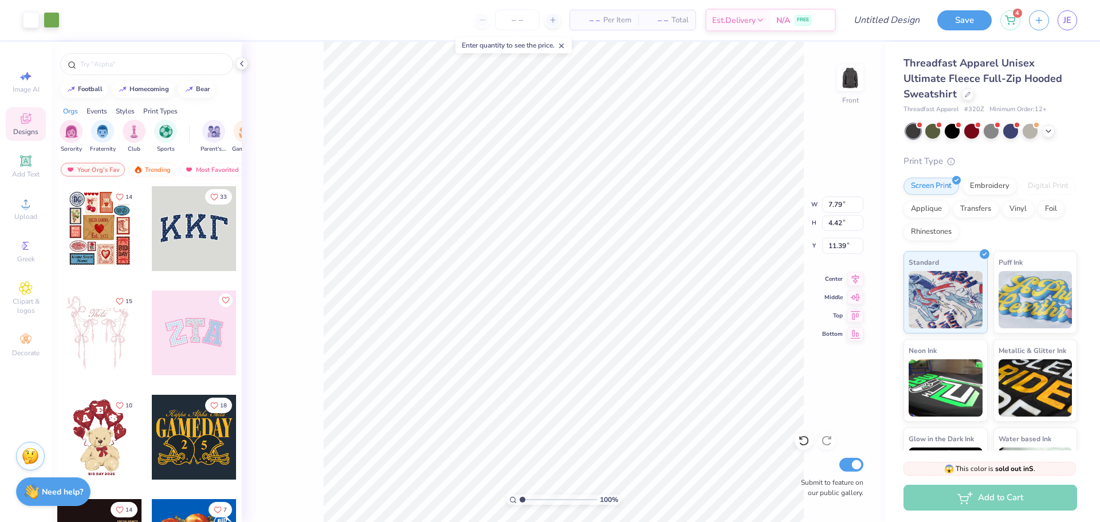
type input "7.79"
type input "4.42"
type input "6.00"
click at [516, 22] on input "number" at bounding box center [517, 20] width 45 height 21
type input "35"
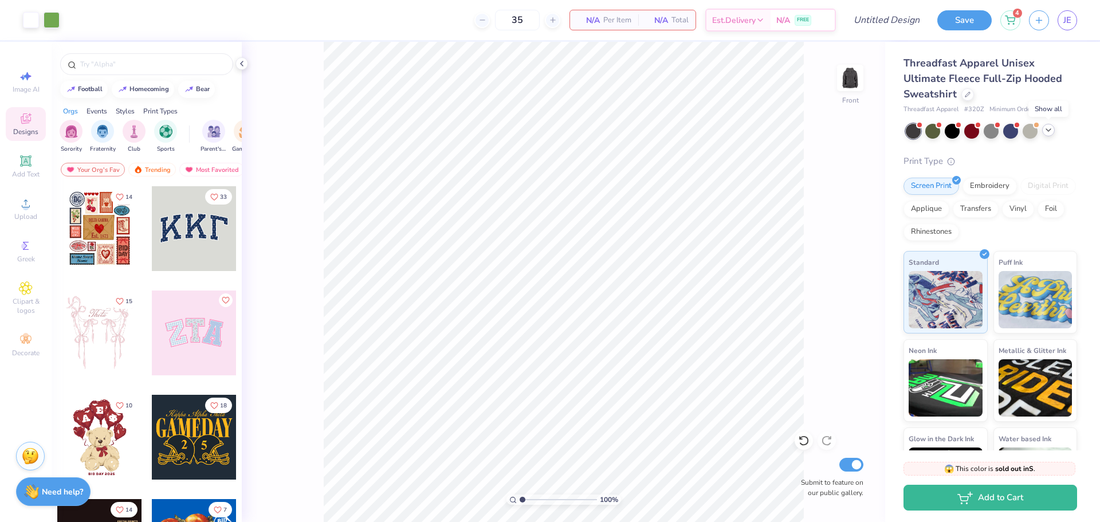
click at [1053, 131] on div at bounding box center [1048, 130] width 13 height 13
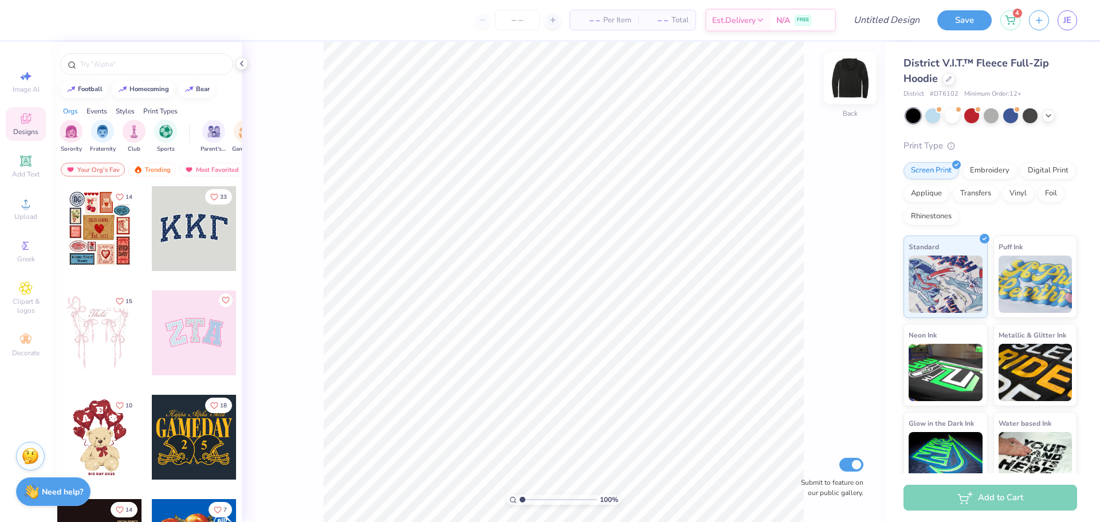
click at [847, 84] on img at bounding box center [850, 78] width 46 height 46
click at [27, 211] on div "Upload" at bounding box center [26, 209] width 40 height 34
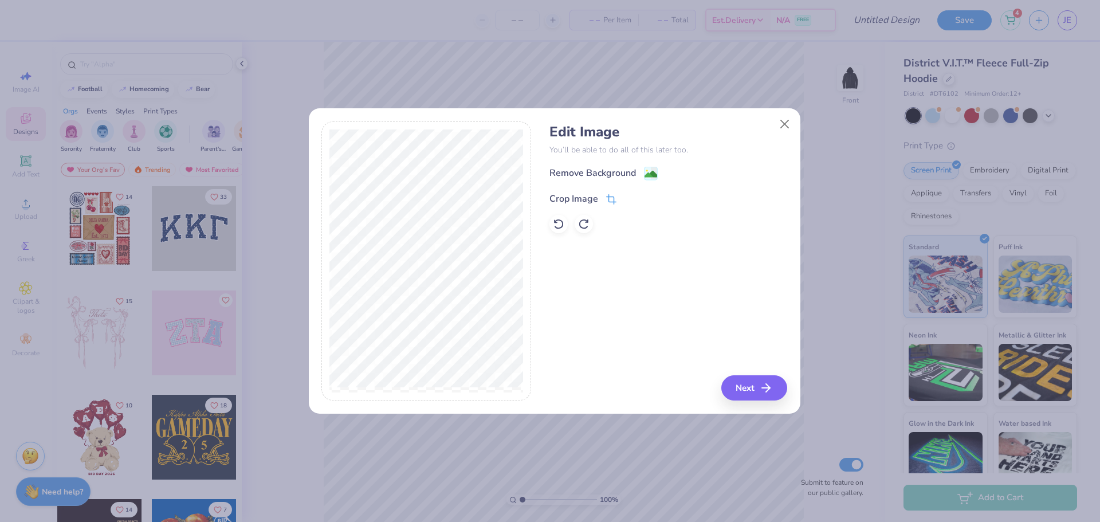
click at [589, 200] on div "Crop Image" at bounding box center [573, 199] width 49 height 14
click at [629, 200] on icon at bounding box center [630, 197] width 7 height 7
click at [726, 383] on button "Next" at bounding box center [756, 387] width 66 height 25
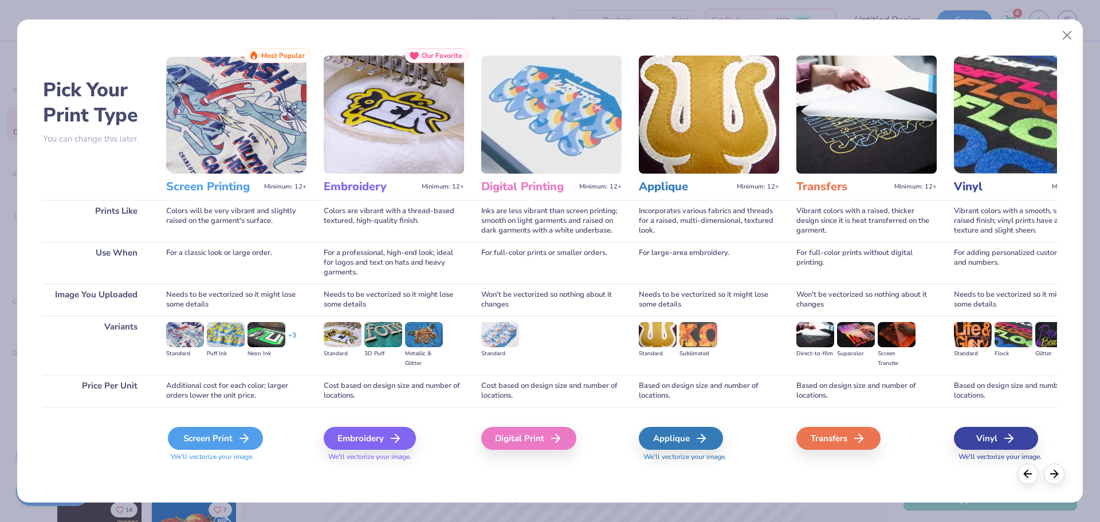
click at [244, 427] on div "Screen Print" at bounding box center [215, 438] width 95 height 23
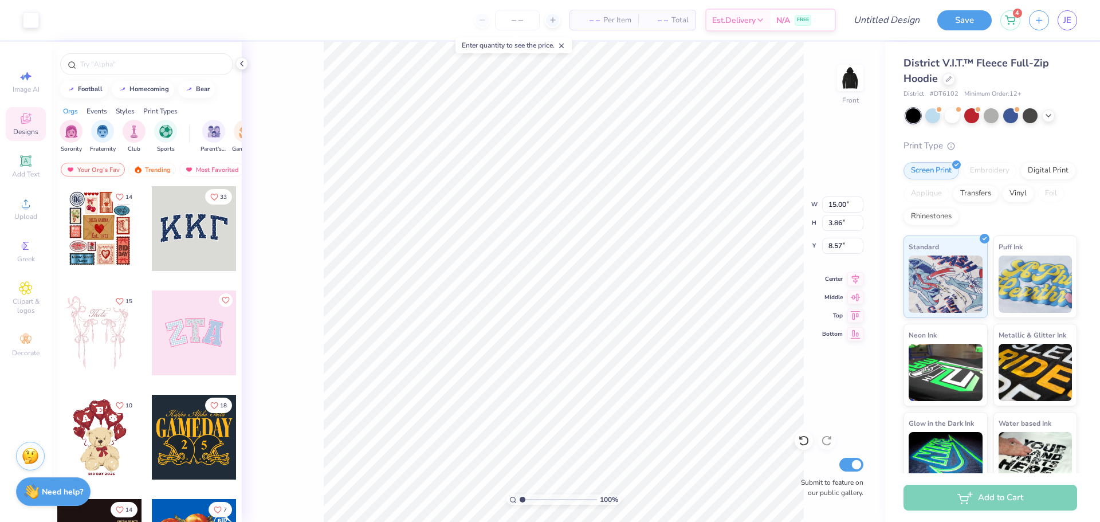
type input "9.03"
type input "2.32"
type input "0.50"
click at [903, 19] on input "Design Title" at bounding box center [872, 20] width 112 height 23
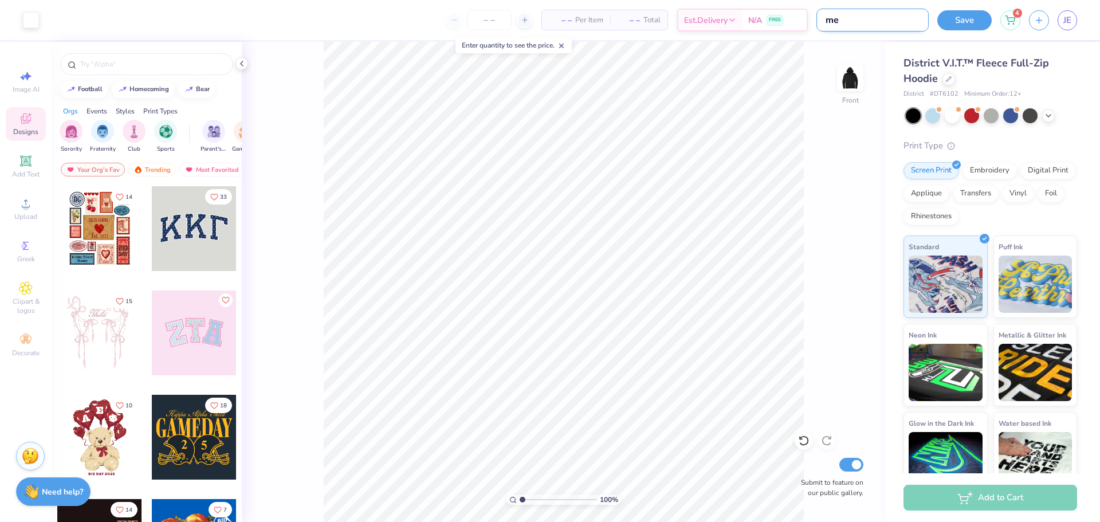
type input "m"
type input "MED WEIGHT ZIP HOODIE"
click at [976, 16] on button "Save" at bounding box center [964, 19] width 54 height 20
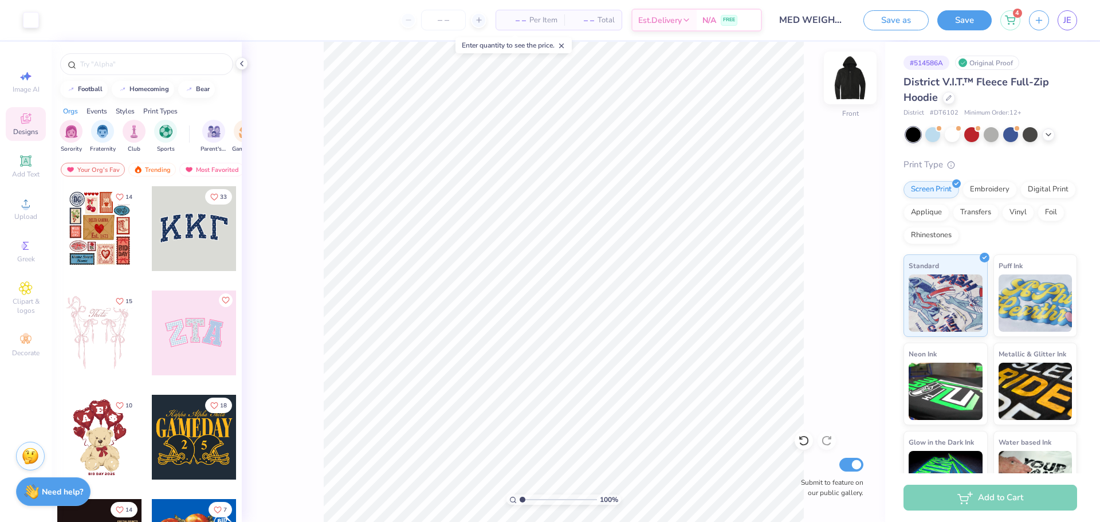
click at [850, 75] on img at bounding box center [850, 78] width 46 height 46
click at [446, 22] on input "number" at bounding box center [443, 20] width 45 height 21
type input "35"
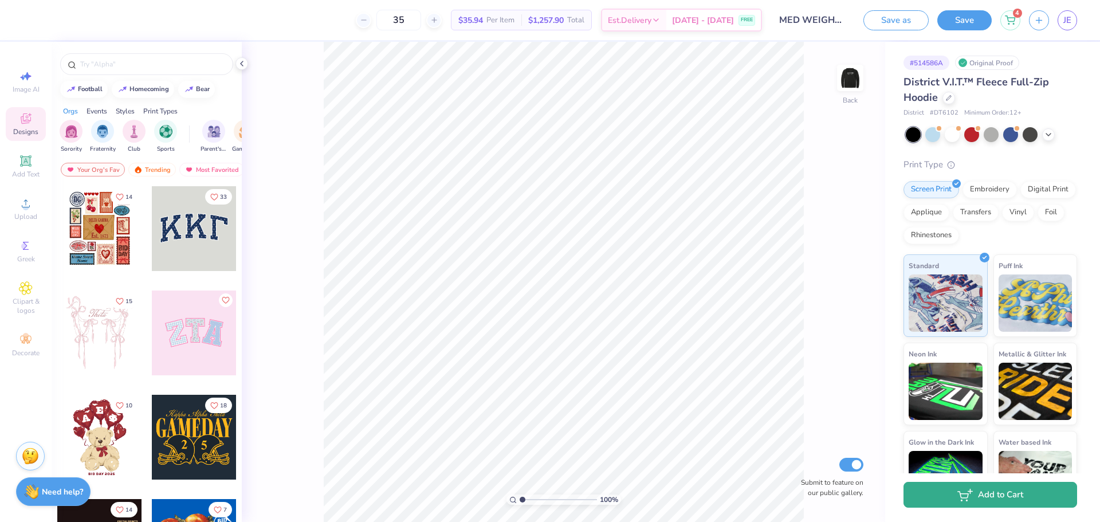
click at [966, 502] on button "Add to Cart" at bounding box center [990, 495] width 174 height 26
click at [245, 65] on icon at bounding box center [241, 63] width 9 height 9
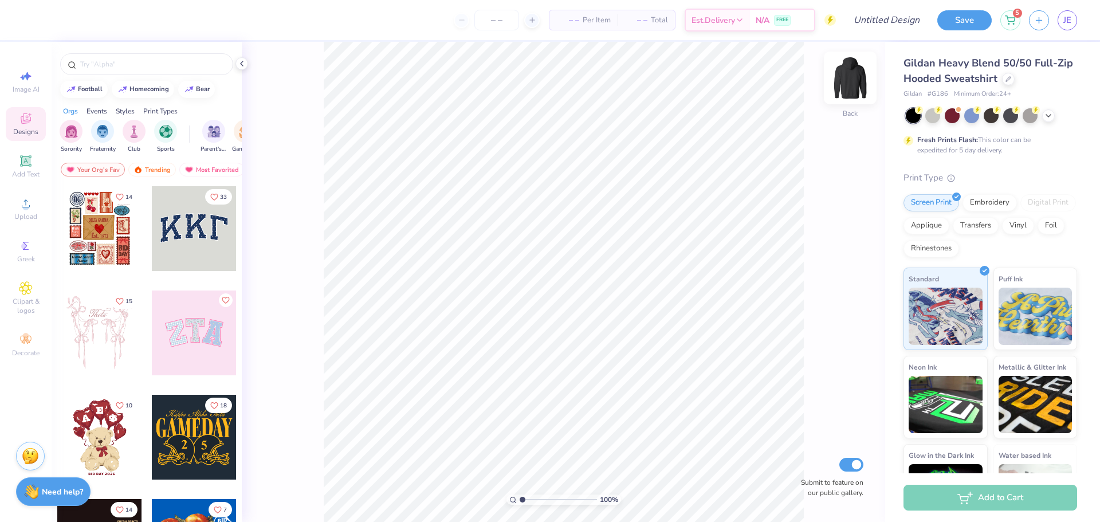
click at [850, 76] on img at bounding box center [850, 78] width 46 height 46
click at [493, 21] on input "number" at bounding box center [496, 20] width 45 height 21
click at [30, 210] on div "Upload" at bounding box center [26, 209] width 40 height 34
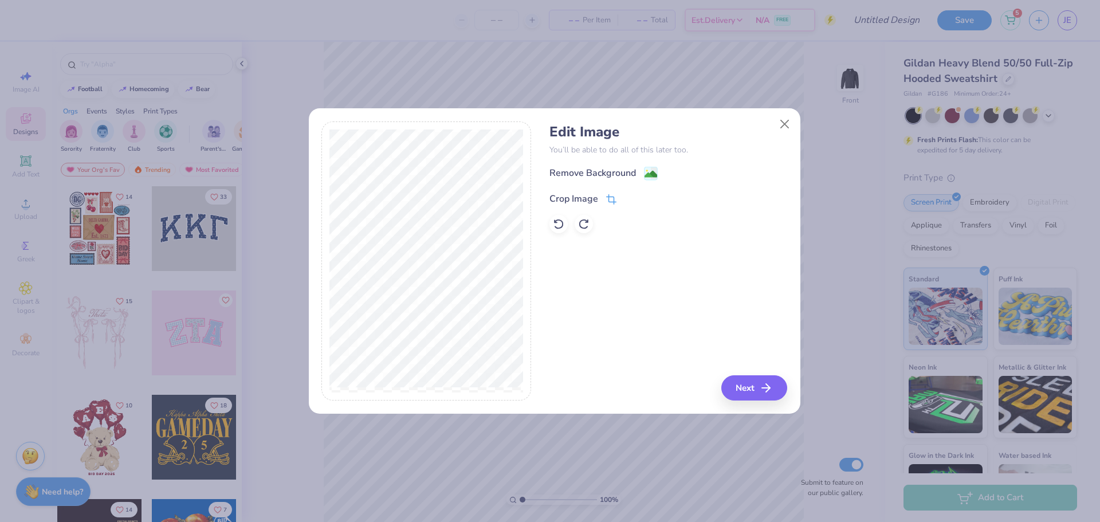
click at [572, 194] on div "Crop Image" at bounding box center [573, 199] width 49 height 14
drag, startPoint x: 628, startPoint y: 199, endPoint x: 775, endPoint y: 366, distance: 223.2
click at [628, 199] on icon at bounding box center [630, 197] width 7 height 7
click at [761, 395] on button "Next" at bounding box center [756, 387] width 66 height 25
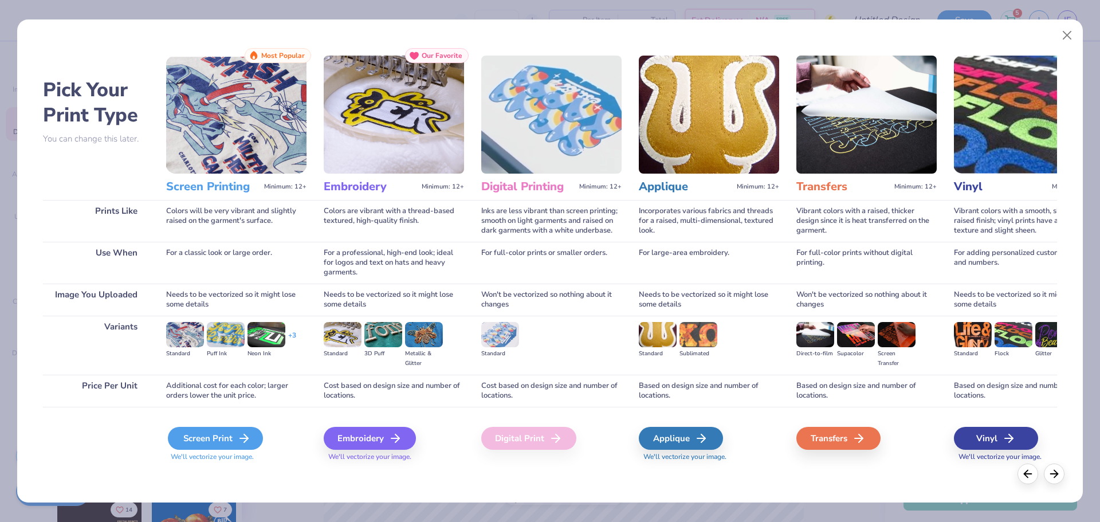
click at [212, 435] on div "Screen Print" at bounding box center [215, 438] width 95 height 23
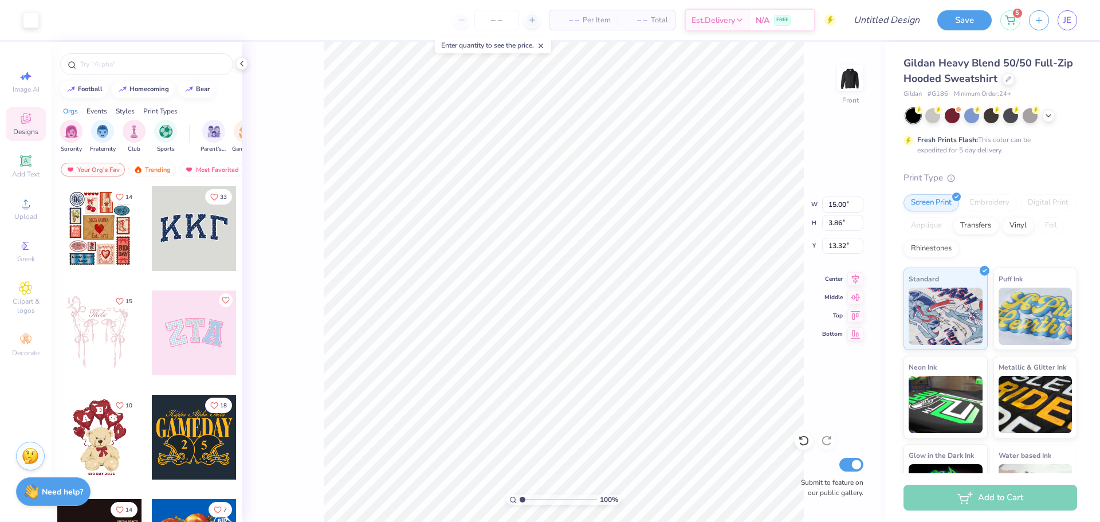
type input "8.53"
type input "2.20"
type input "6.00"
click at [494, 21] on input "number" at bounding box center [496, 20] width 45 height 21
type input "35"
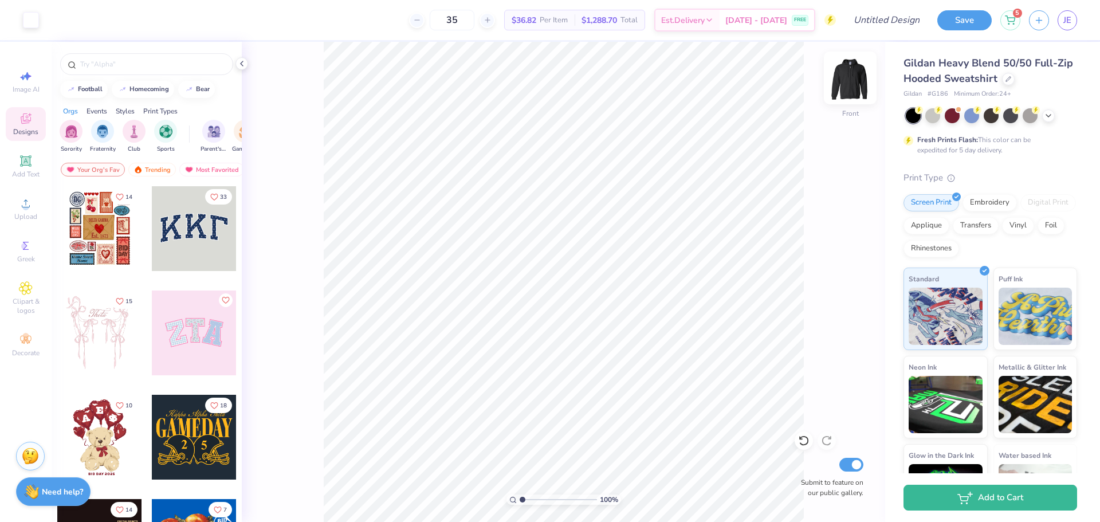
click at [859, 89] on img at bounding box center [850, 78] width 46 height 46
click at [23, 203] on icon at bounding box center [26, 203] width 14 height 14
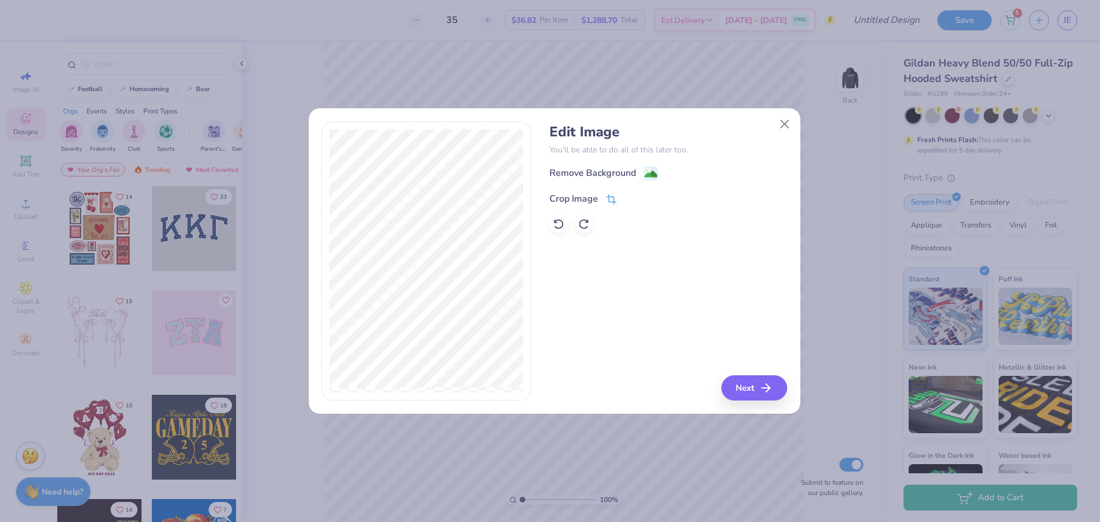
click at [581, 194] on div "Crop Image" at bounding box center [573, 199] width 49 height 14
click at [754, 385] on div "Edit Image You’ll be able to do all of this later too. Remove Background Crop I…" at bounding box center [668, 260] width 238 height 279
drag, startPoint x: 625, startPoint y: 196, endPoint x: 668, endPoint y: 273, distance: 87.7
click at [626, 196] on button at bounding box center [630, 197] width 12 height 12
click at [739, 384] on button "Next" at bounding box center [756, 387] width 66 height 25
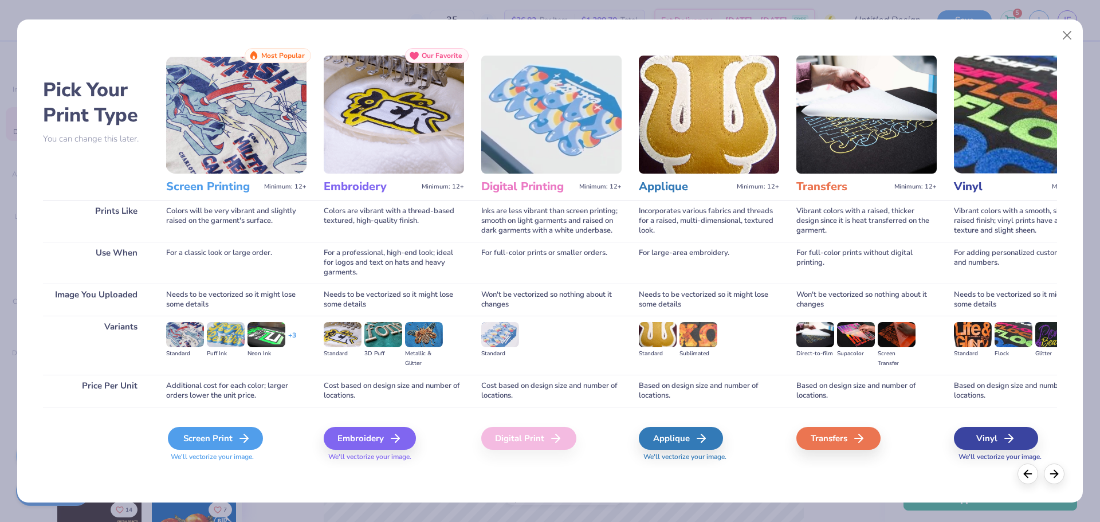
click at [233, 435] on div "Screen Print" at bounding box center [215, 438] width 95 height 23
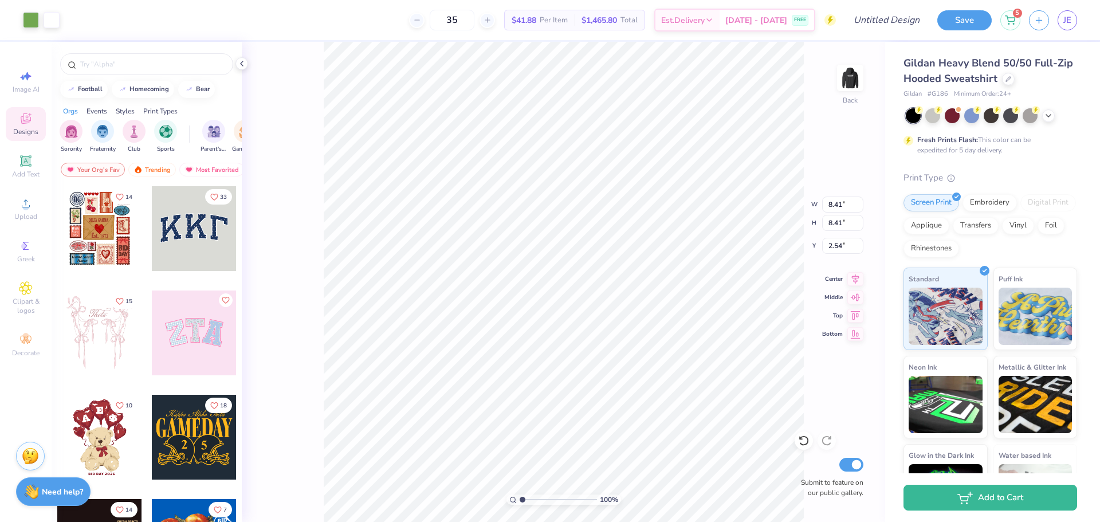
type input "1.80"
type input "1.79"
type input "2.59"
click at [1077, 159] on div "Gildan Heavy Blend 50/50 Full-Zip Hooded Sweatshirt Gildan # G186 Minimum Order…" at bounding box center [992, 284] width 215 height 484
type input "3.21"
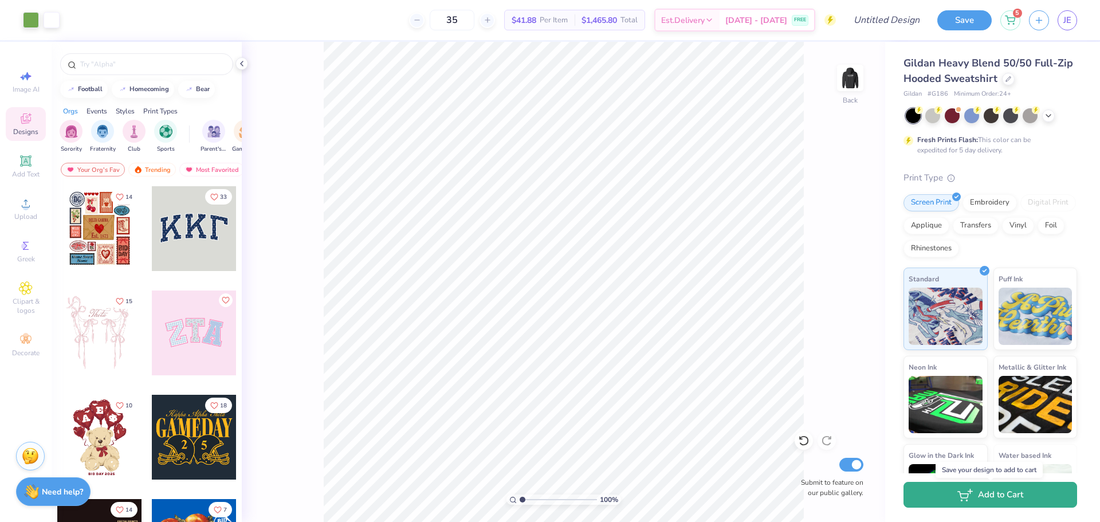
click at [1006, 497] on button "Add to Cart" at bounding box center [990, 495] width 174 height 26
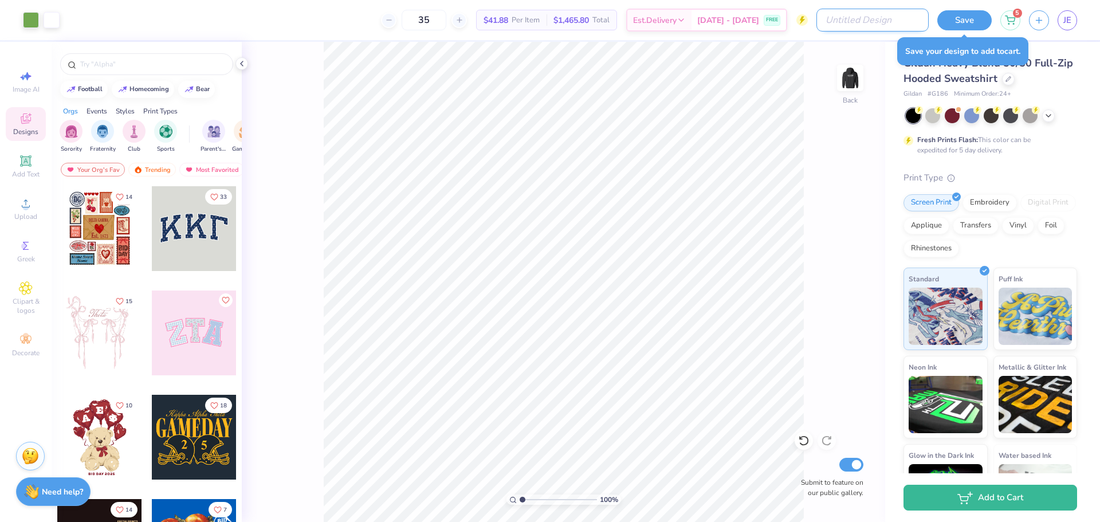
click at [887, 22] on input "Design Title" at bounding box center [872, 20] width 112 height 23
type input "gildan hoodie with two logos"
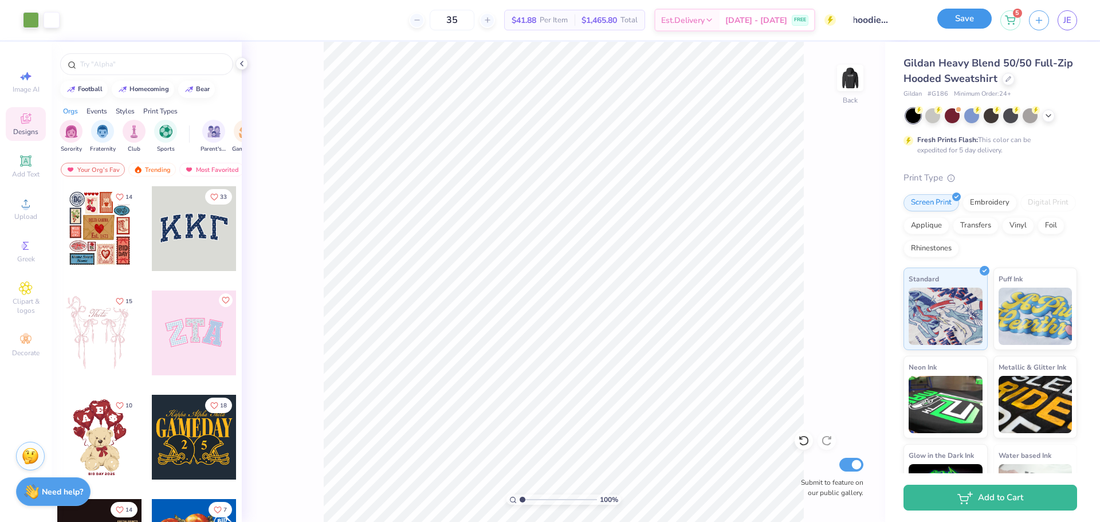
click at [957, 18] on button "Save" at bounding box center [964, 19] width 54 height 20
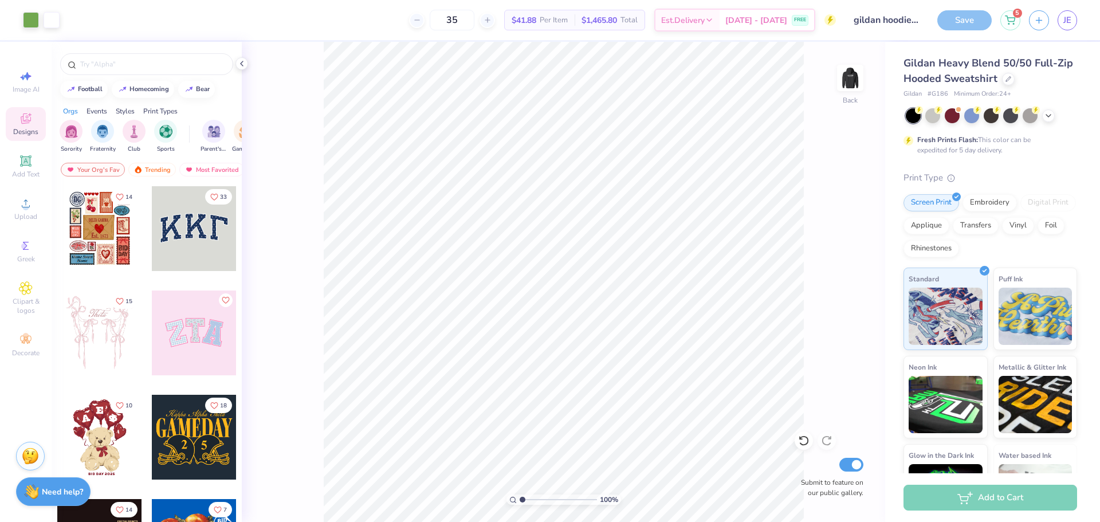
click at [978, 494] on div "Add to Cart" at bounding box center [990, 497] width 174 height 26
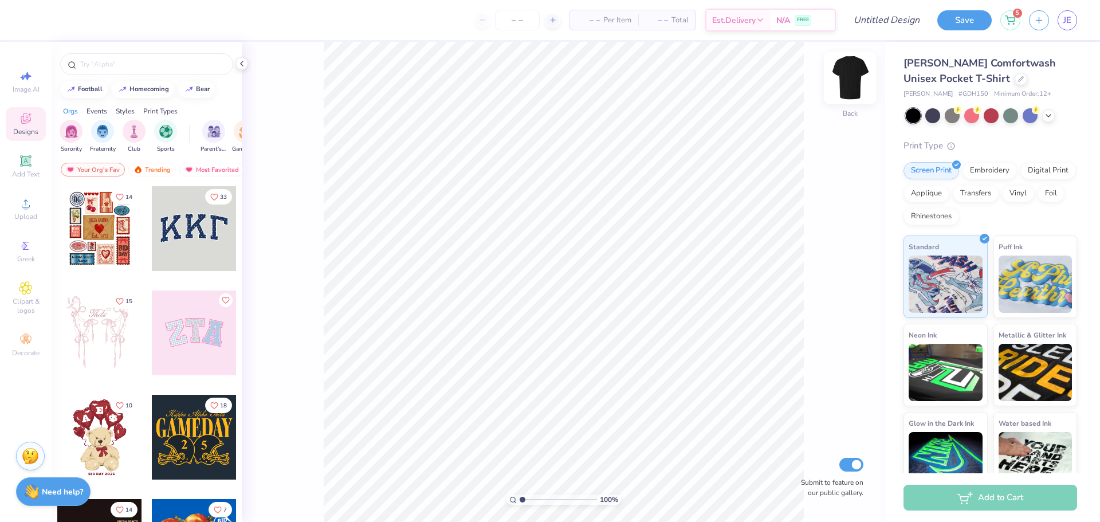
click at [844, 82] on img at bounding box center [850, 78] width 46 height 46
click at [28, 203] on icon at bounding box center [26, 203] width 14 height 14
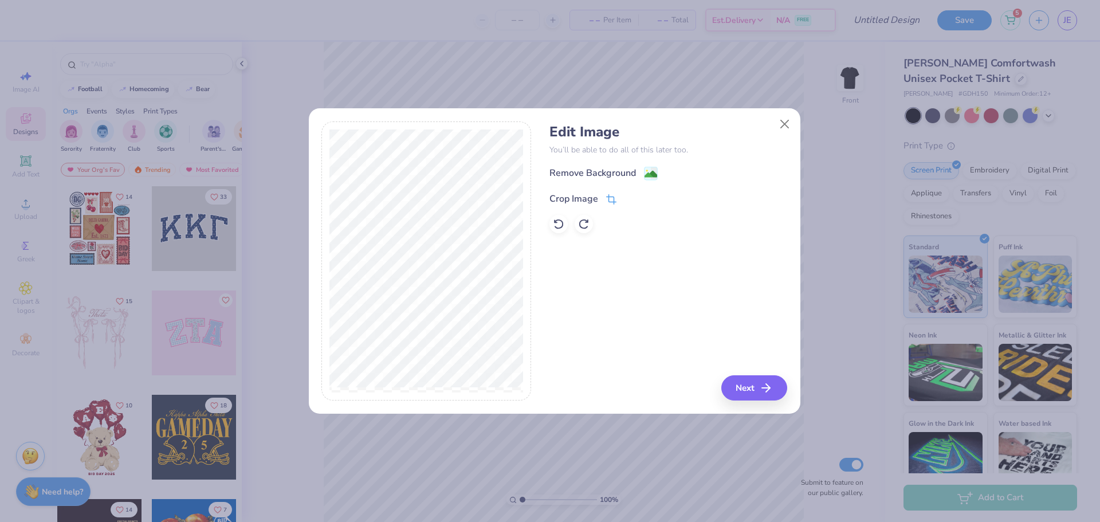
click at [581, 194] on div "Crop Image" at bounding box center [573, 199] width 49 height 14
click at [633, 200] on button at bounding box center [630, 197] width 12 height 12
click at [761, 395] on button "Next" at bounding box center [756, 387] width 66 height 25
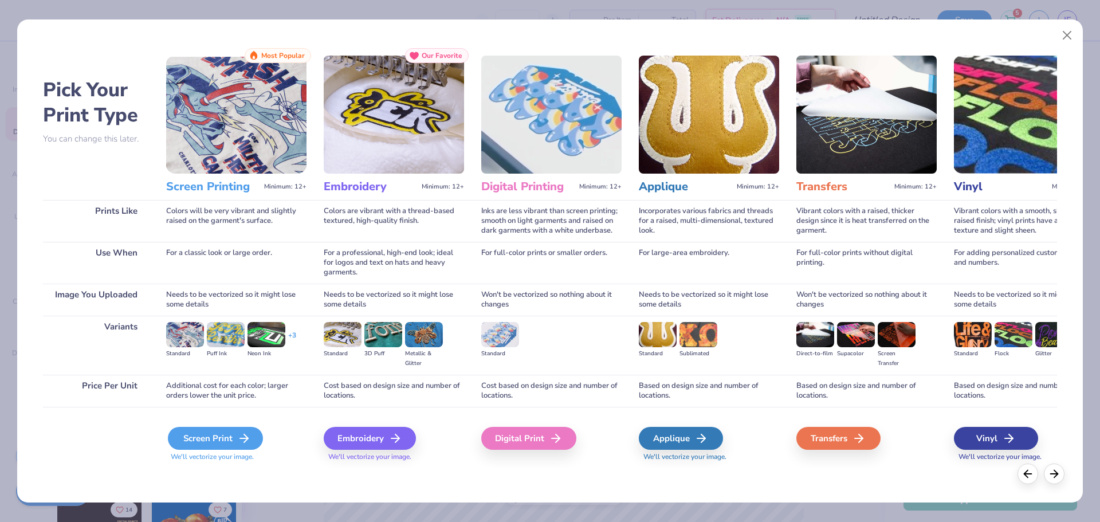
click at [230, 441] on div "Screen Print" at bounding box center [215, 438] width 95 height 23
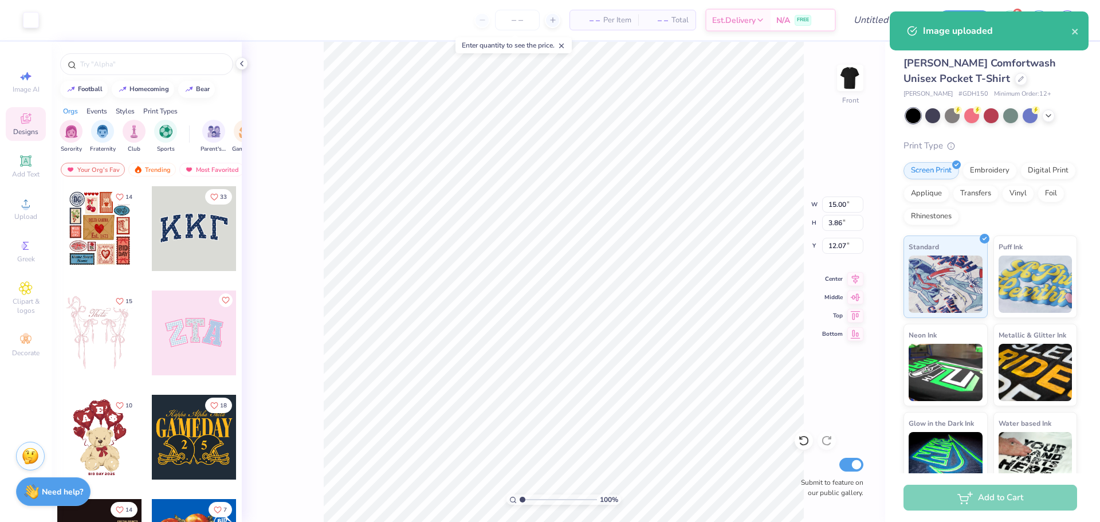
type input "8.37"
type input "2.15"
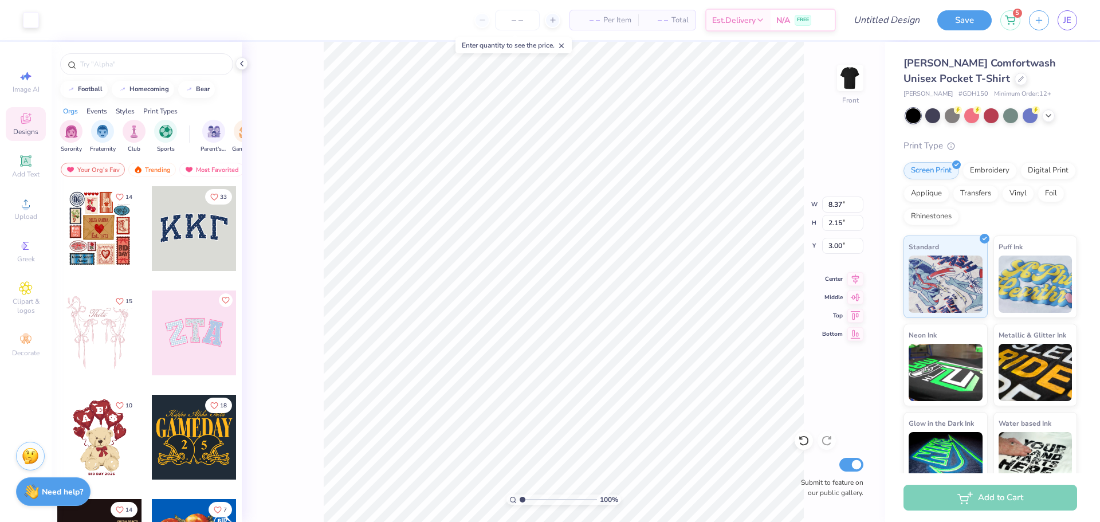
type input "3.00"
click at [521, 23] on input "number" at bounding box center [517, 20] width 45 height 21
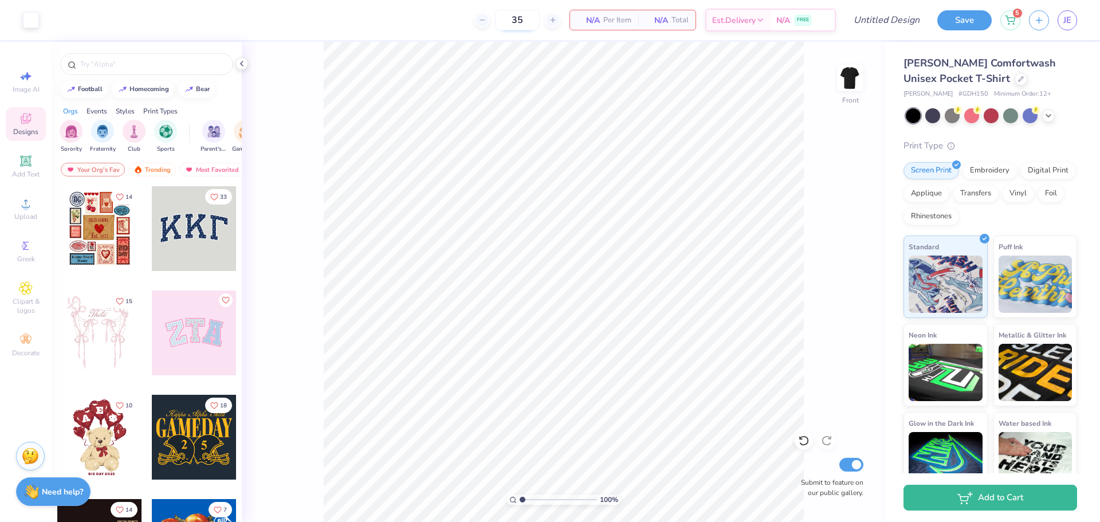
drag, startPoint x: 522, startPoint y: 18, endPoint x: 499, endPoint y: 17, distance: 23.5
click at [498, 17] on input "35" at bounding box center [517, 20] width 45 height 21
type input "42"
click at [860, 22] on input "Design Title" at bounding box center [872, 20] width 112 height 23
type input "h"
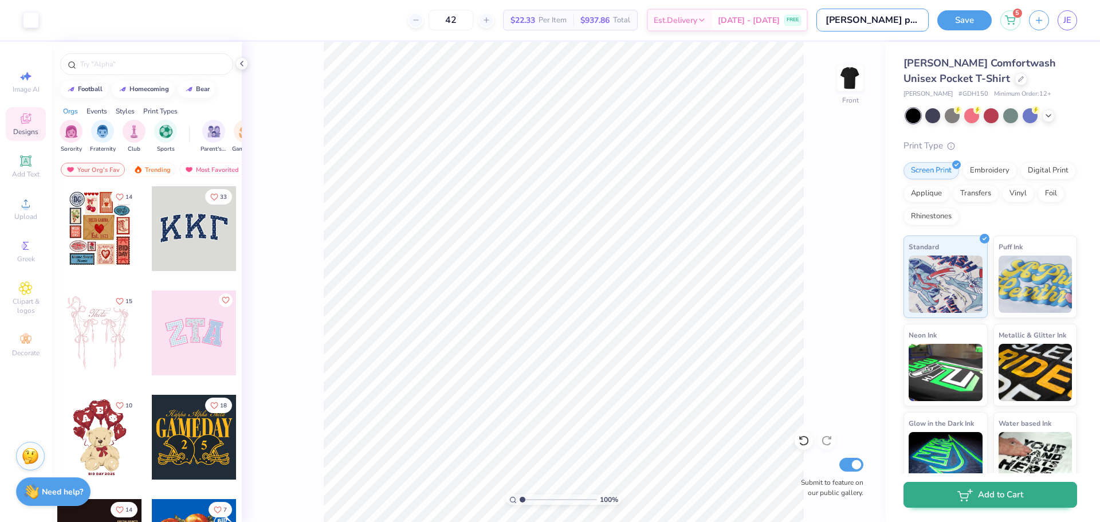
type input "Hanes pocket t 50/50"
click at [986, 492] on button "Add to Cart" at bounding box center [990, 495] width 174 height 26
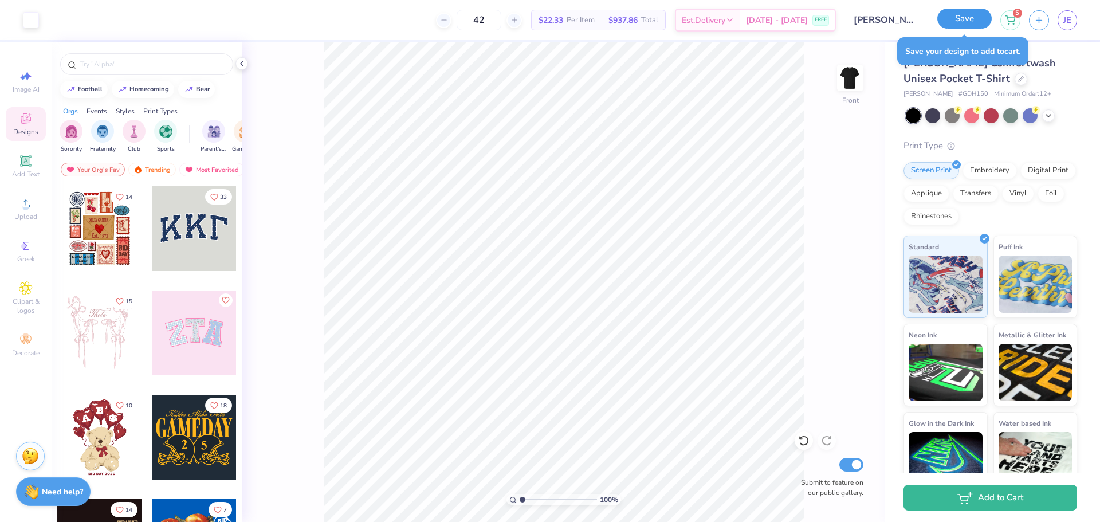
click at [966, 20] on button "Save" at bounding box center [964, 19] width 54 height 20
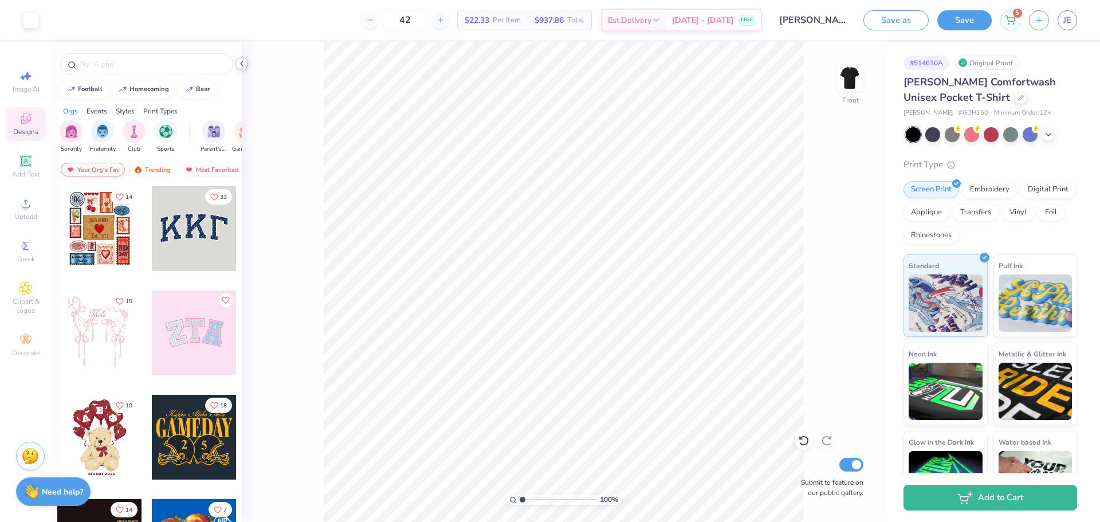
click at [239, 64] on icon at bounding box center [241, 63] width 9 height 9
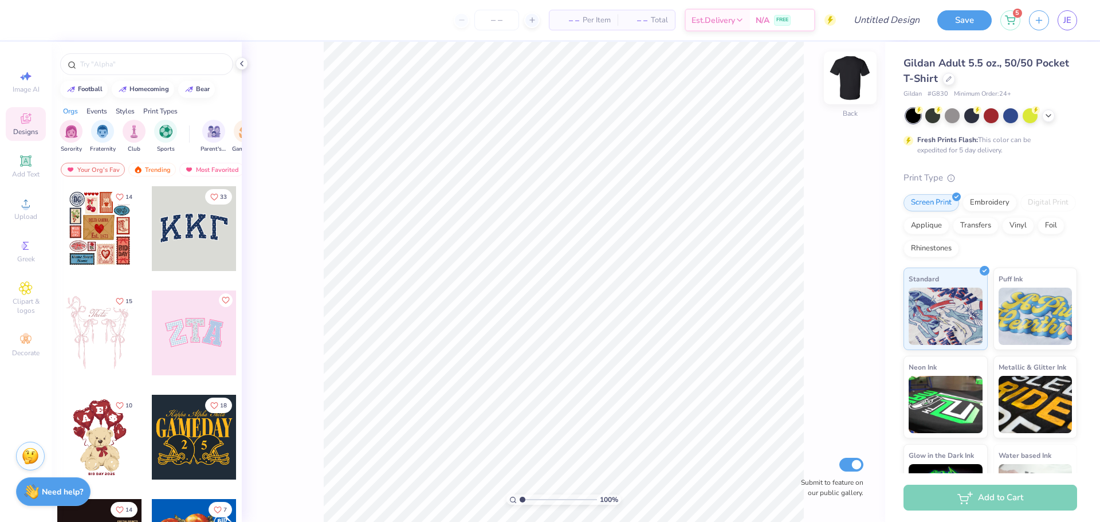
click at [856, 78] on img at bounding box center [850, 78] width 46 height 46
click at [31, 210] on icon at bounding box center [26, 203] width 14 height 14
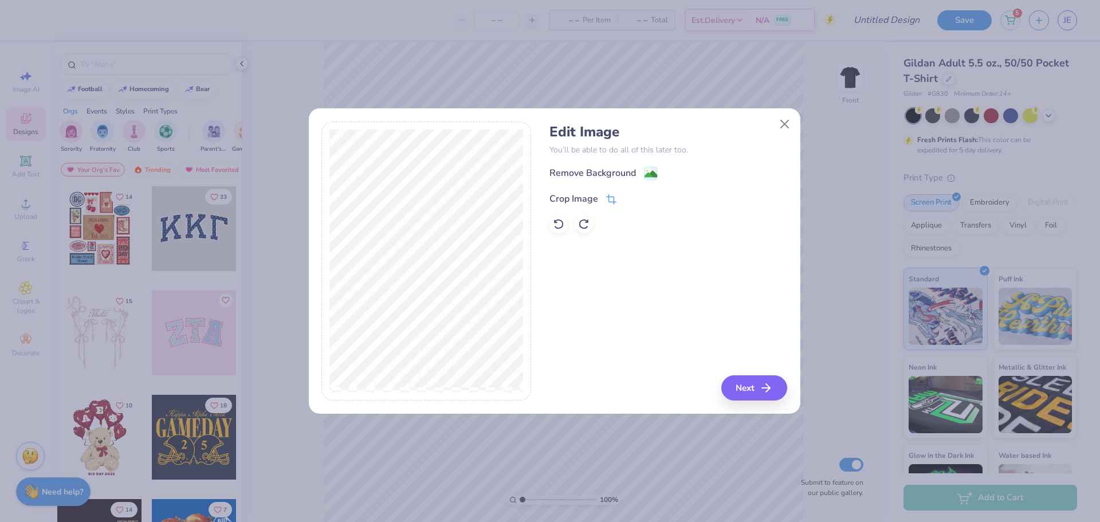
click at [590, 198] on div "Crop Image" at bounding box center [573, 199] width 49 height 14
drag, startPoint x: 629, startPoint y: 198, endPoint x: 686, endPoint y: 304, distance: 120.2
click at [629, 199] on icon at bounding box center [630, 197] width 7 height 7
click at [743, 388] on button "Next" at bounding box center [756, 387] width 66 height 25
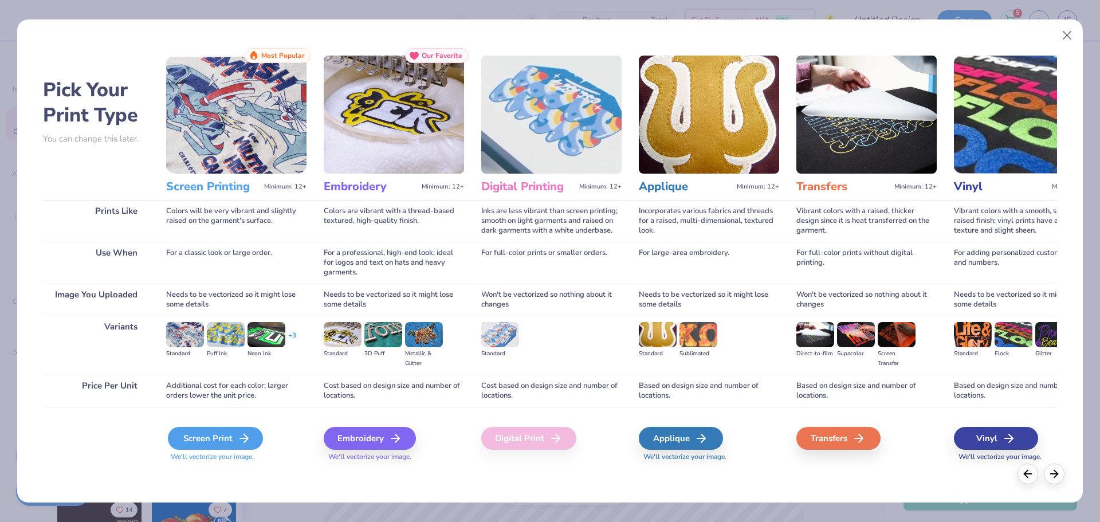
click at [241, 442] on icon at bounding box center [244, 438] width 14 height 14
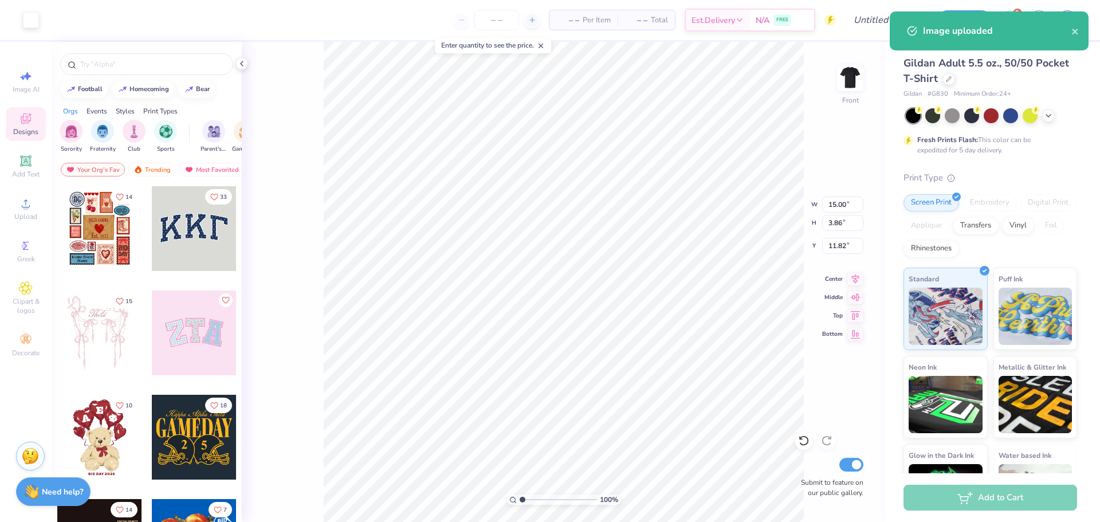
type input "9.05"
type input "2.33"
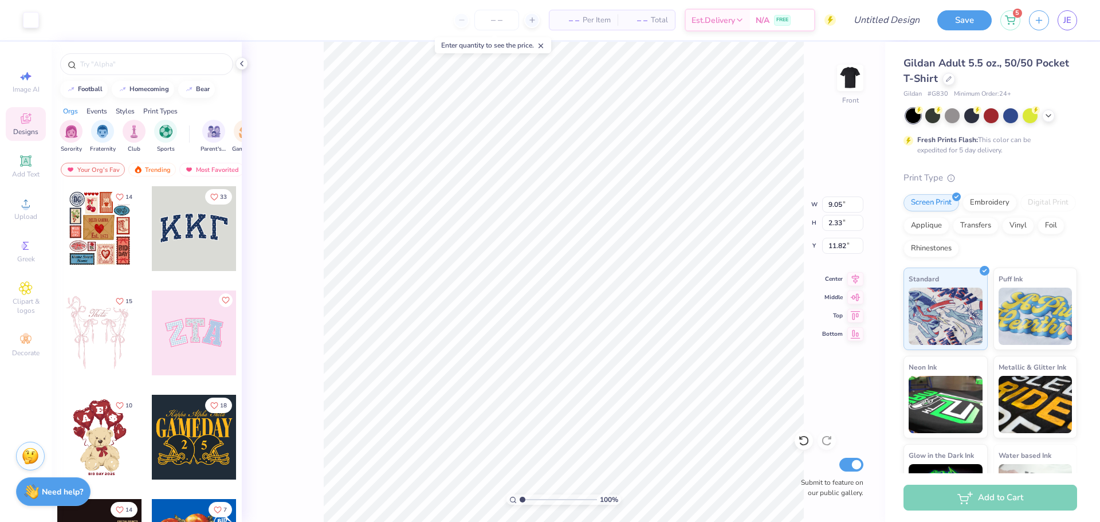
type input "3.48"
click at [897, 24] on input "Design Title" at bounding box center [872, 20] width 112 height 23
type input "50/50 pocket tshirt"
click at [966, 20] on button "Save" at bounding box center [964, 19] width 54 height 20
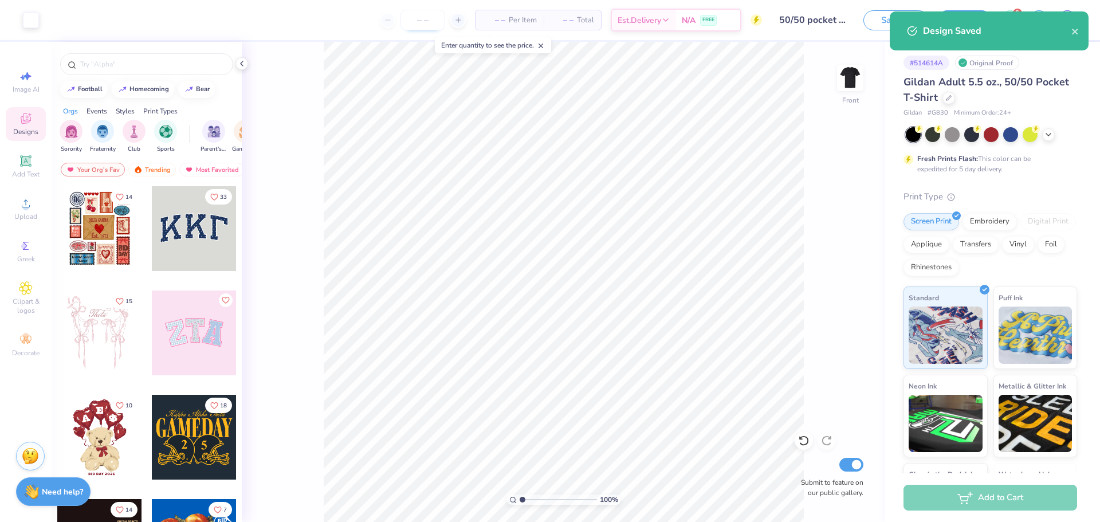
click at [438, 20] on input "number" at bounding box center [422, 20] width 45 height 21
type input "42"
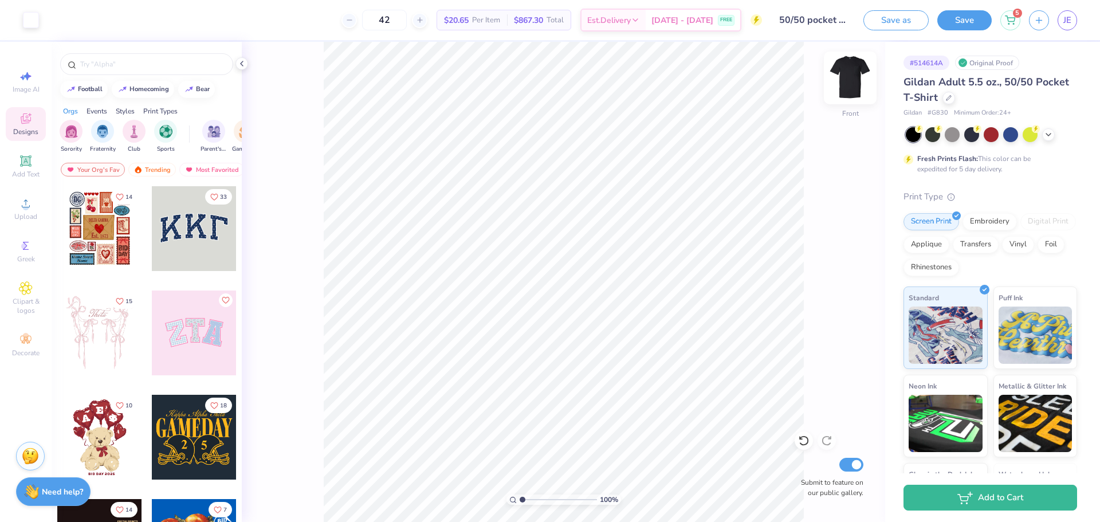
click at [856, 94] on img at bounding box center [850, 78] width 46 height 46
click at [242, 64] on icon at bounding box center [241, 63] width 9 height 9
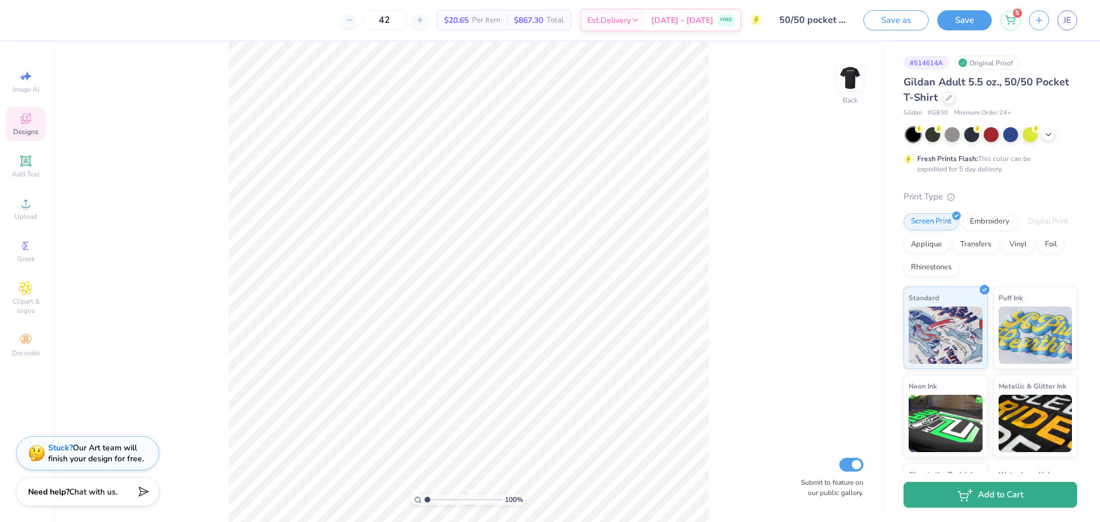
click at [992, 497] on button "Add to Cart" at bounding box center [990, 495] width 174 height 26
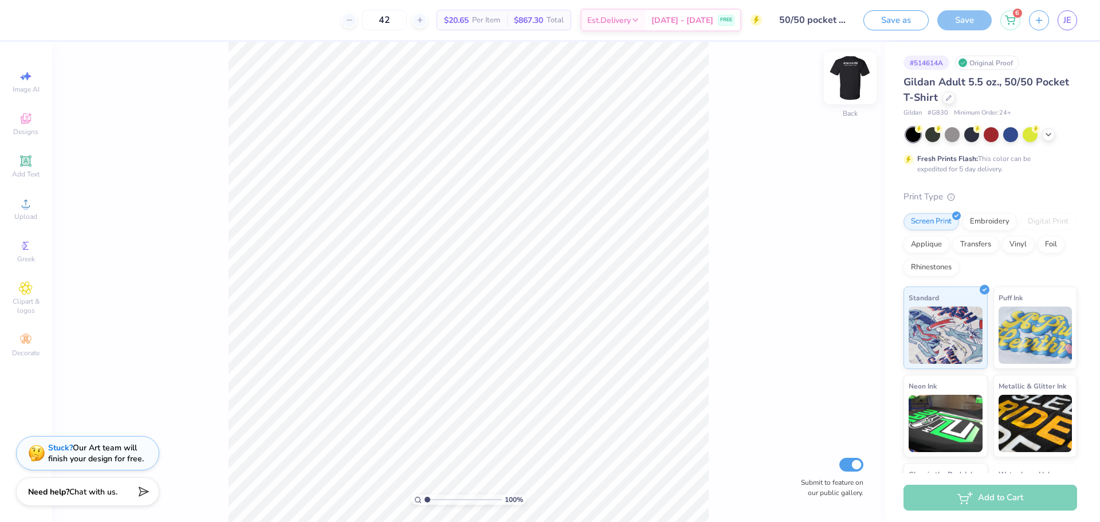
click at [850, 80] on img at bounding box center [850, 78] width 46 height 46
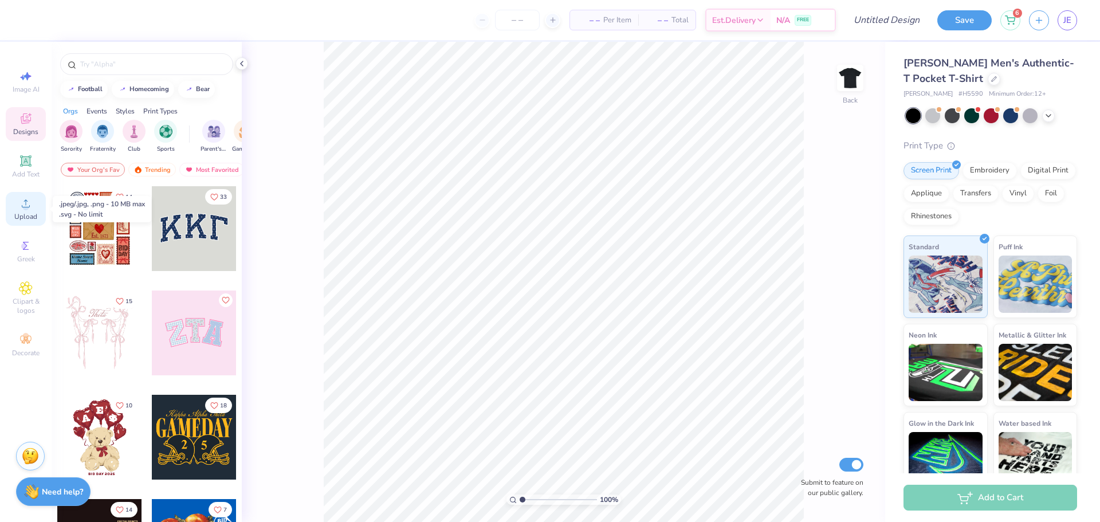
click at [29, 206] on circle at bounding box center [25, 207] width 6 height 6
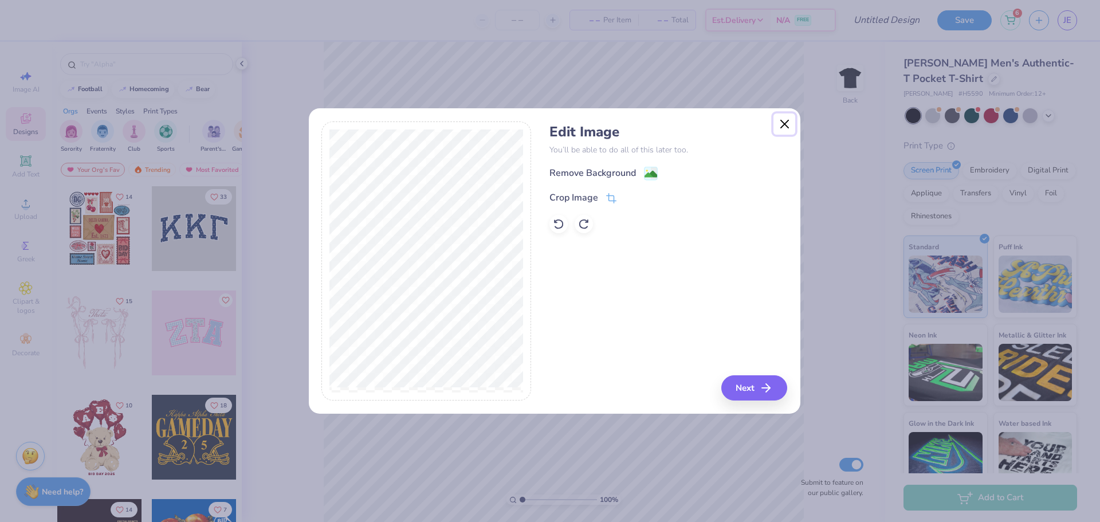
drag, startPoint x: 787, startPoint y: 128, endPoint x: 807, endPoint y: 104, distance: 31.7
click at [788, 127] on button "Close" at bounding box center [784, 124] width 22 height 22
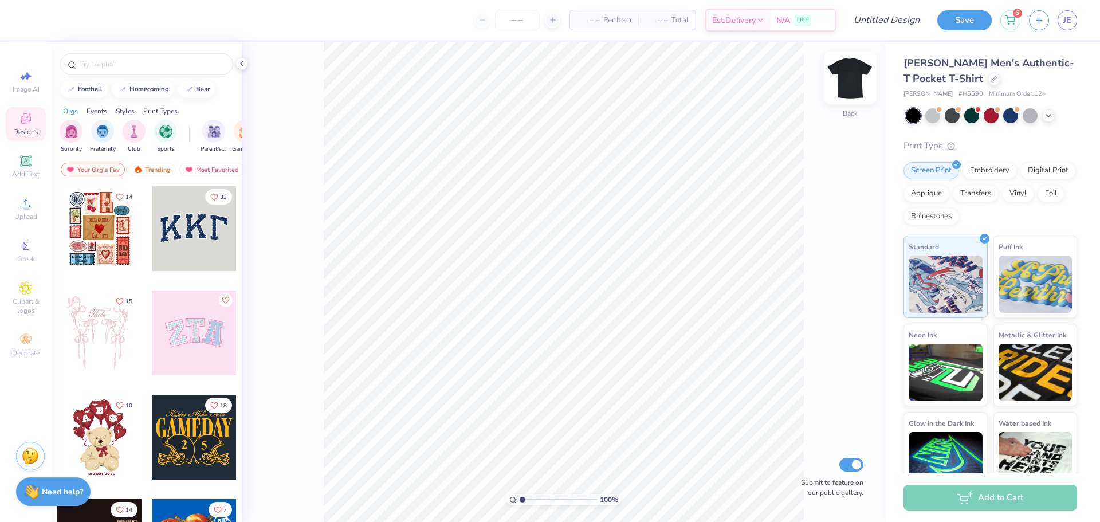
click at [857, 76] on img at bounding box center [850, 78] width 46 height 46
click at [21, 209] on icon at bounding box center [26, 203] width 14 height 14
click at [23, 207] on icon at bounding box center [26, 203] width 8 height 8
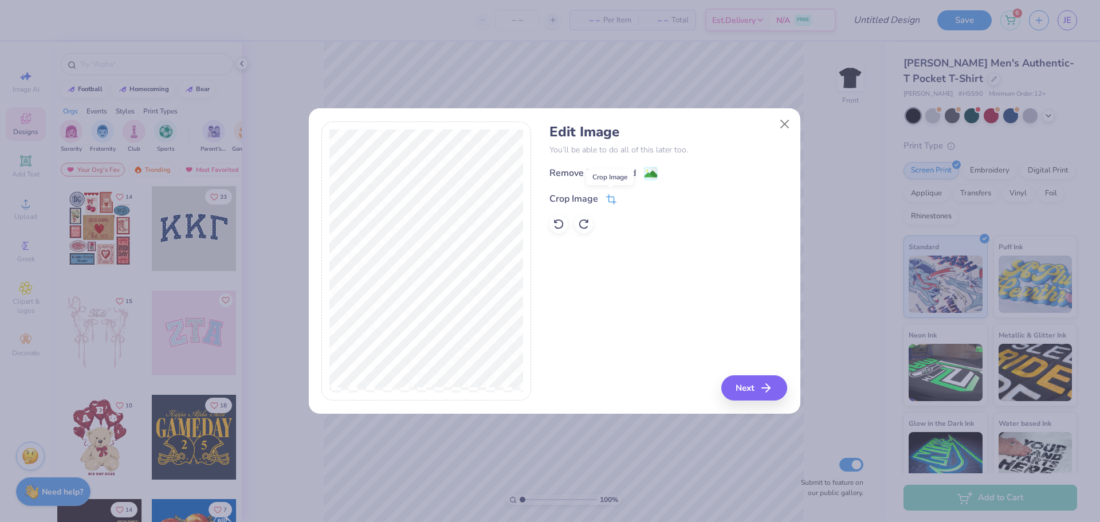
click at [610, 199] on icon at bounding box center [611, 199] width 10 height 10
click at [632, 196] on polyline at bounding box center [630, 197] width 5 height 3
click at [761, 390] on button "Next" at bounding box center [756, 387] width 66 height 25
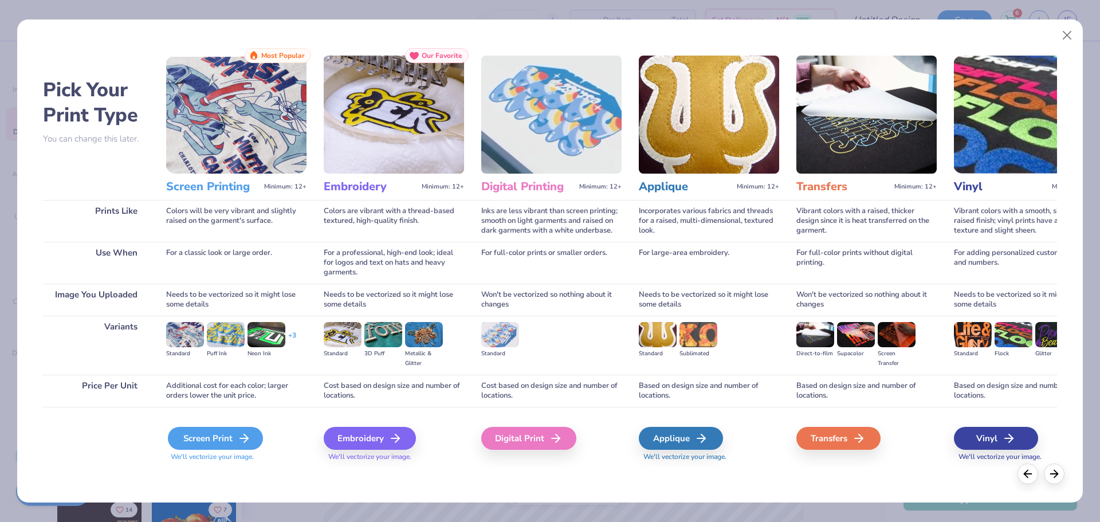
click at [223, 434] on div "Screen Print" at bounding box center [215, 438] width 95 height 23
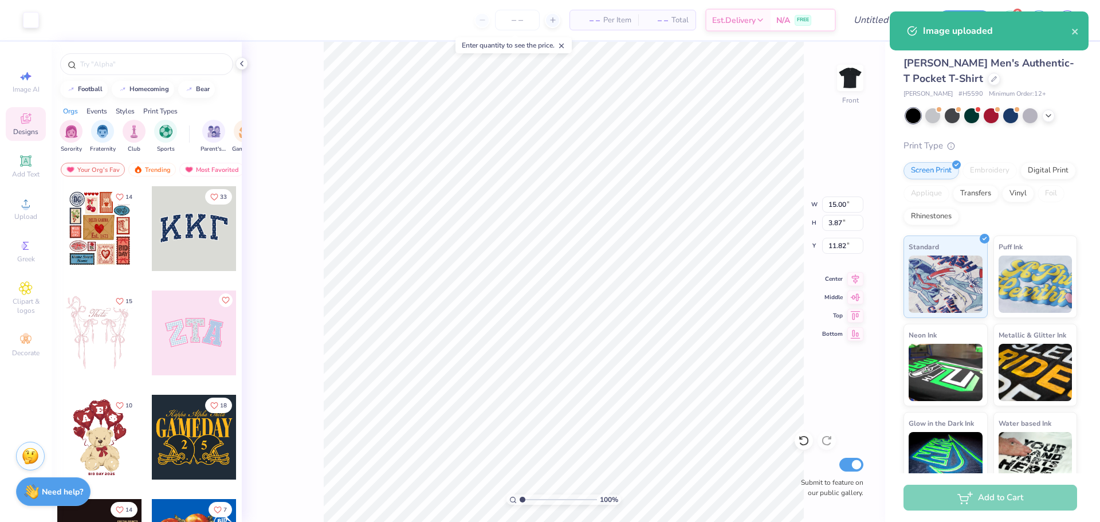
type input "8.91"
type input "2.30"
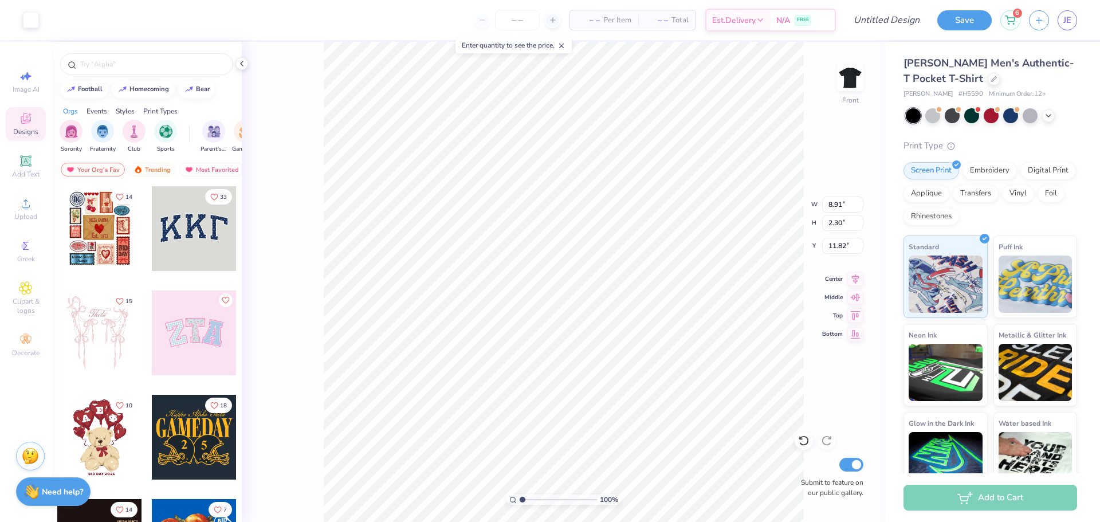
type input "3.00"
click at [524, 20] on input "number" at bounding box center [517, 20] width 45 height 21
type input "42"
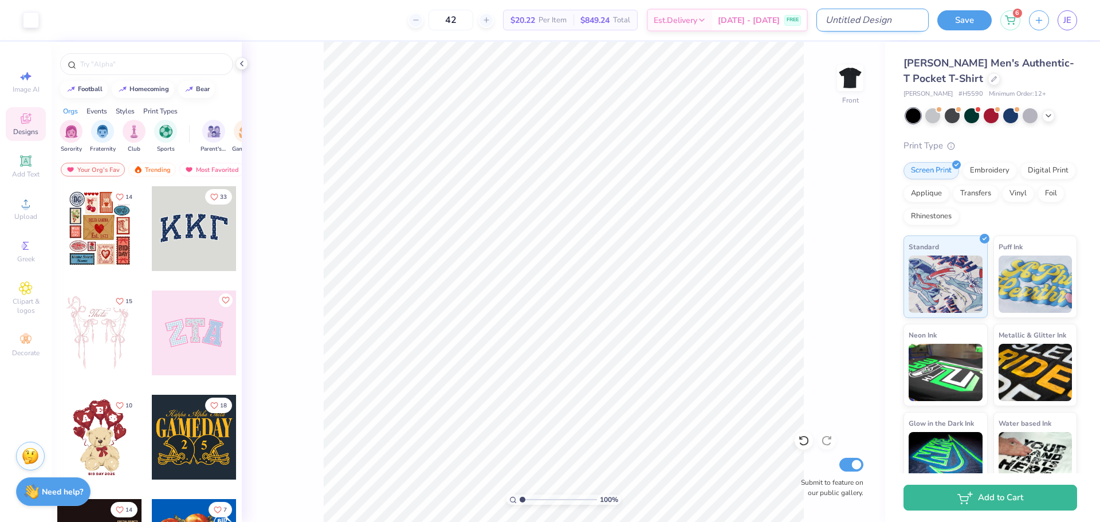
drag, startPoint x: 885, startPoint y: 21, endPoint x: 879, endPoint y: 13, distance: 10.6
click at [883, 19] on input "Design Title" at bounding box center [872, 20] width 112 height 23
type input "[PERSON_NAME] Pocket 100% Black"
click at [950, 20] on button "Save" at bounding box center [964, 19] width 54 height 20
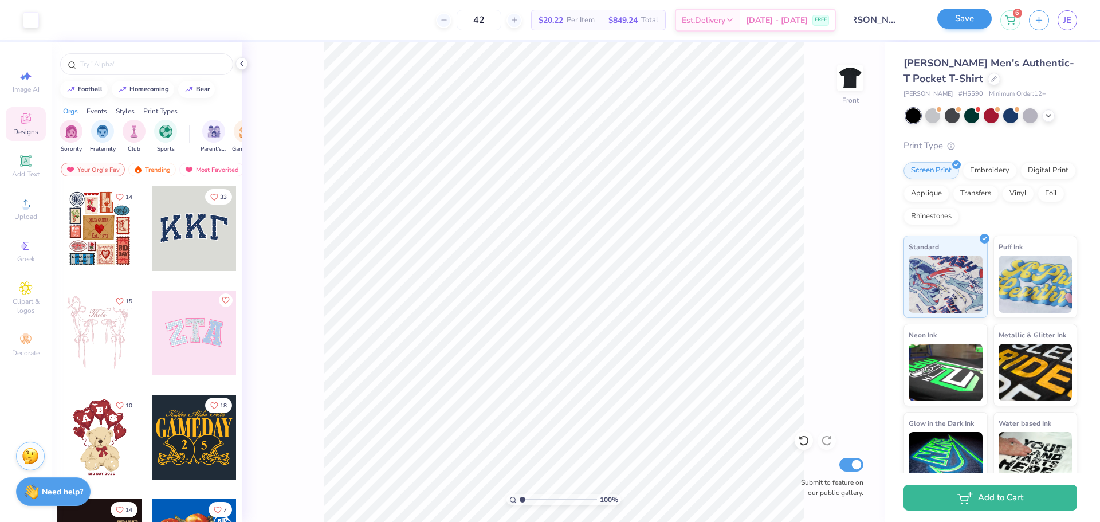
scroll to position [0, 0]
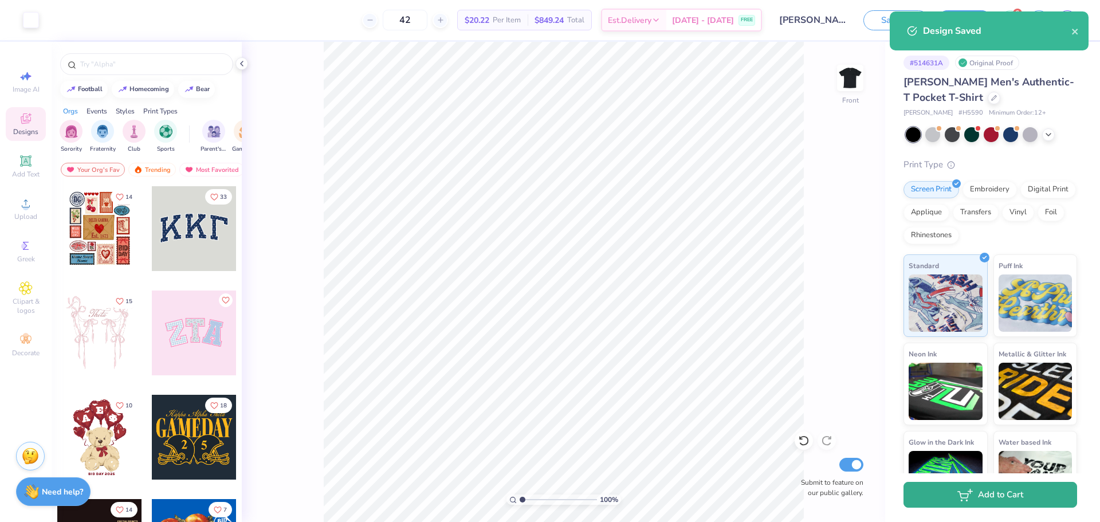
click at [965, 487] on button "Add to Cart" at bounding box center [990, 495] width 174 height 26
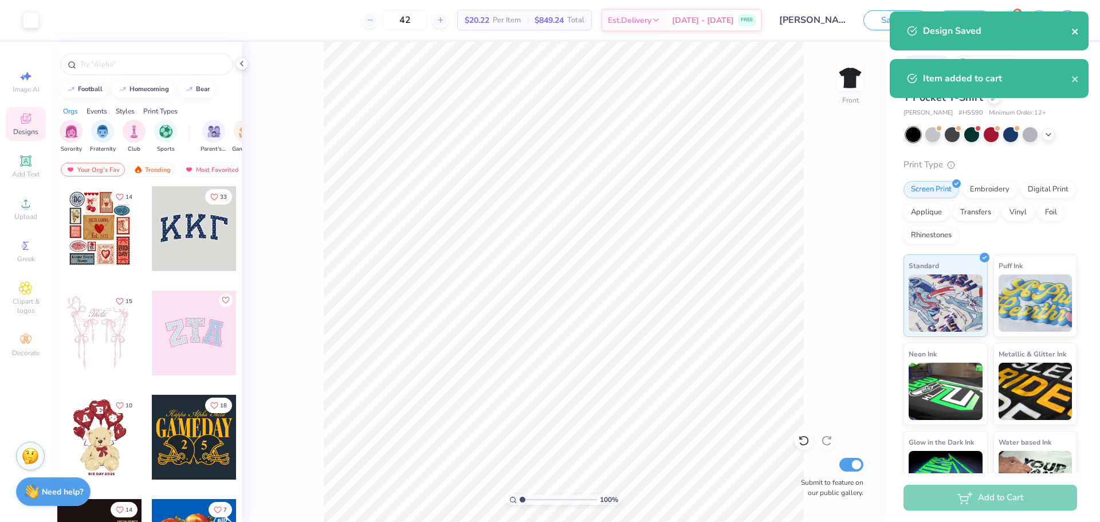
click at [1076, 30] on icon "close" at bounding box center [1075, 32] width 6 height 6
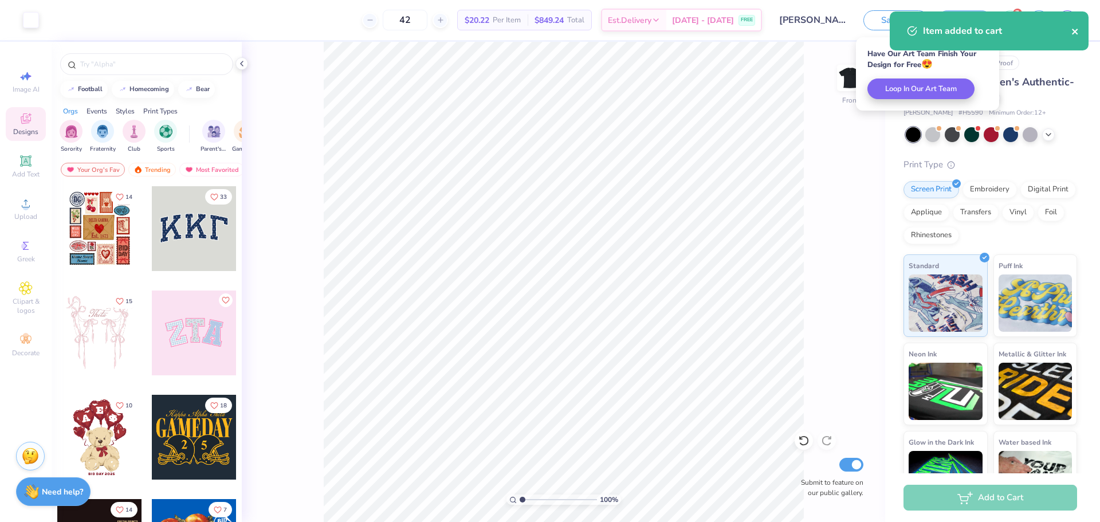
click at [1075, 30] on icon "close" at bounding box center [1075, 31] width 8 height 9
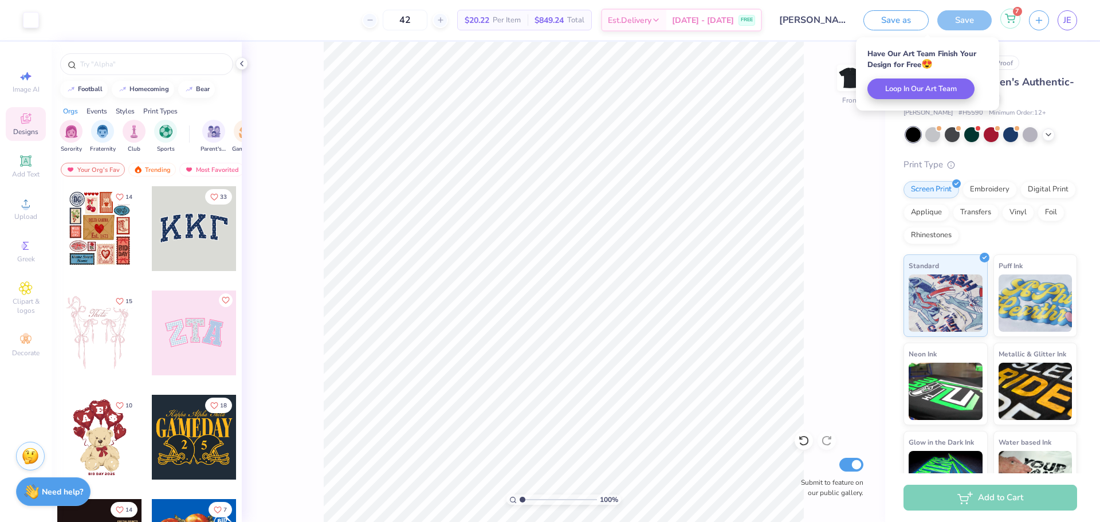
click at [1013, 22] on circle at bounding box center [1013, 22] width 1 height 1
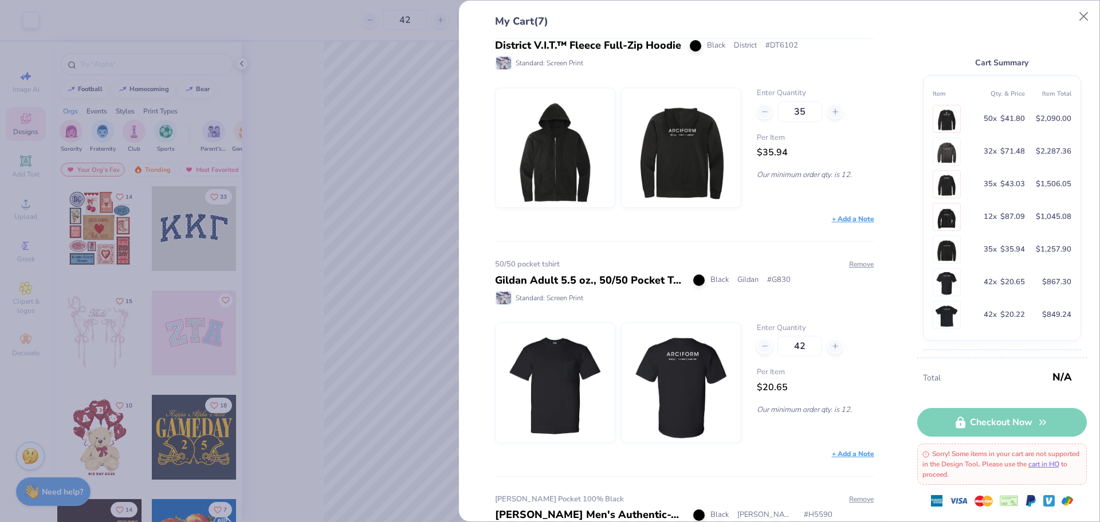
scroll to position [1151, 0]
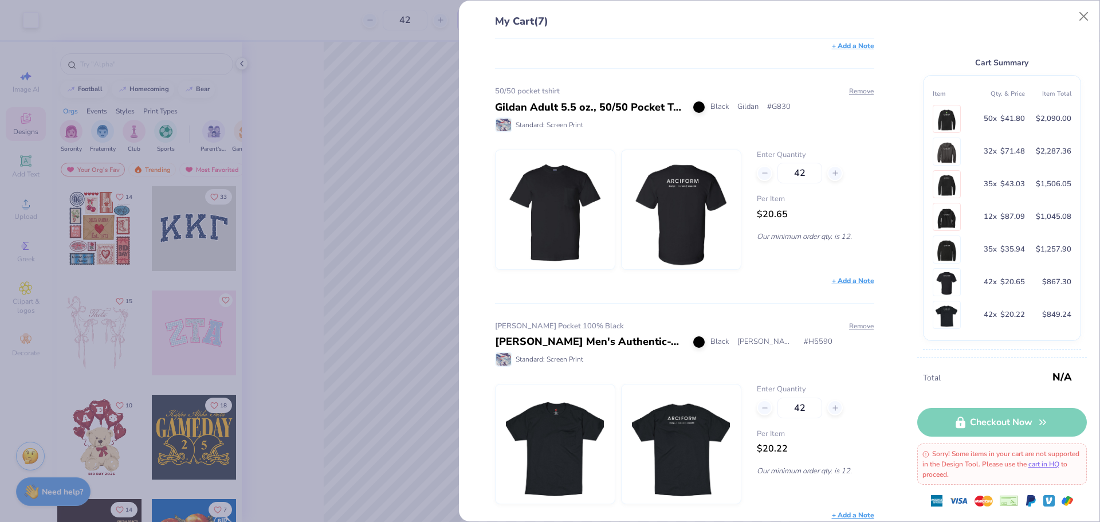
click at [1026, 315] on div "$849.24" at bounding box center [1048, 314] width 46 height 13
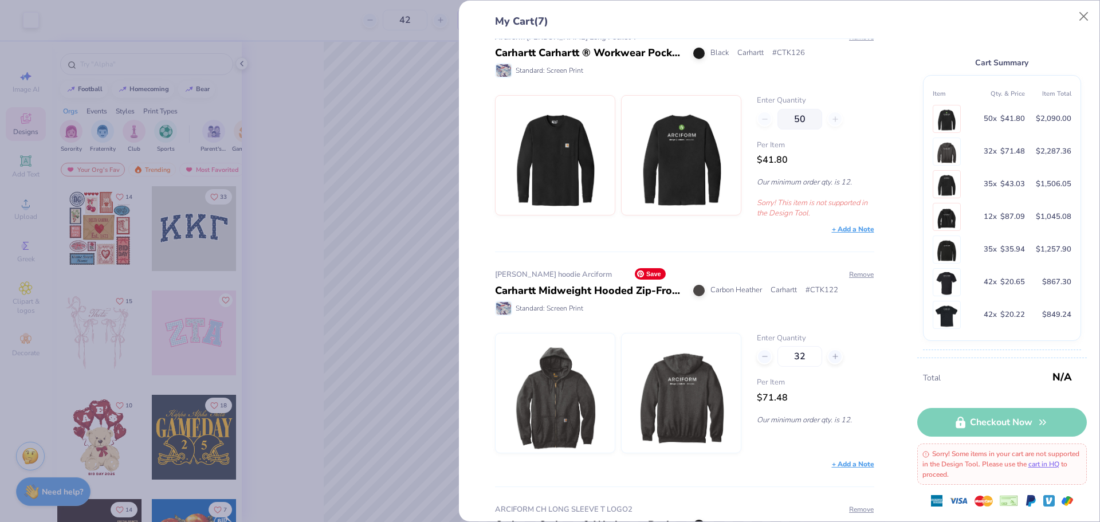
scroll to position [0, 0]
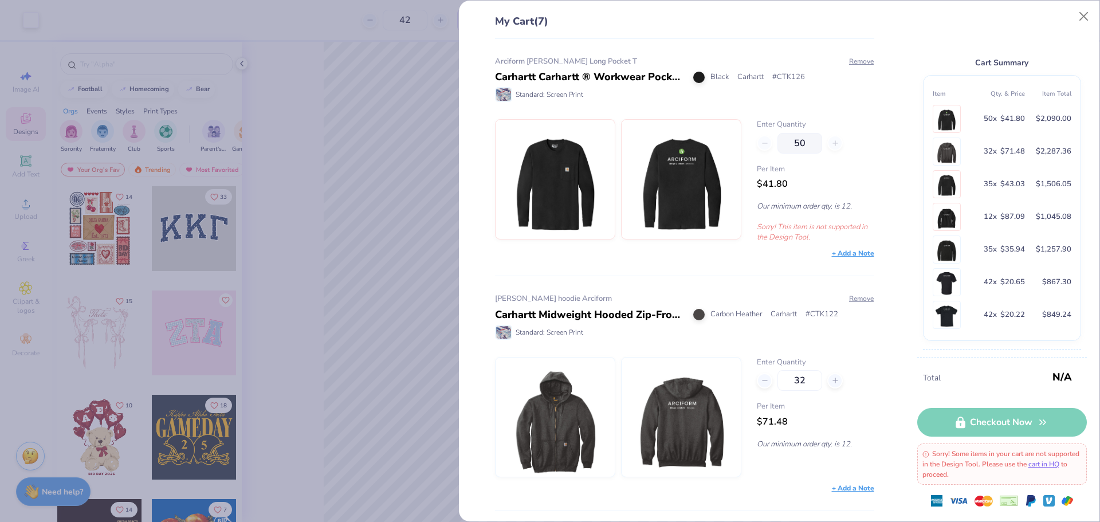
click at [346, 89] on div "My Cart (7) Arciform [PERSON_NAME] Long Pocket T Carhartt Carhartt ® Workwear P…" at bounding box center [550, 261] width 1100 height 522
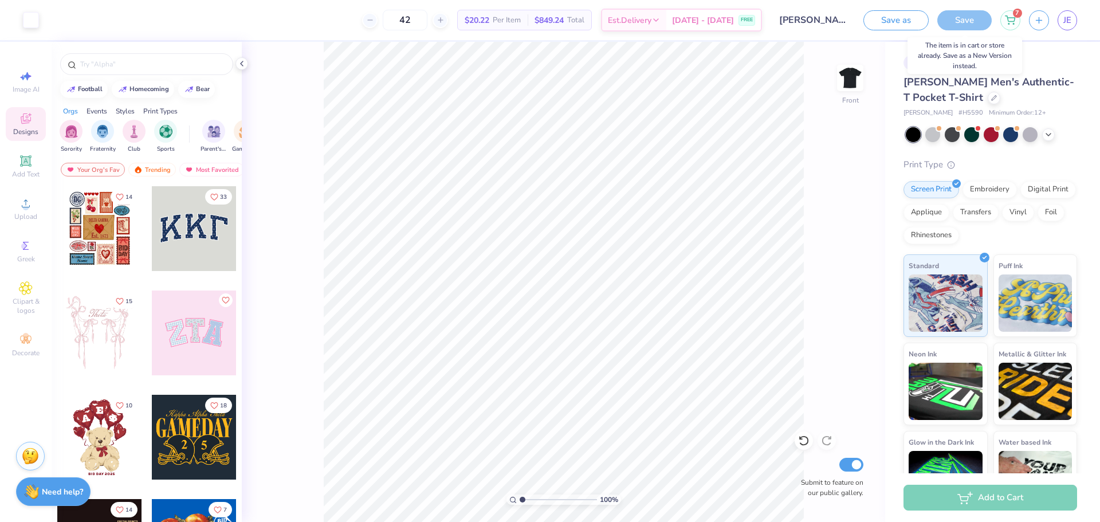
click at [975, 21] on div "Save" at bounding box center [964, 20] width 54 height 20
click at [1010, 497] on div "Add to Cart" at bounding box center [990, 497] width 174 height 26
click at [1003, 498] on div "Add to Cart" at bounding box center [990, 497] width 174 height 26
click at [1013, 21] on icon at bounding box center [1010, 18] width 10 height 9
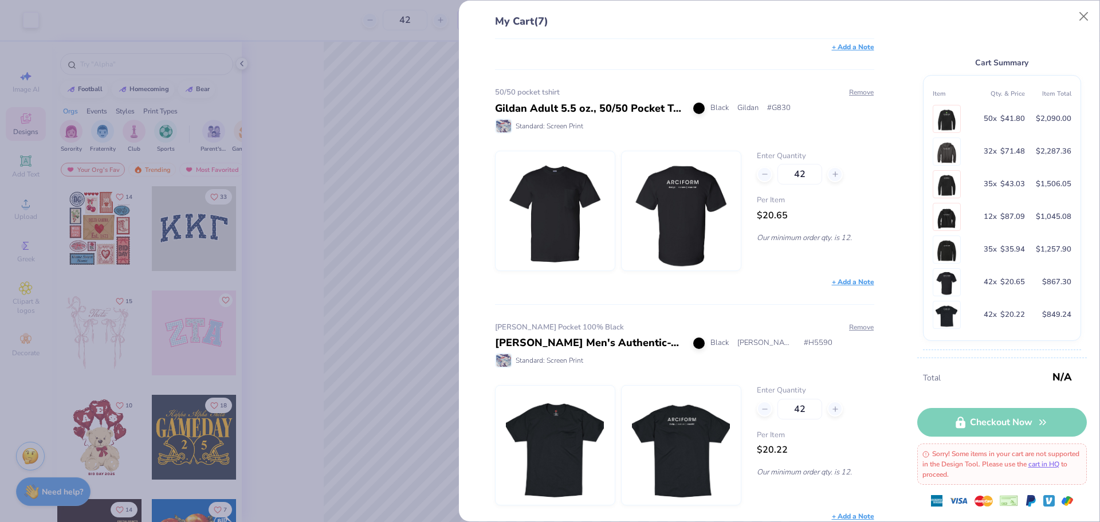
scroll to position [1151, 0]
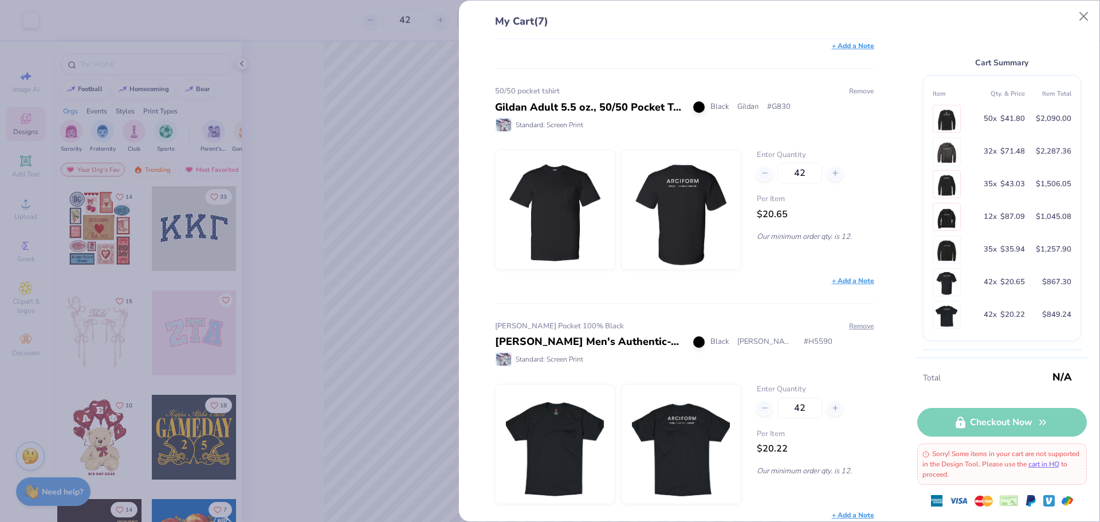
click at [850, 86] on button "Remove" at bounding box center [861, 91] width 26 height 10
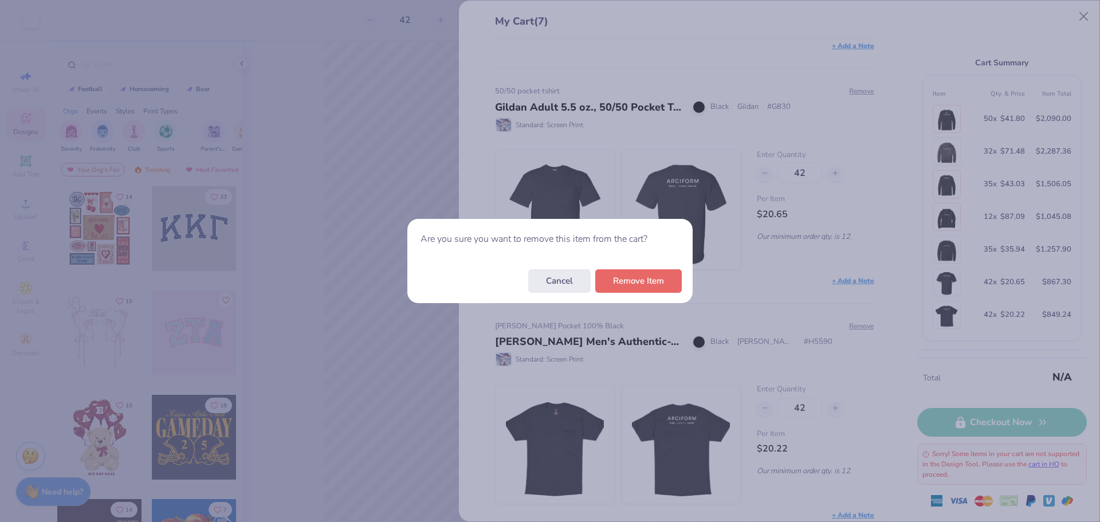
click at [652, 277] on button "Remove Item" at bounding box center [638, 280] width 86 height 23
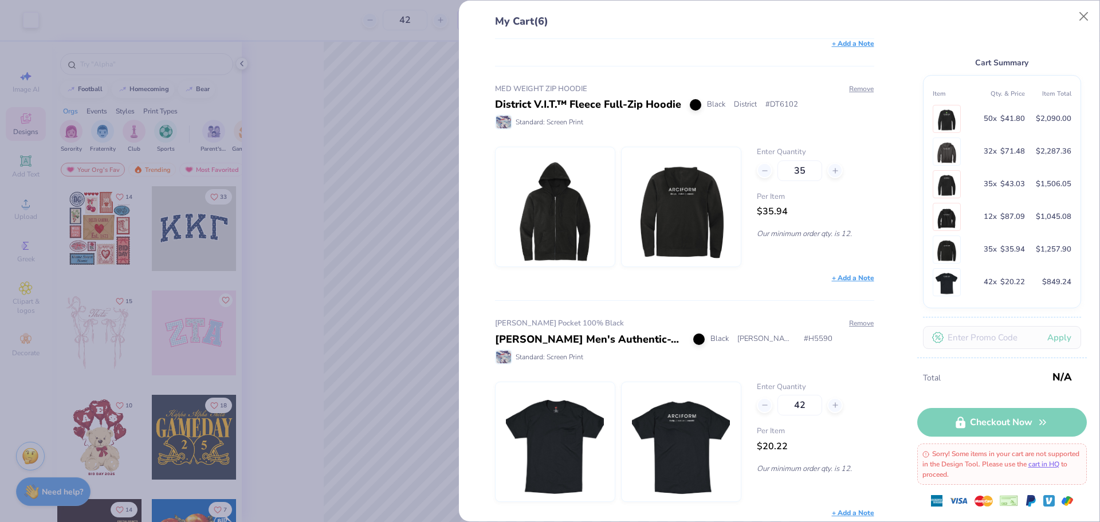
click at [340, 367] on div "My Cart (6) Arciform [PERSON_NAME] Long Pocket T Carhartt Carhartt ® Workwear P…" at bounding box center [550, 261] width 1100 height 522
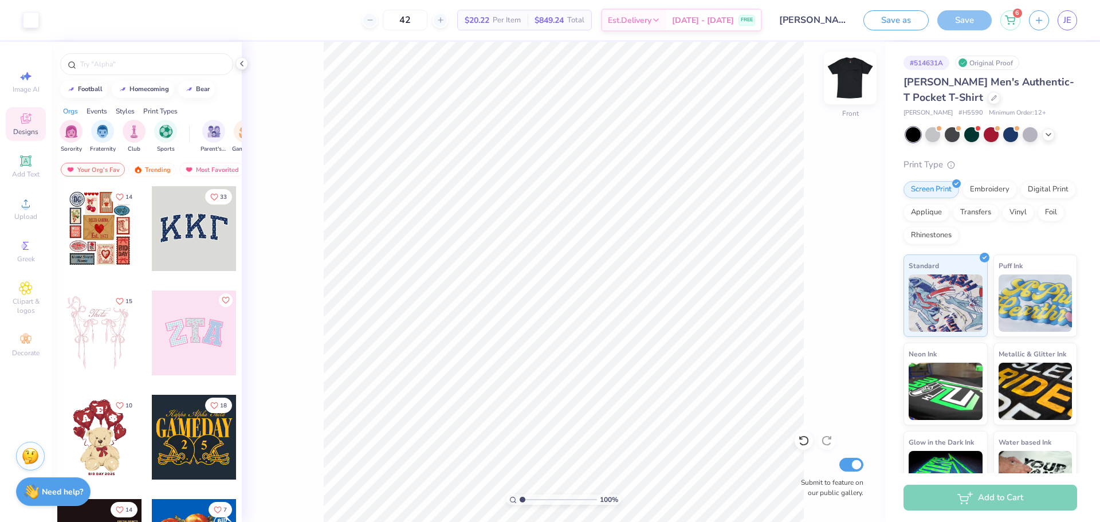
click at [852, 77] on img at bounding box center [850, 78] width 46 height 46
click at [426, 22] on input "42" at bounding box center [405, 20] width 45 height 21
drag, startPoint x: 398, startPoint y: 23, endPoint x: 407, endPoint y: 13, distance: 13.0
click at [387, 21] on div "42" at bounding box center [405, 20] width 86 height 21
click at [370, 19] on div "71" at bounding box center [399, 20] width 86 height 21
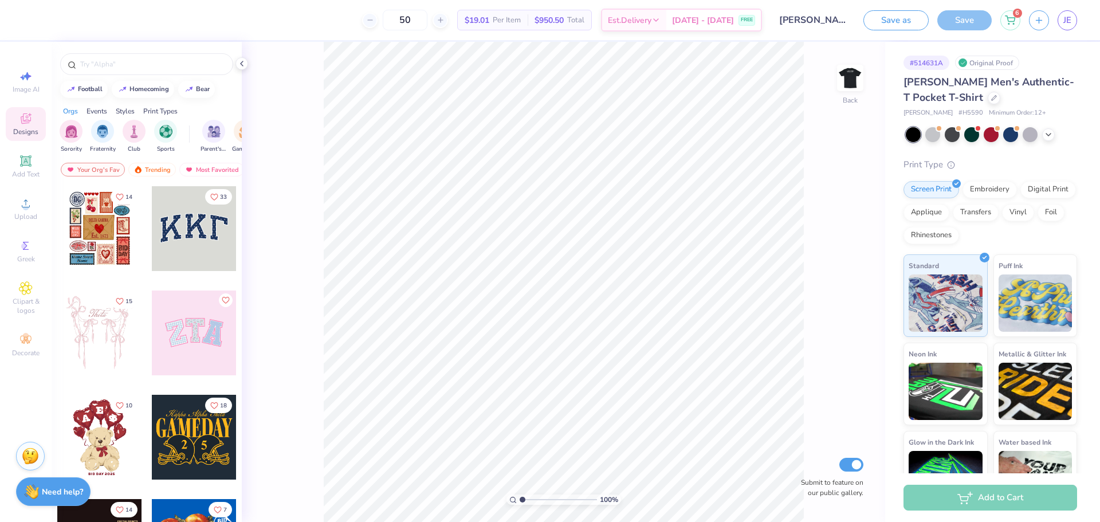
drag, startPoint x: 434, startPoint y: 17, endPoint x: 380, endPoint y: 4, distance: 55.3
click at [380, 4] on div "50 $19.01 Per Item $950.50 Total Est. Delivery [DATE] - [DATE] FREE" at bounding box center [396, 20] width 730 height 40
drag, startPoint x: 426, startPoint y: 21, endPoint x: 397, endPoint y: 21, distance: 28.1
click at [397, 21] on input "42" at bounding box center [405, 20] width 45 height 21
drag, startPoint x: 432, startPoint y: 19, endPoint x: 405, endPoint y: 15, distance: 27.1
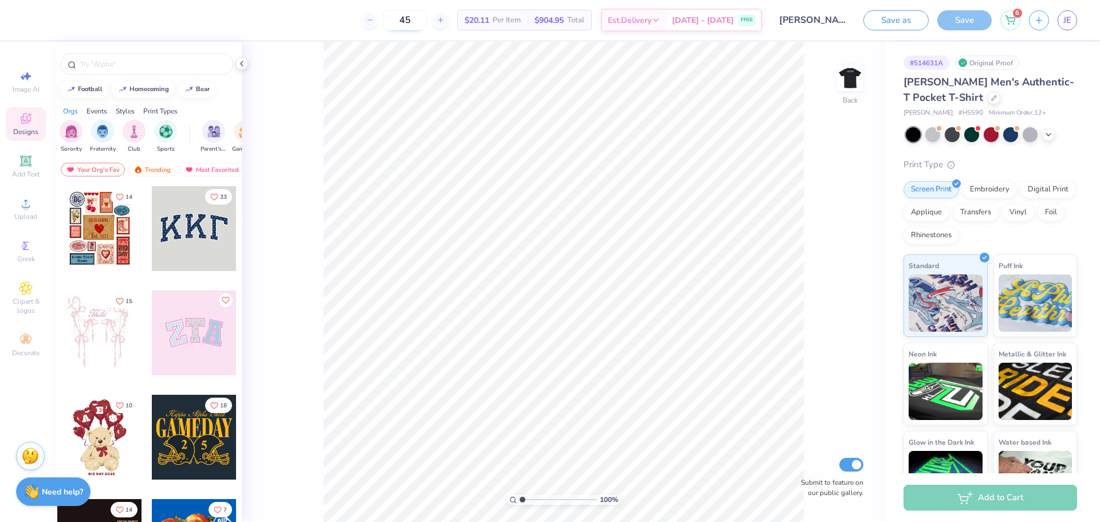
click at [401, 14] on input "45" at bounding box center [405, 20] width 45 height 21
drag, startPoint x: 428, startPoint y: 23, endPoint x: 420, endPoint y: 21, distance: 8.0
click at [399, 13] on input "50" at bounding box center [405, 20] width 45 height 21
drag, startPoint x: 420, startPoint y: 17, endPoint x: 569, endPoint y: 17, distance: 148.3
click at [380, 15] on div "60" at bounding box center [399, 20] width 86 height 21
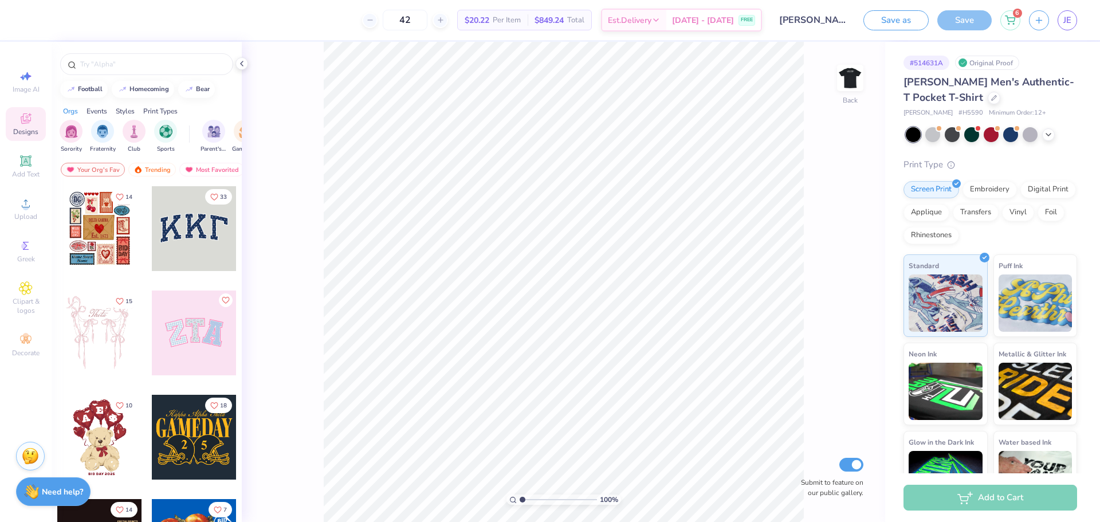
drag, startPoint x: 429, startPoint y: 19, endPoint x: 408, endPoint y: 9, distance: 23.1
click at [399, 17] on input "42" at bounding box center [405, 20] width 45 height 21
type input "45"
click at [242, 65] on polyline at bounding box center [242, 63] width 2 height 5
